Goal: Task Accomplishment & Management: Manage account settings

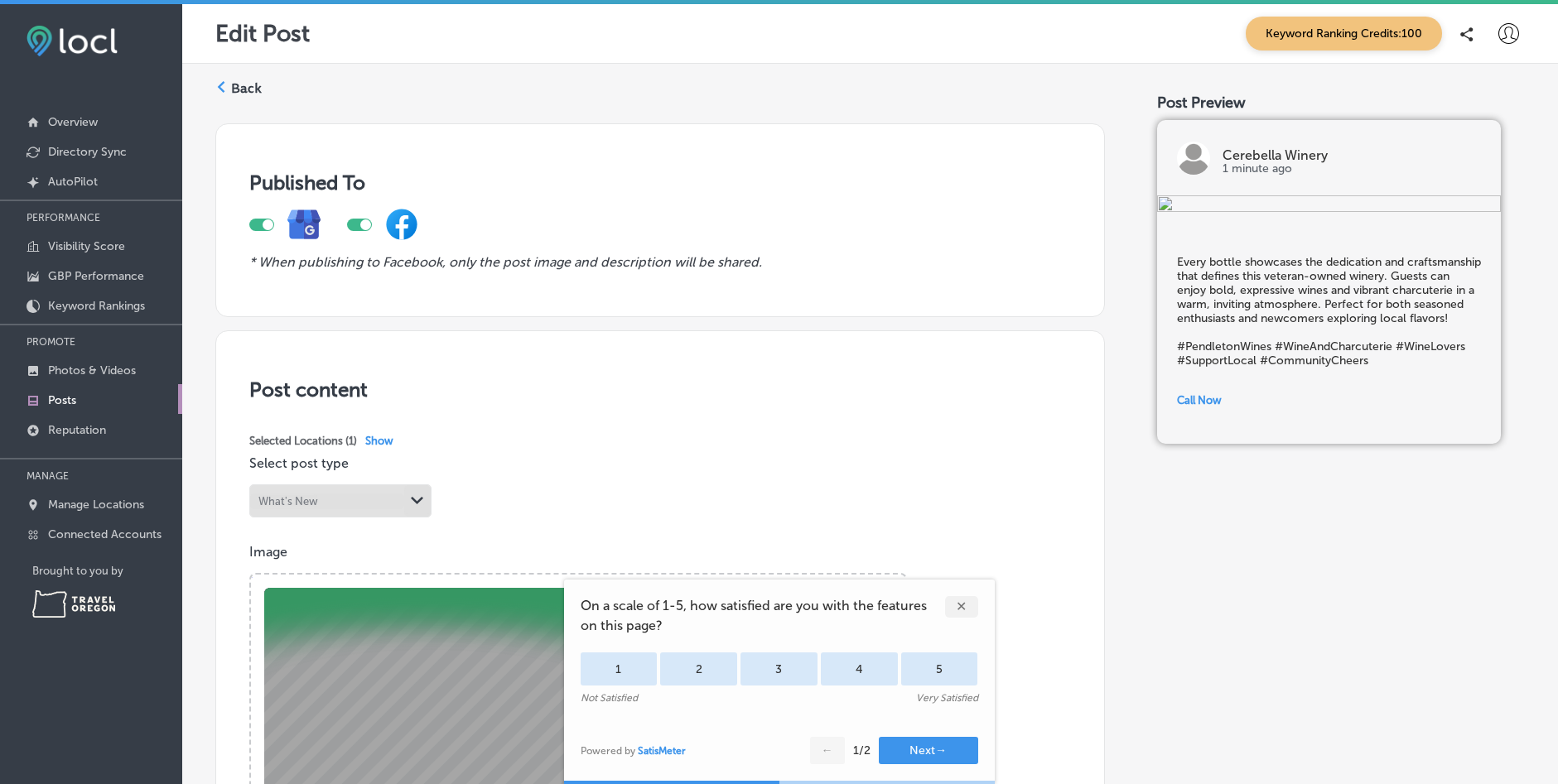
click at [961, 604] on div "✕" at bounding box center [961, 607] width 33 height 22
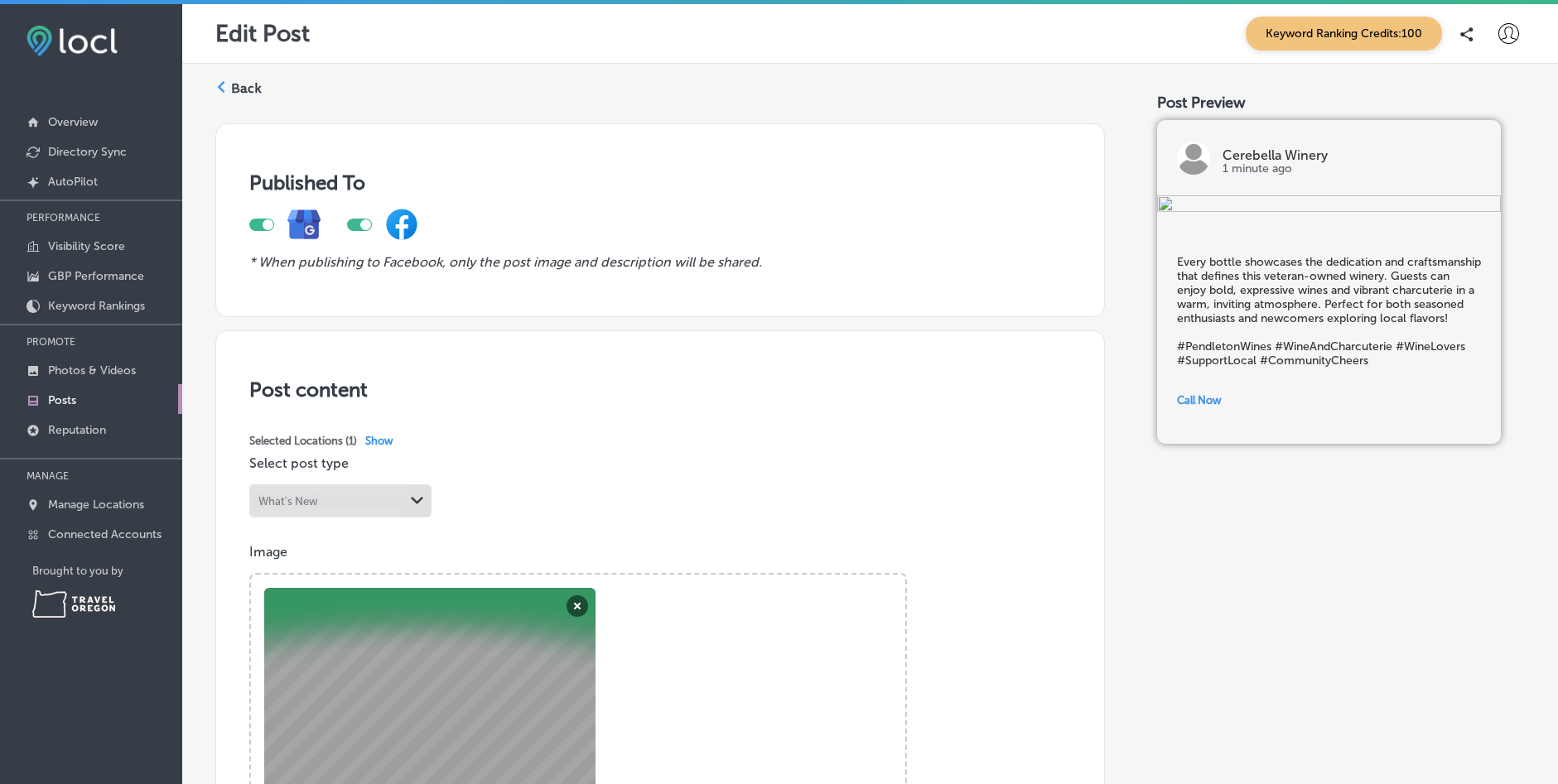
click at [237, 81] on label "Back" at bounding box center [247, 88] width 30 height 19
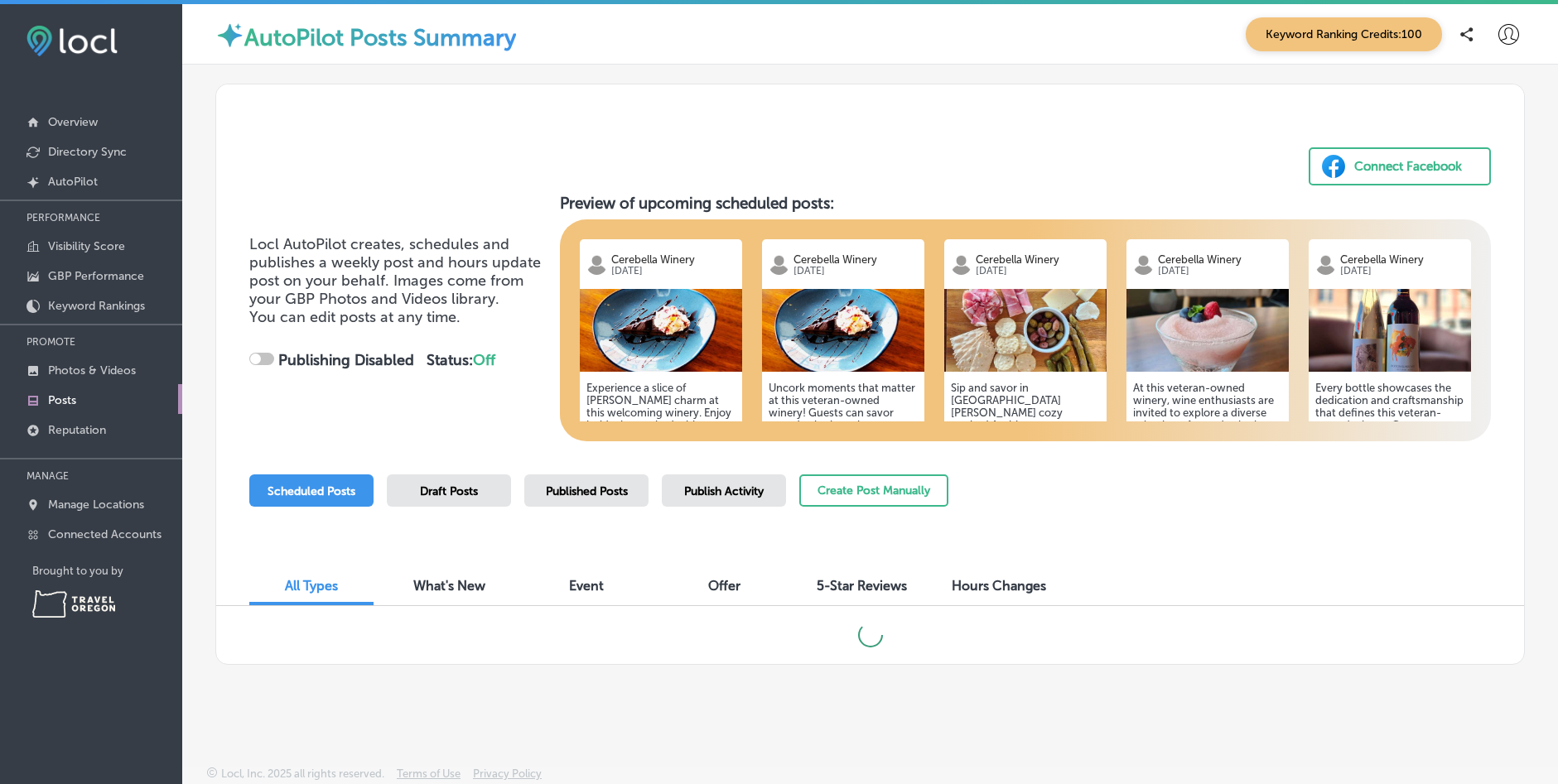
checkbox input "true"
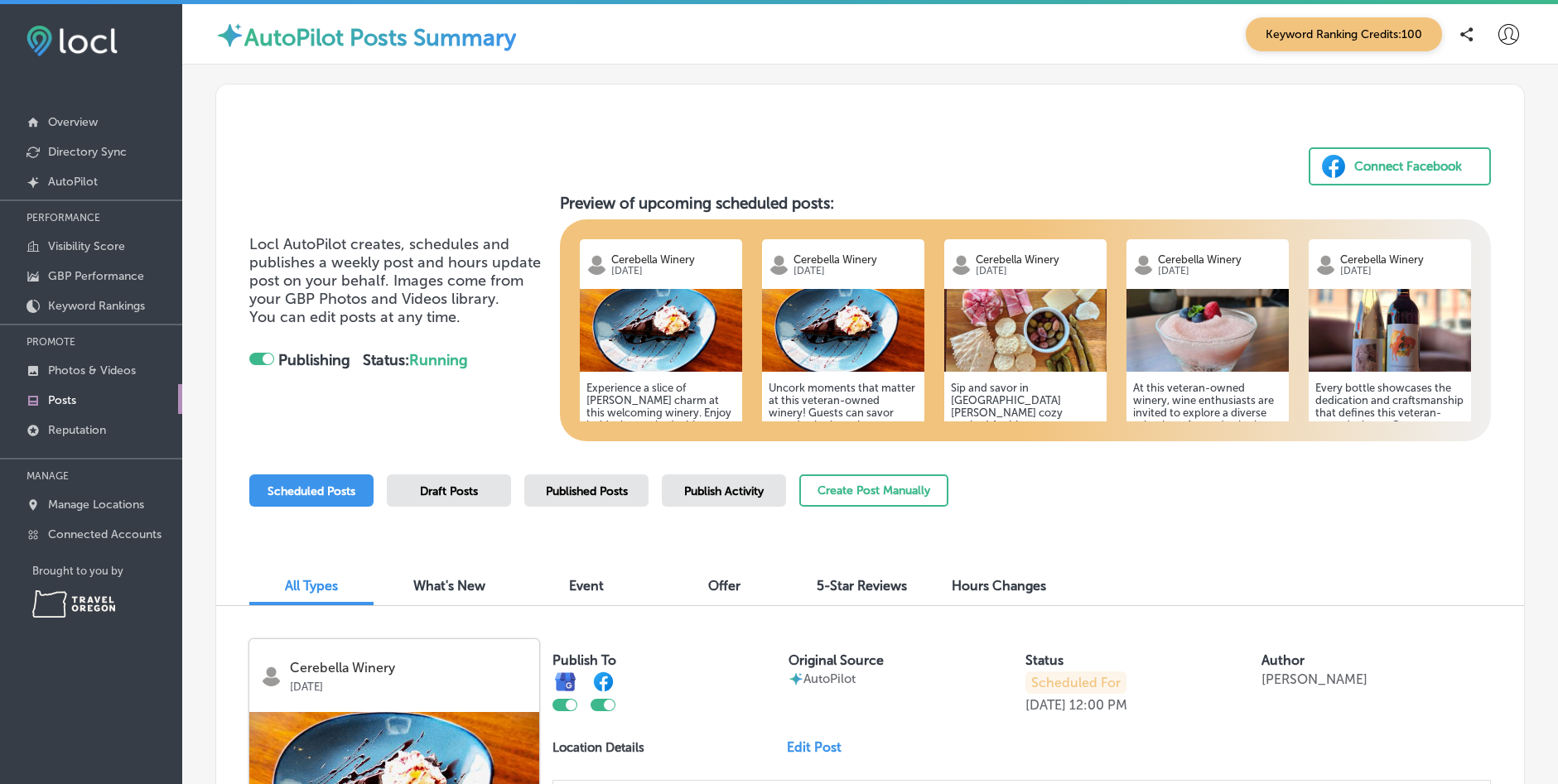
click at [1369, 389] on h5 "Every bottle showcases the dedication and craftsmanship that defines this veter…" at bounding box center [1390, 474] width 149 height 186
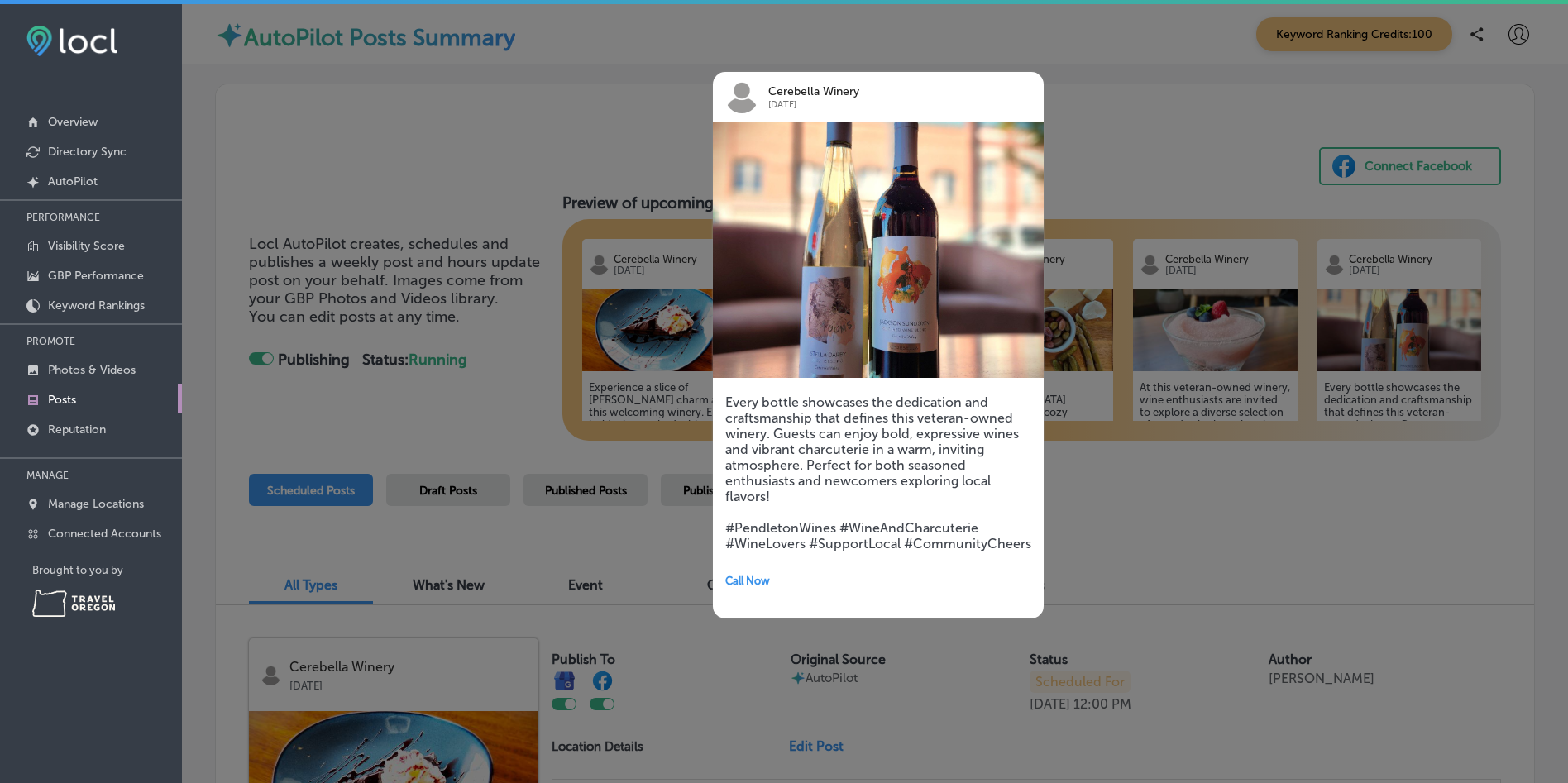
click at [1177, 503] on div at bounding box center [784, 392] width 1568 height 783
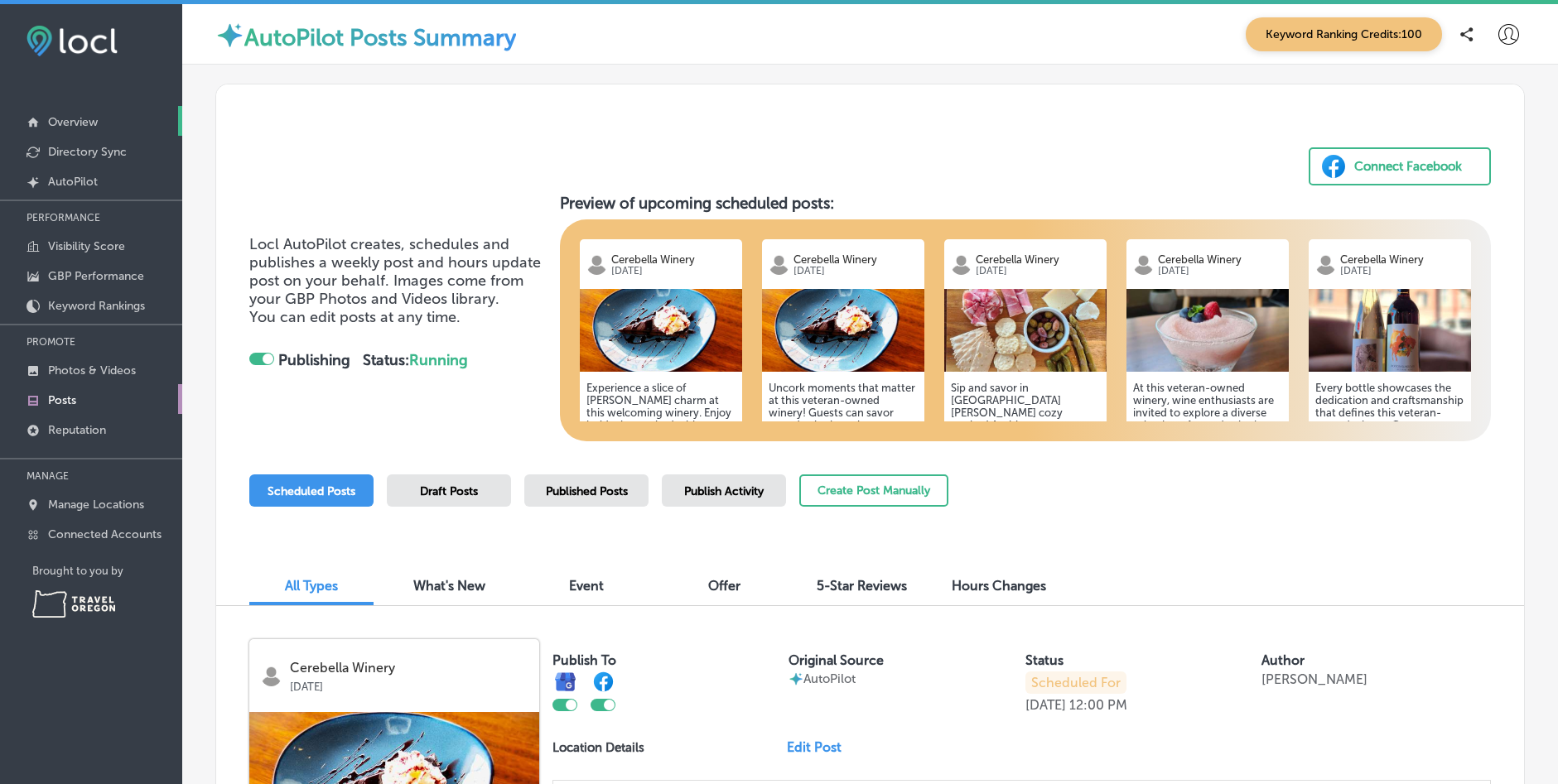
click at [76, 124] on p "Overview" at bounding box center [72, 122] width 50 height 14
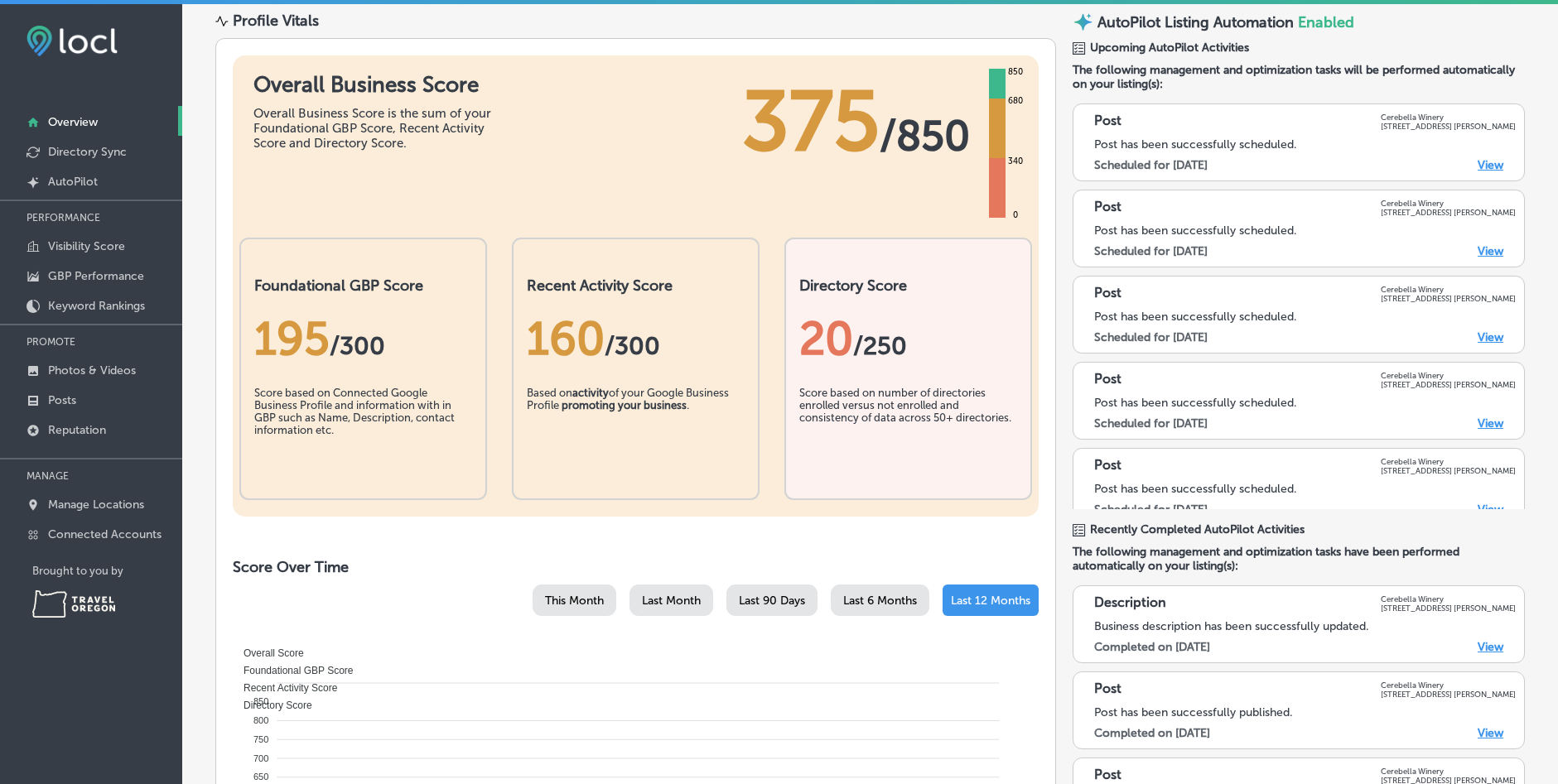
scroll to position [2, 0]
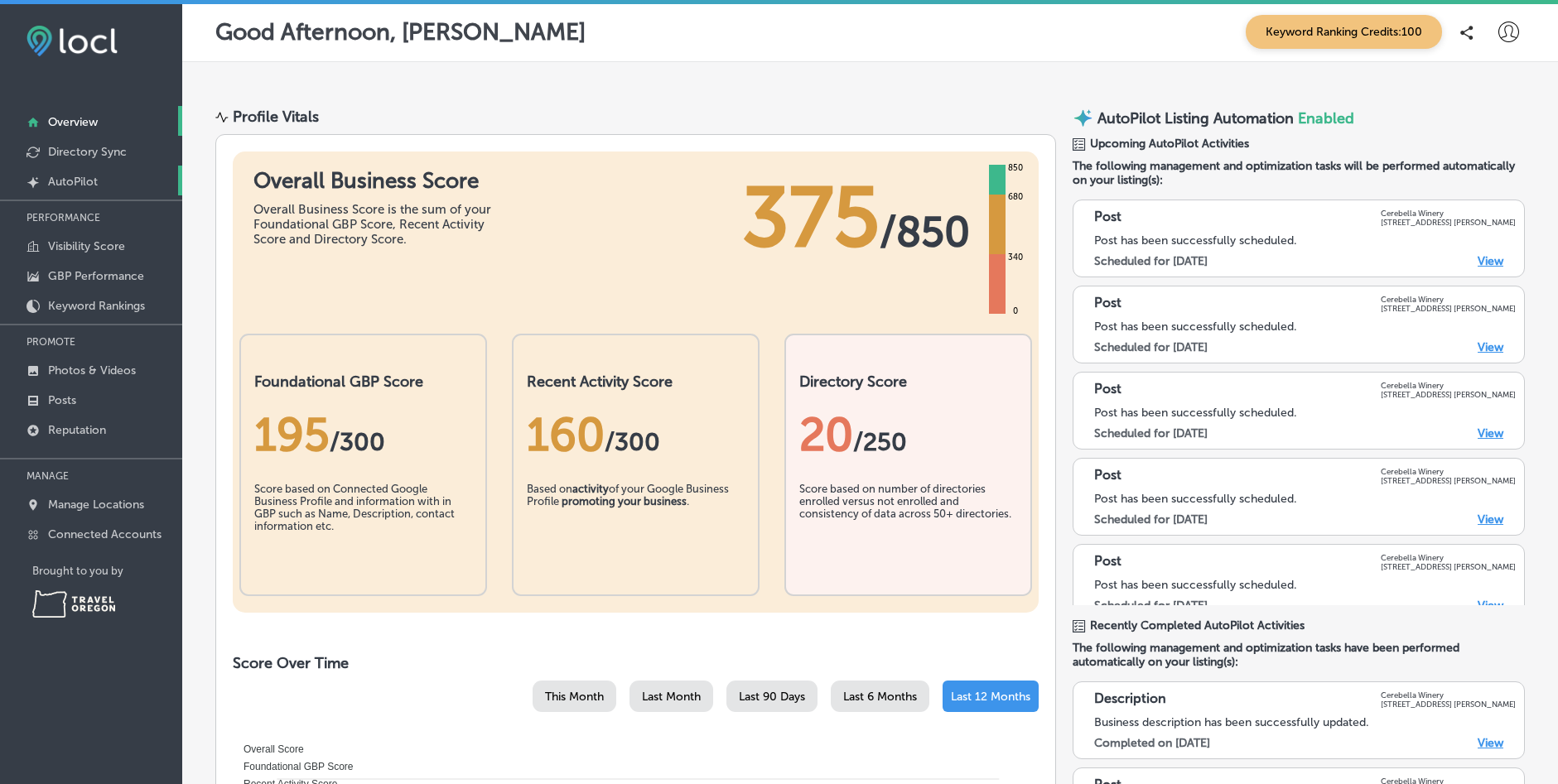
click at [63, 174] on link "Created by potrace 1.10, written by [PERSON_NAME] [DATE]-[DATE] AutoPilot" at bounding box center [91, 180] width 183 height 29
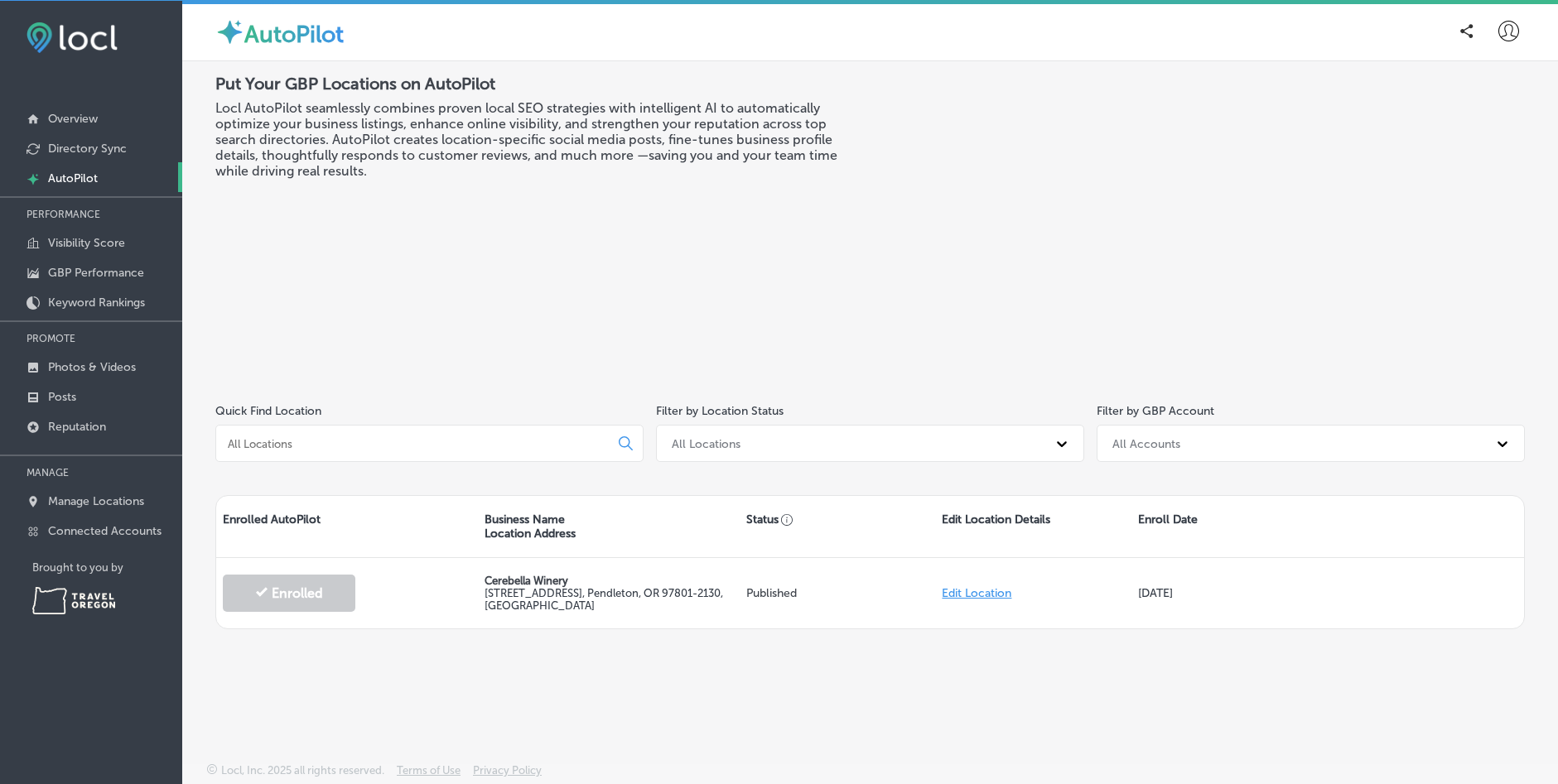
scroll to position [4, 0]
click at [56, 395] on p "Posts" at bounding box center [61, 396] width 28 height 14
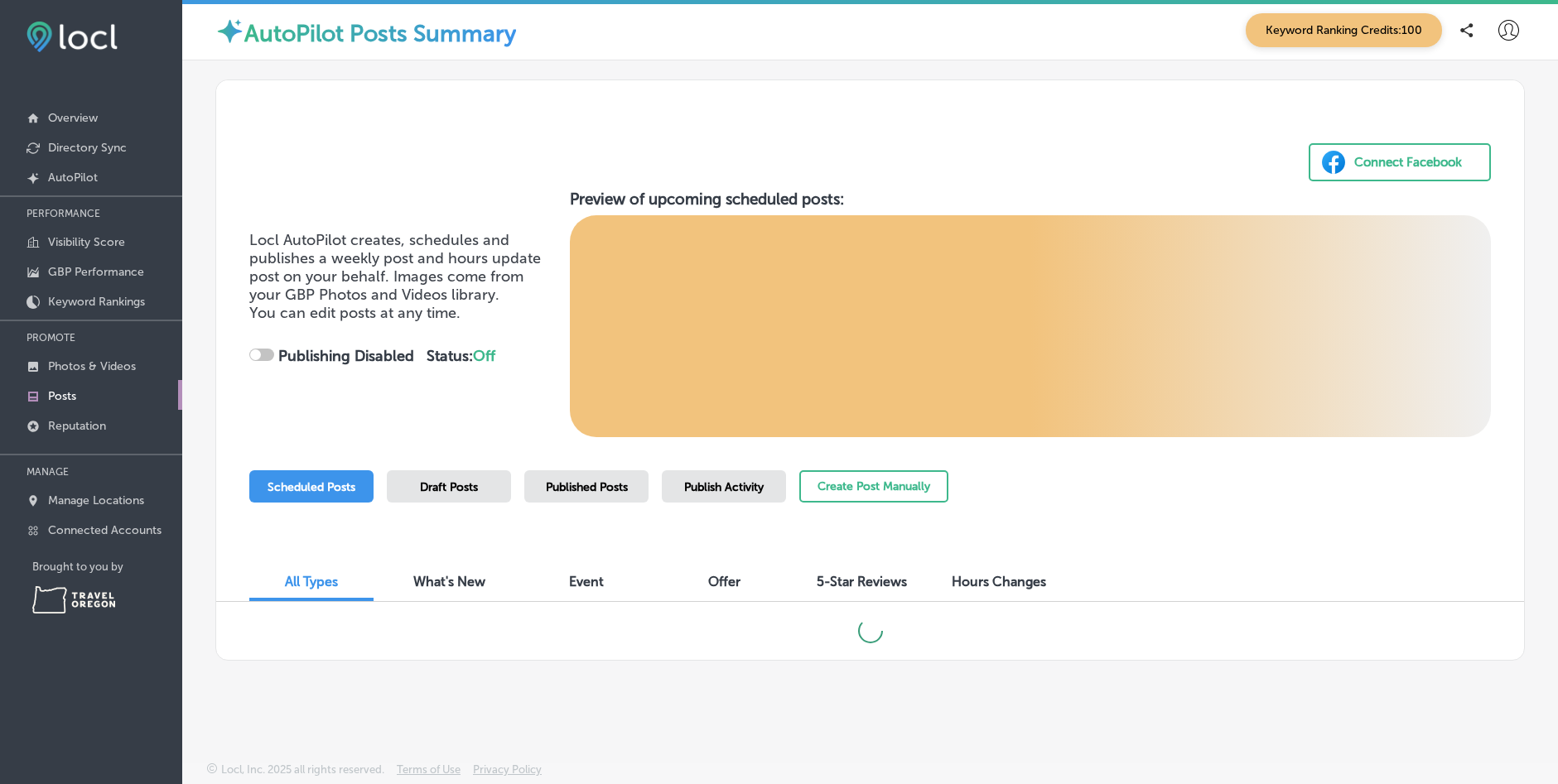
checkbox input "true"
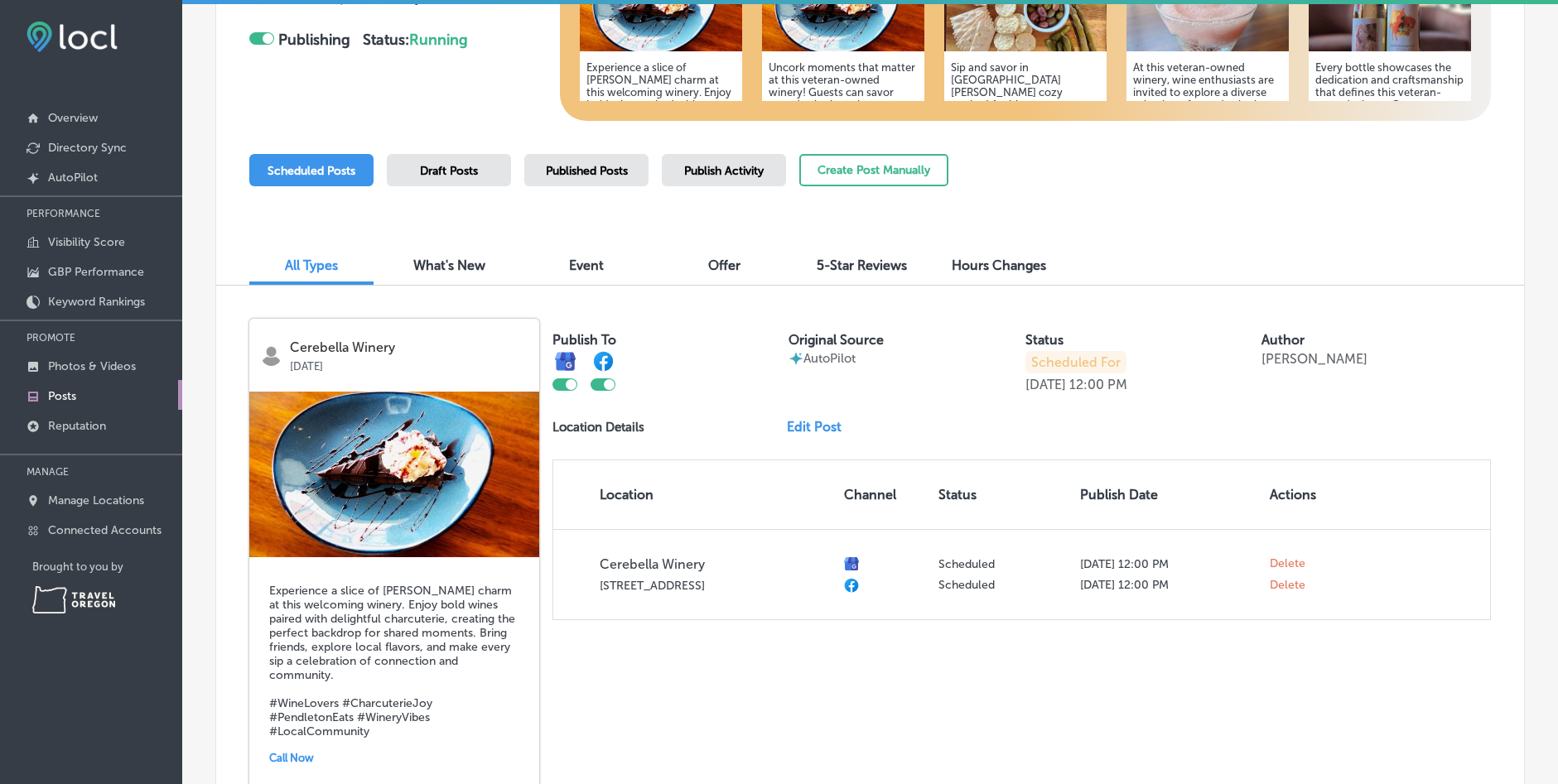
scroll to position [414, 0]
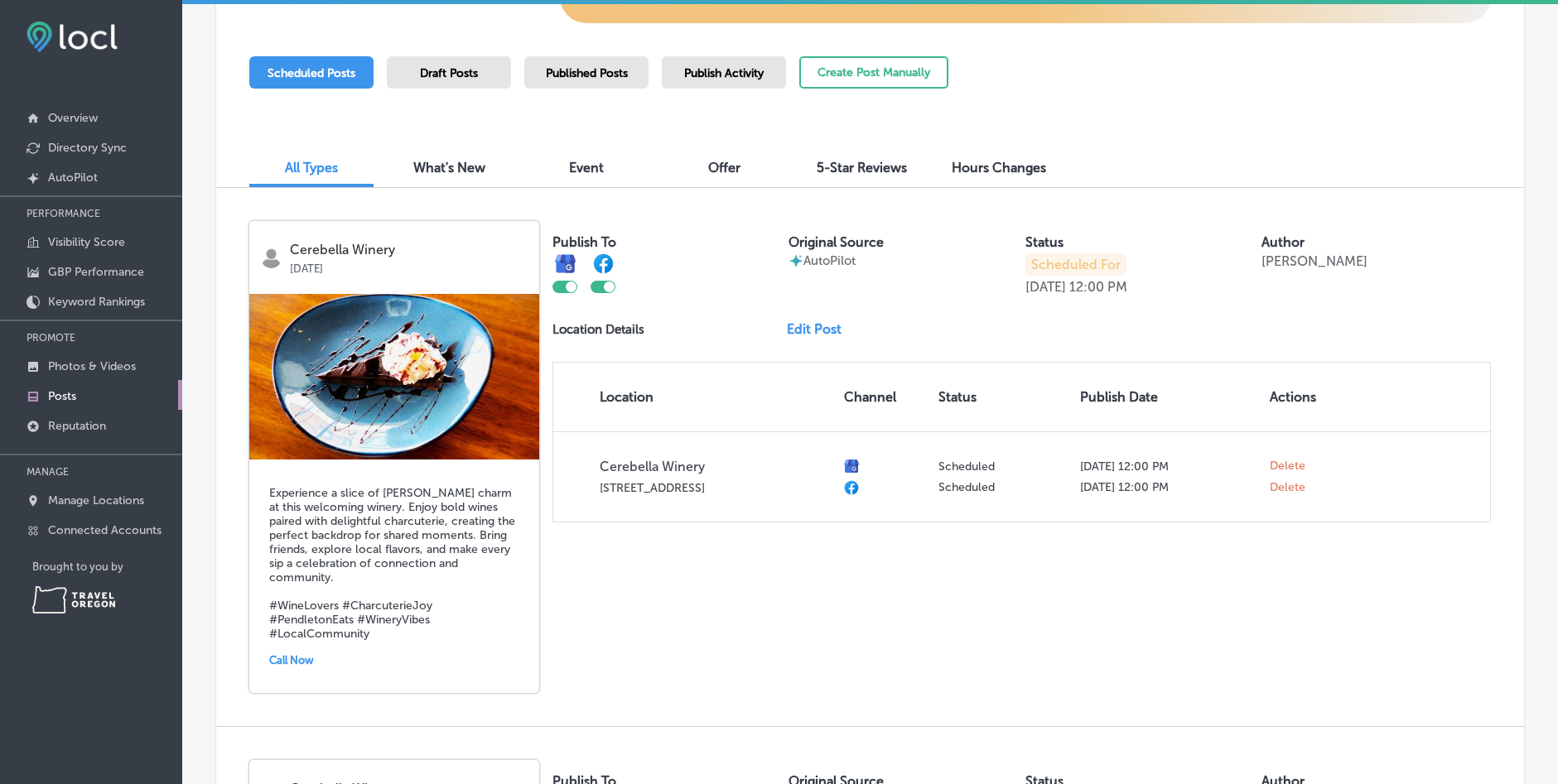
click at [821, 323] on link "Edit Post" at bounding box center [821, 329] width 68 height 16
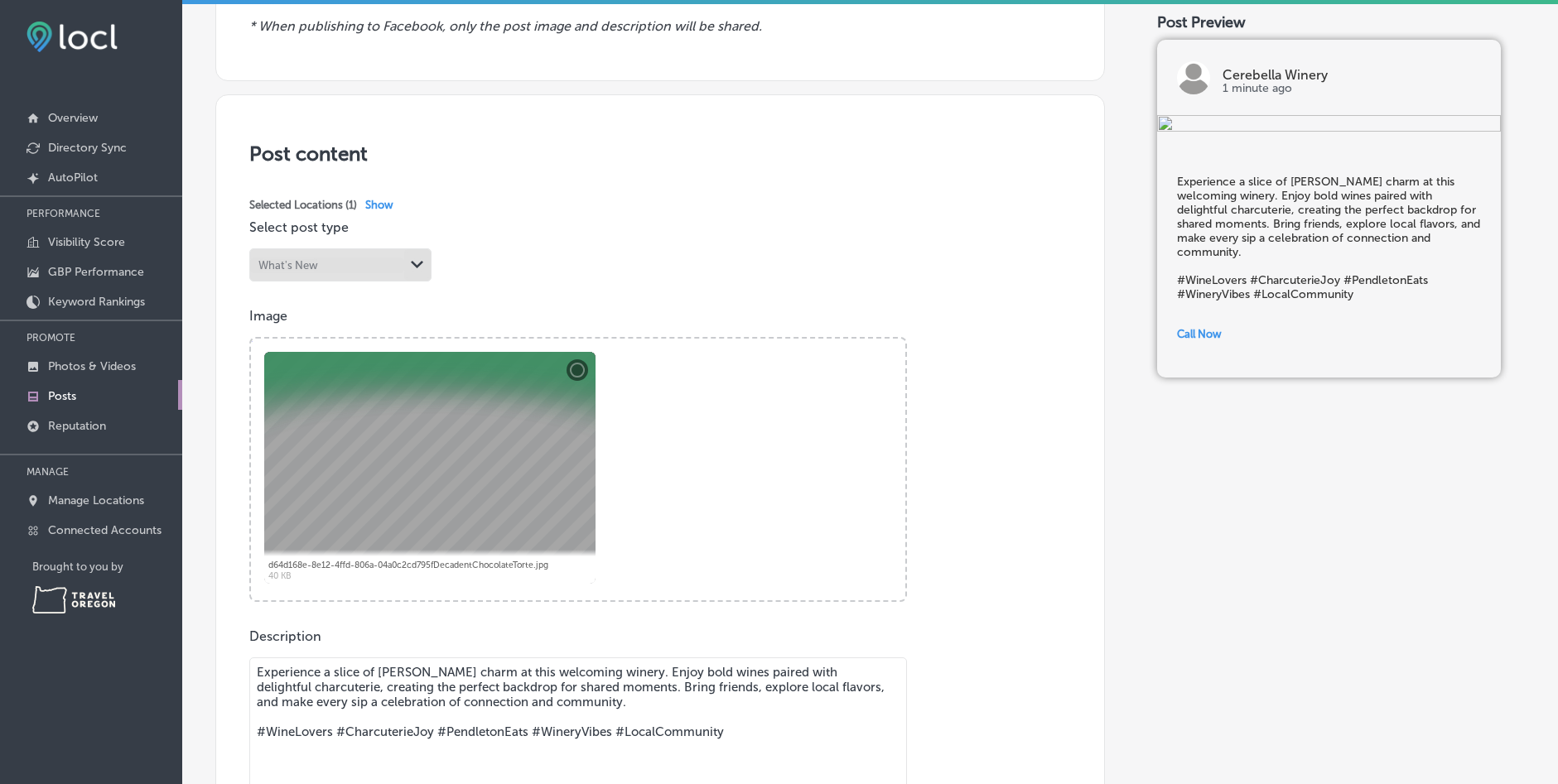
scroll to position [331, 0]
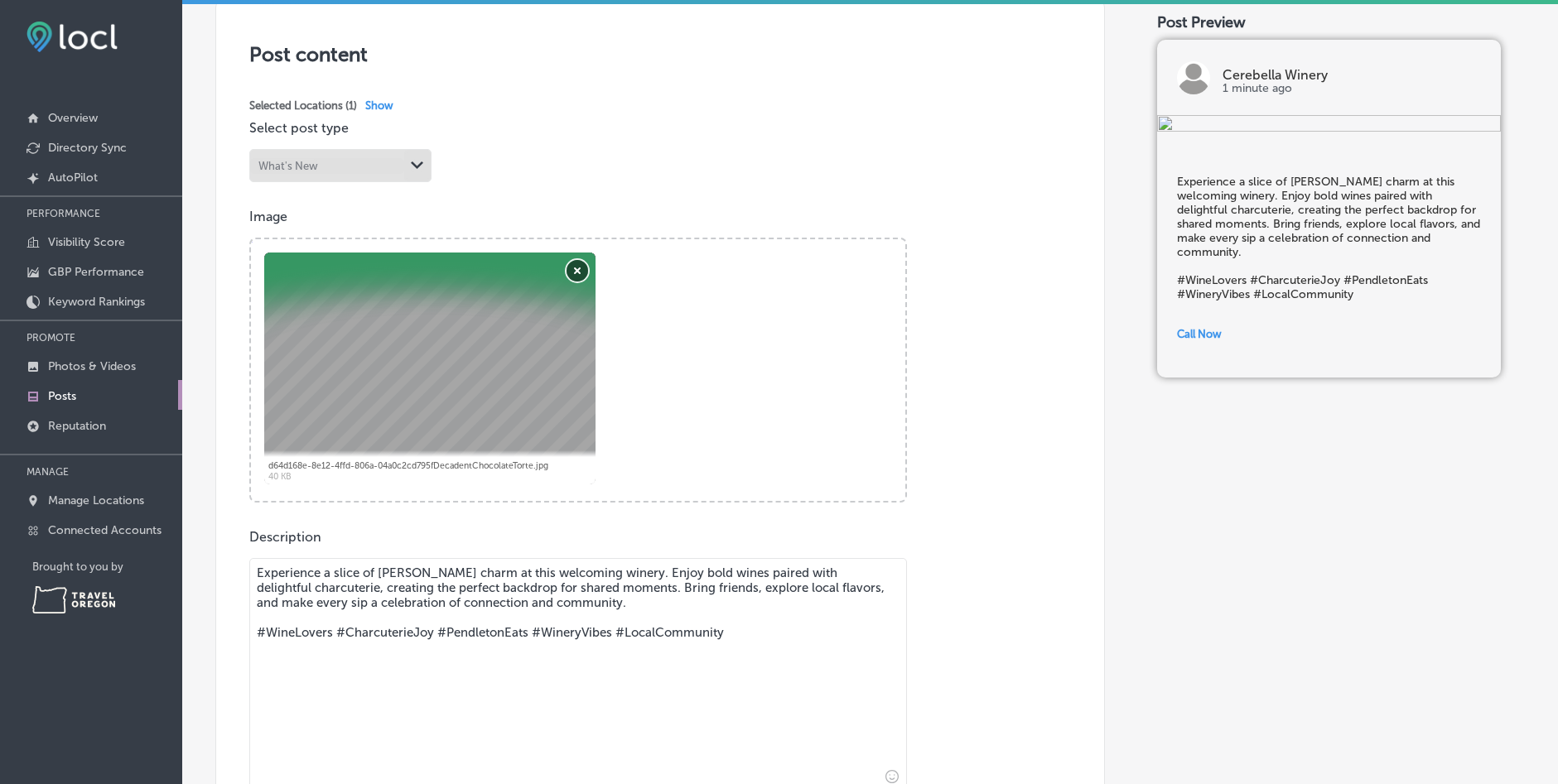
click at [572, 267] on button "Remove" at bounding box center [577, 271] width 22 height 22
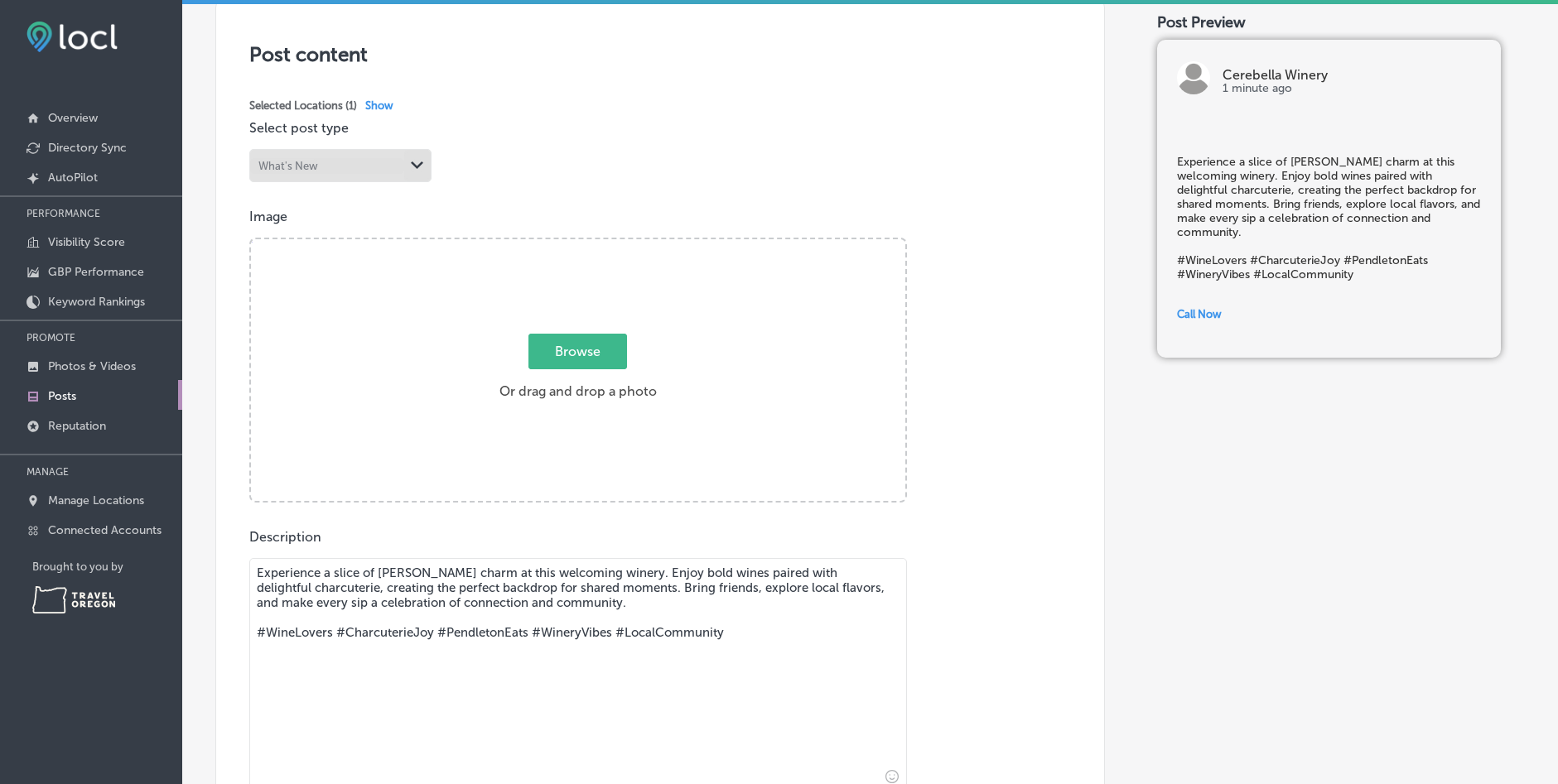
click at [575, 352] on span "Browse" at bounding box center [577, 352] width 98 height 35
click at [575, 244] on input "Browse Or drag and drop a photo" at bounding box center [577, 241] width 654 height 5
type input "C:\fakepath\Southern Flame.jpg"
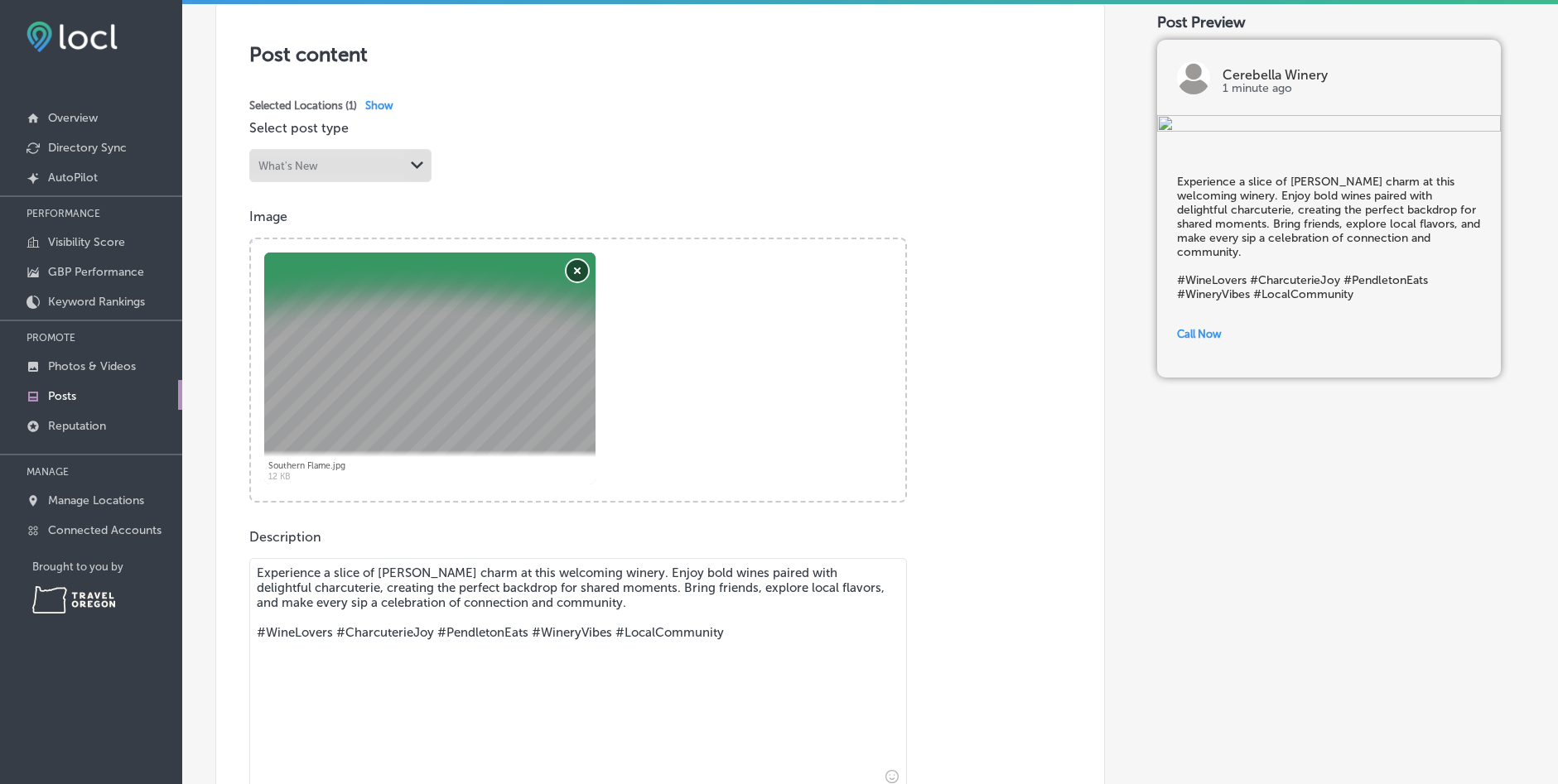
click at [572, 273] on button "Remove" at bounding box center [577, 271] width 22 height 22
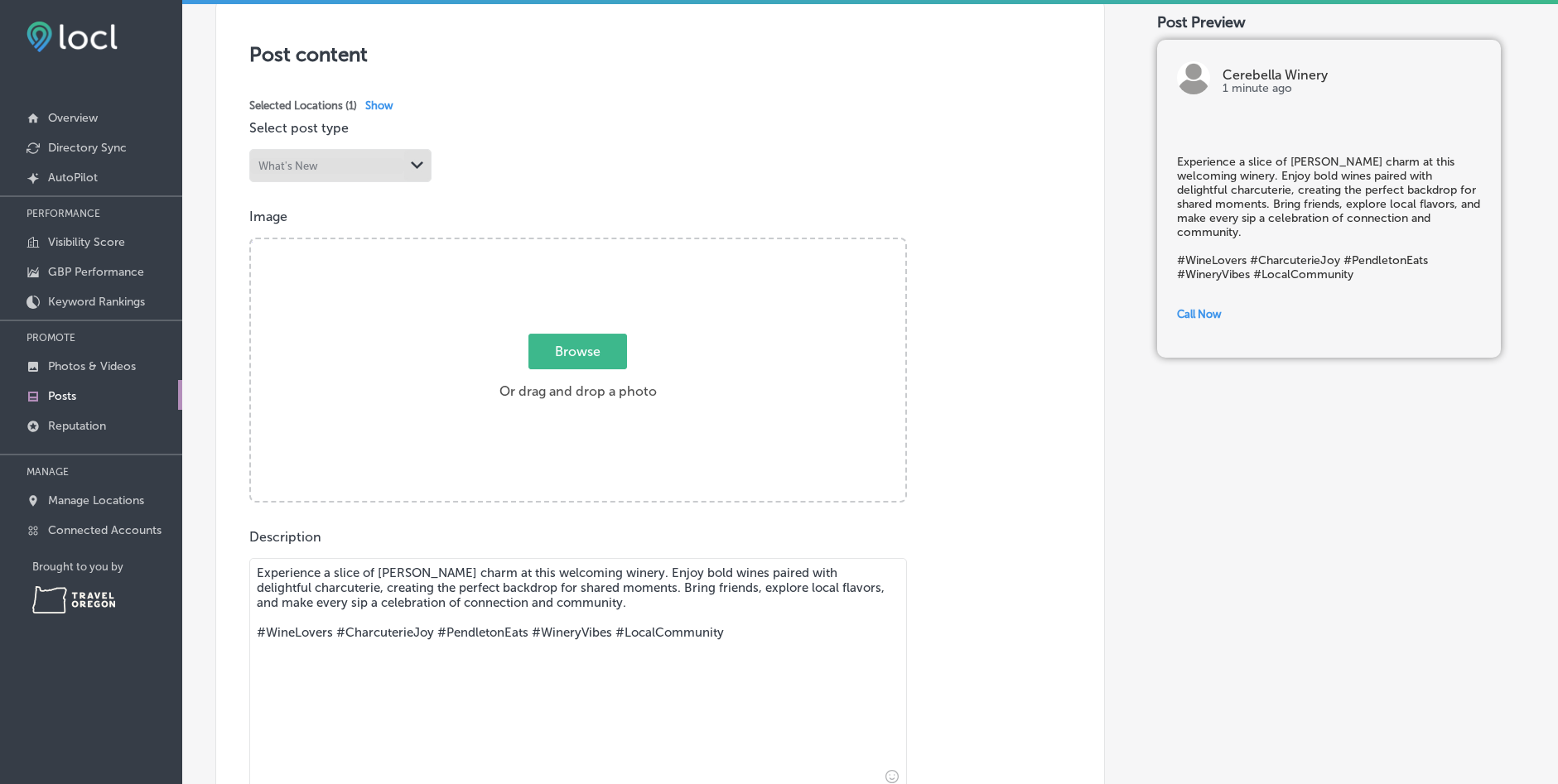
click at [576, 352] on span "Browse" at bounding box center [577, 352] width 98 height 35
click at [576, 244] on input "Browse Or drag and drop a photo" at bounding box center [577, 241] width 654 height 5
type input "C:\fakepath\BYOC 1.jpg"
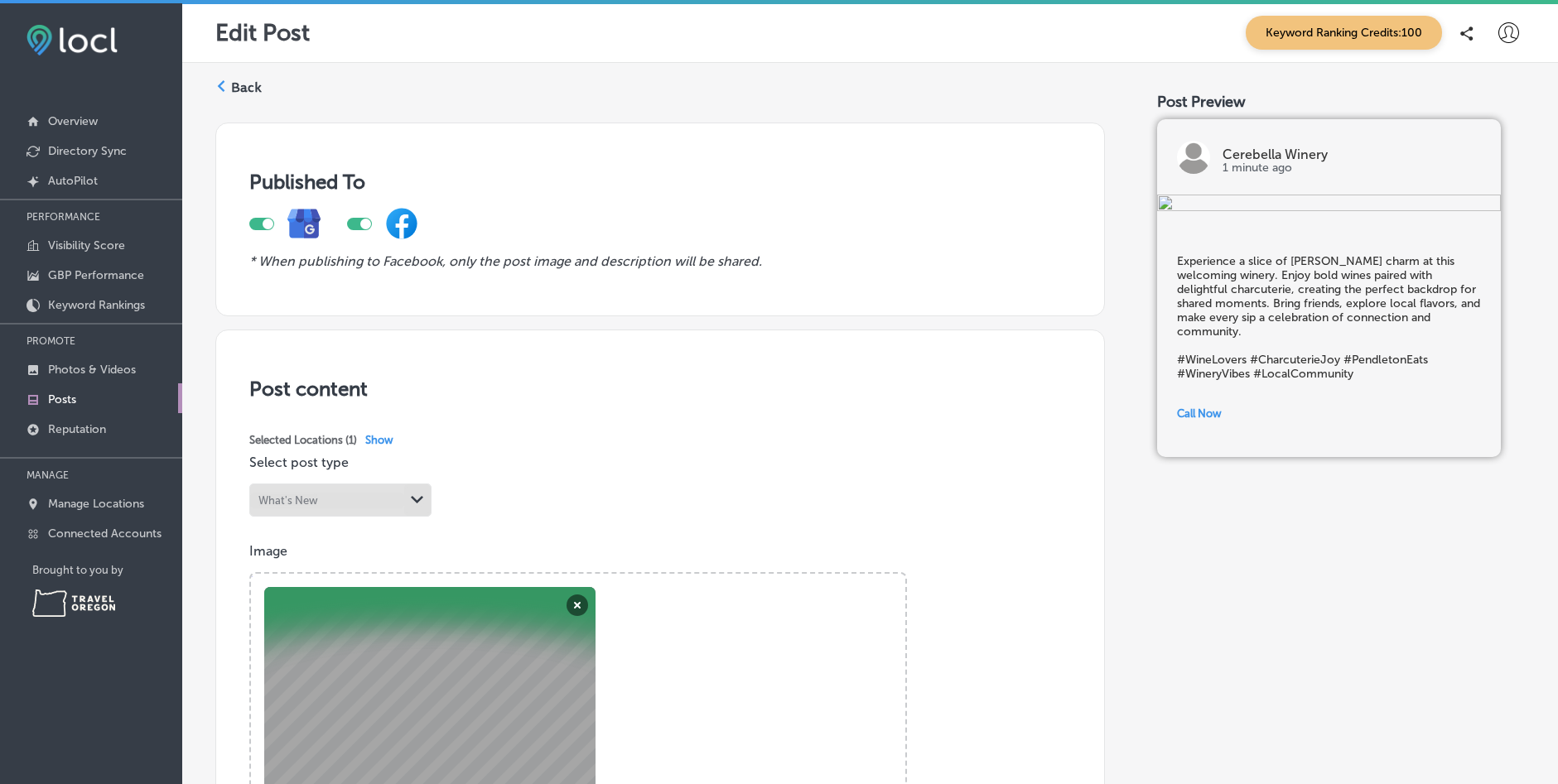
scroll to position [0, 0]
click at [246, 88] on label "Back" at bounding box center [247, 88] width 30 height 19
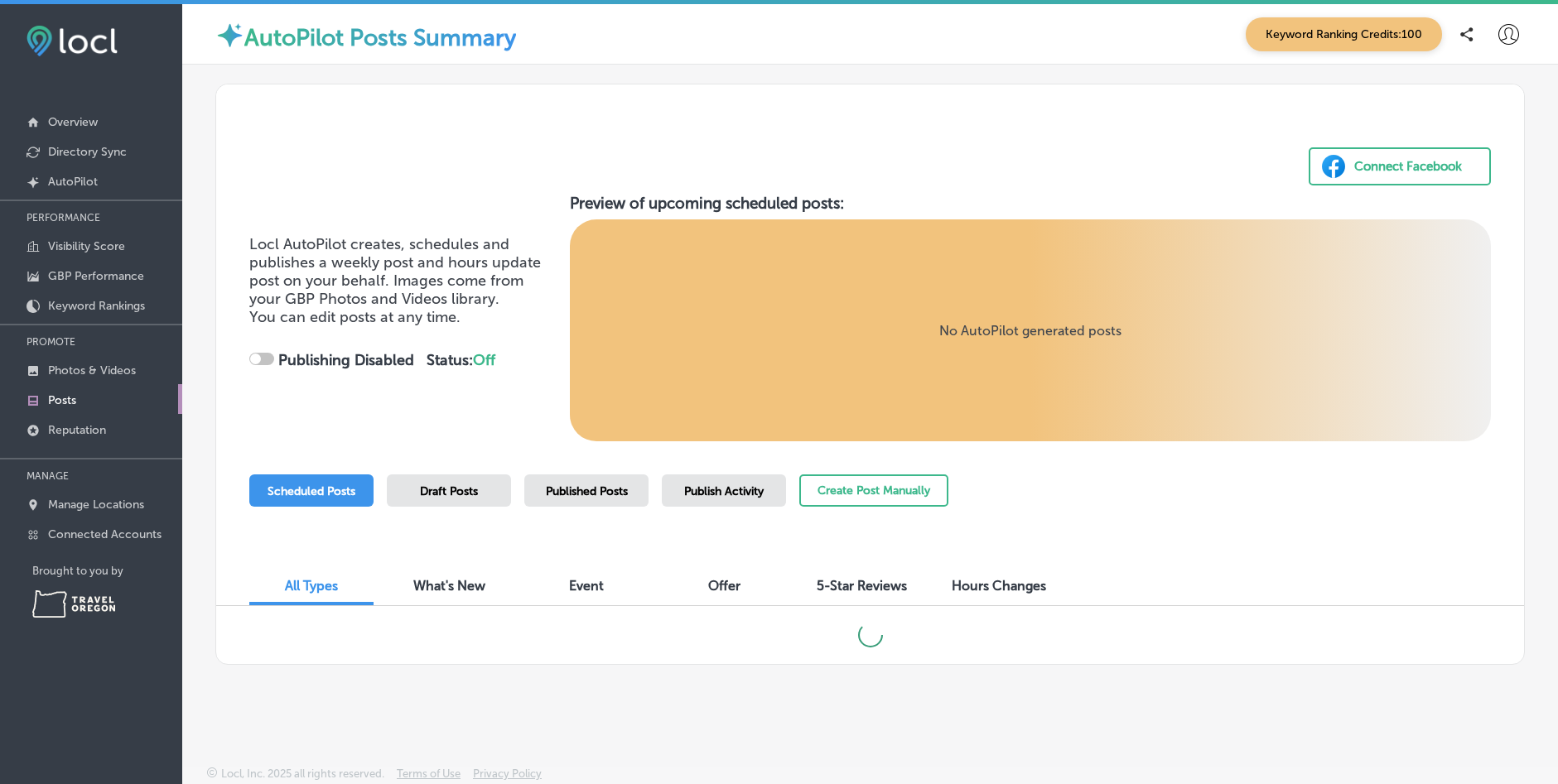
checkbox input "true"
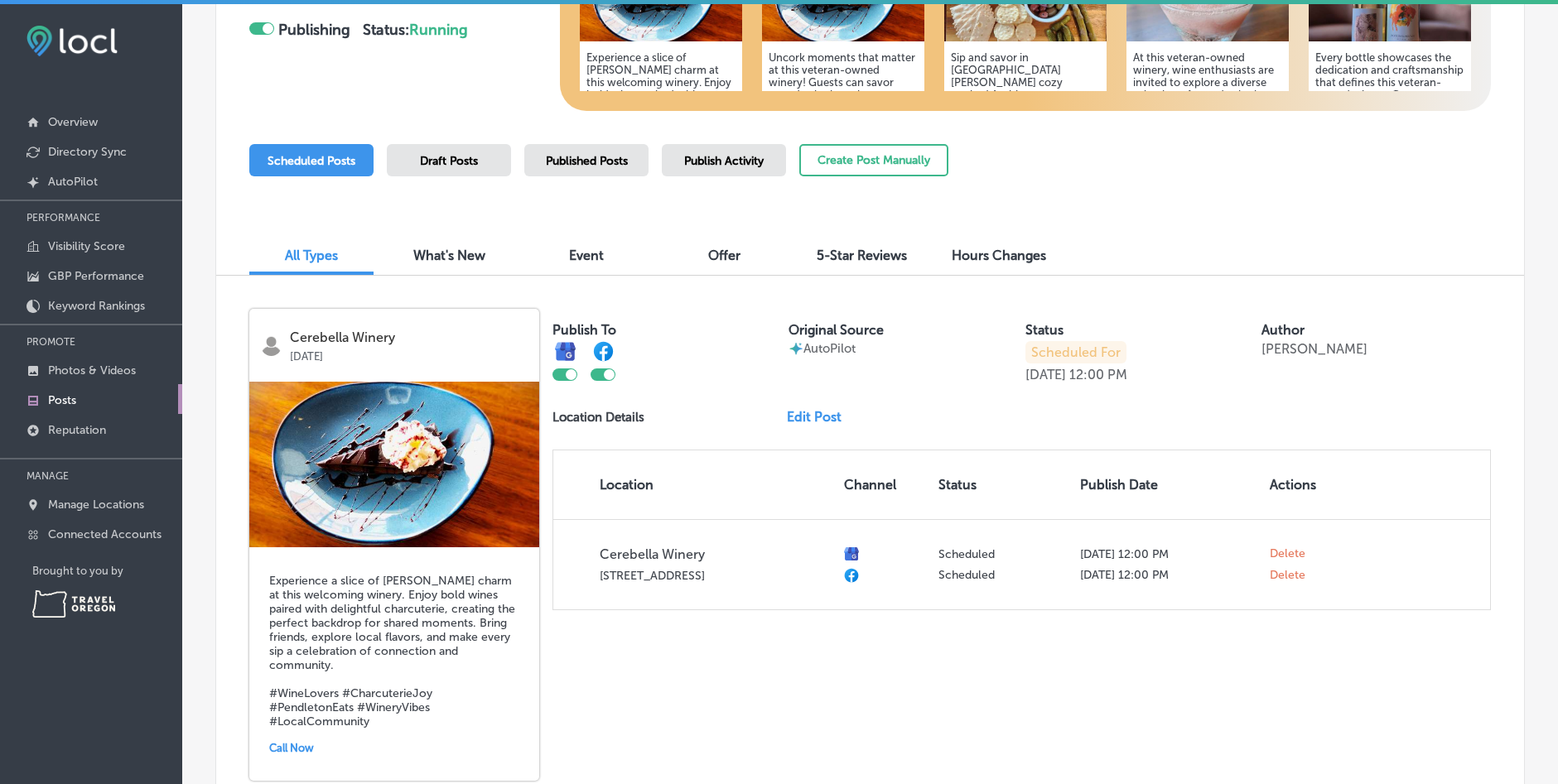
scroll to position [331, 0]
click at [812, 410] on link "Edit Post" at bounding box center [821, 416] width 68 height 16
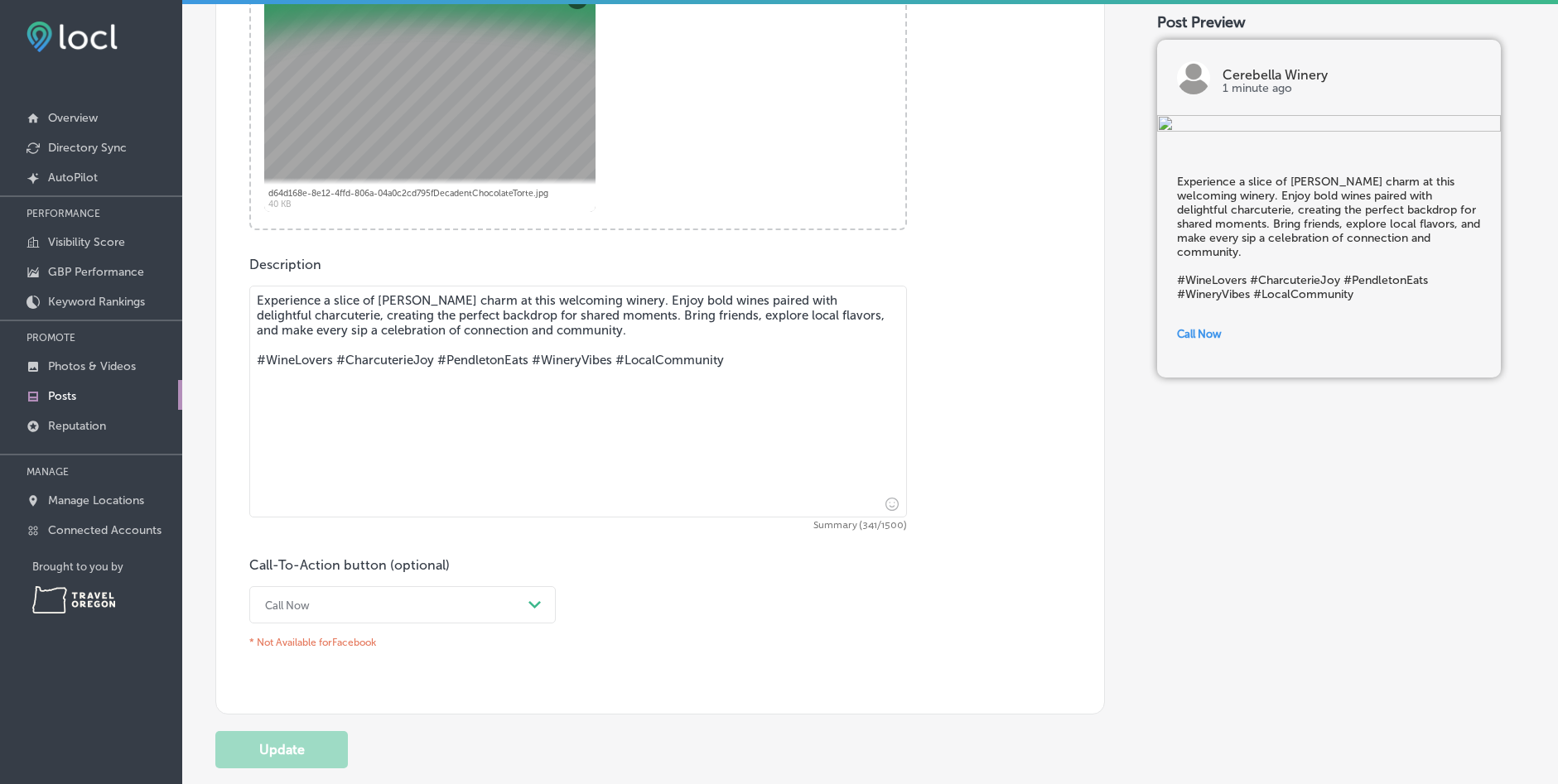
scroll to position [401, 0]
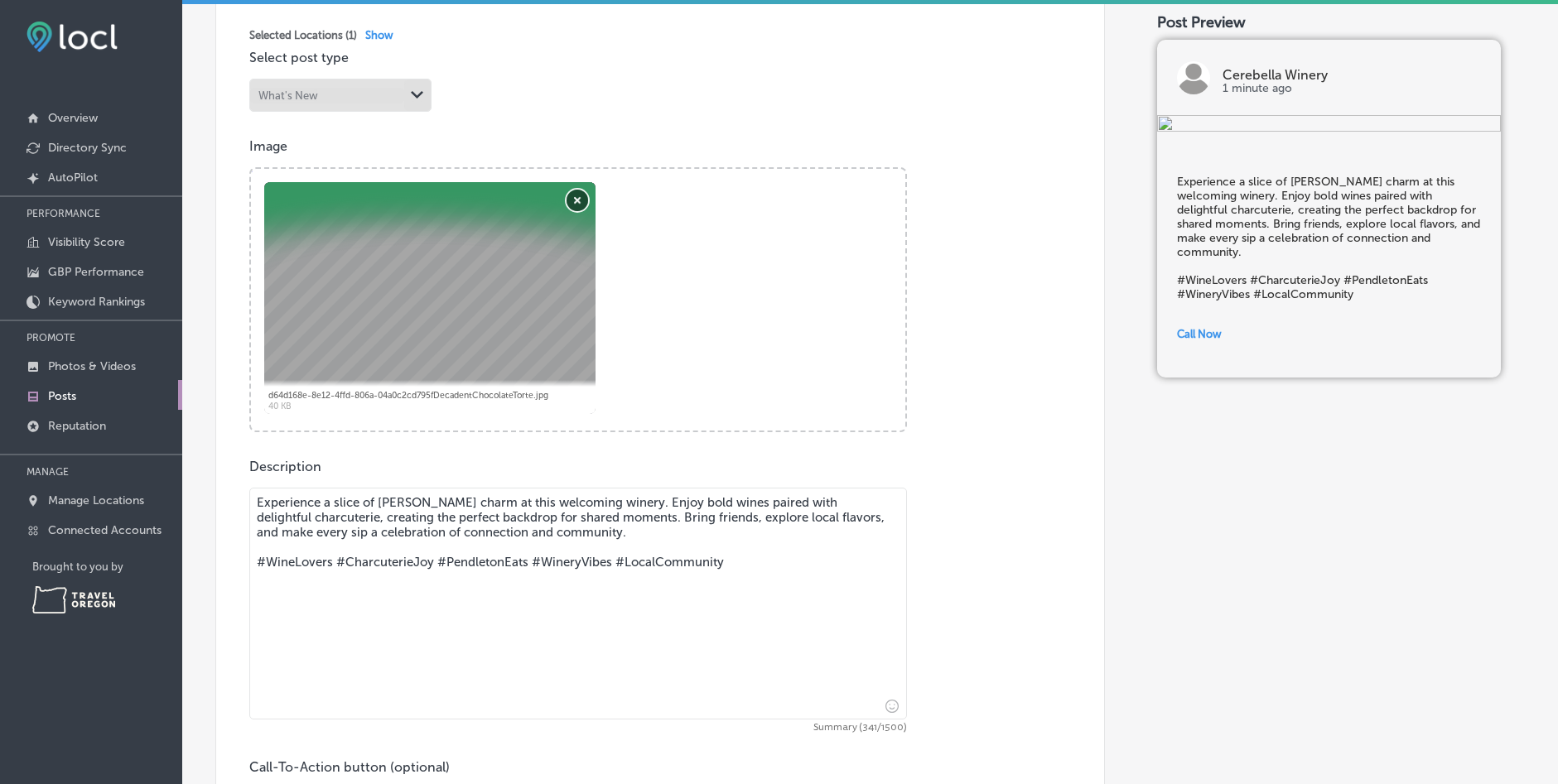
click at [572, 199] on button "Remove" at bounding box center [577, 200] width 22 height 22
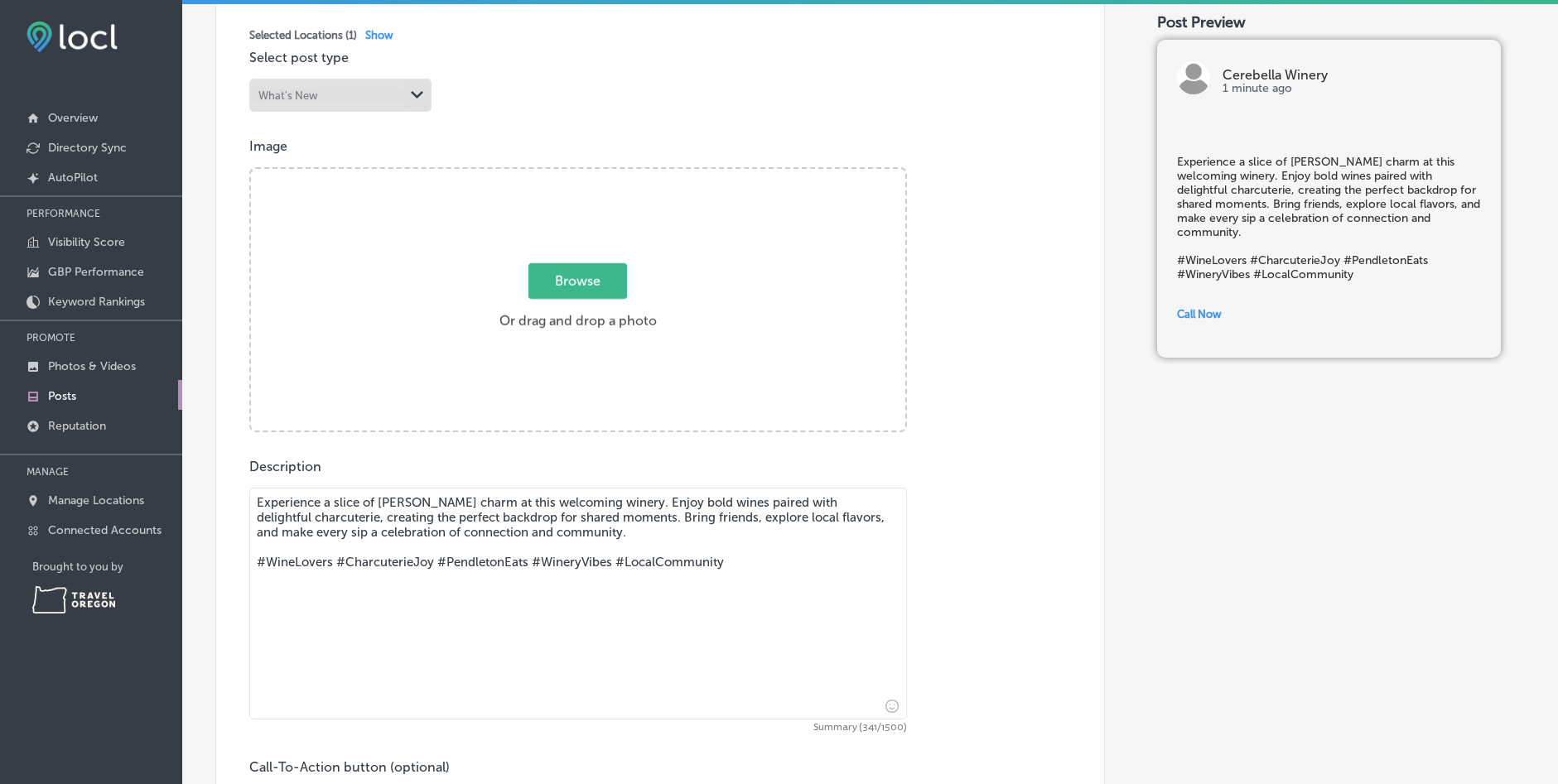
click at [574, 279] on span "Browse" at bounding box center [577, 281] width 98 height 35
click at [574, 174] on input "Browse Or drag and drop a photo" at bounding box center [577, 172] width 654 height 5
type input "C:\fakepath\BYOC 1.jpg"
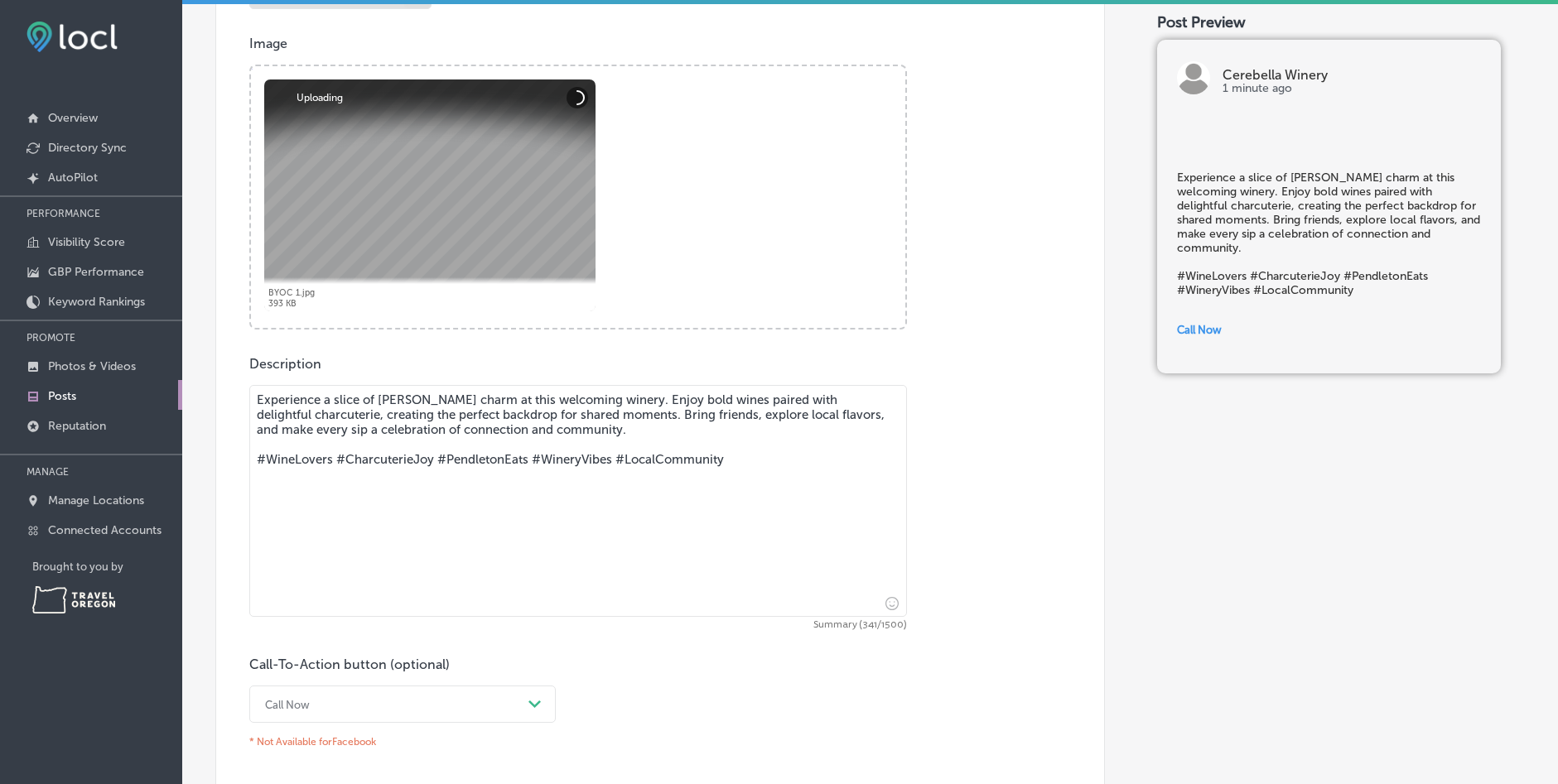
scroll to position [650, 0]
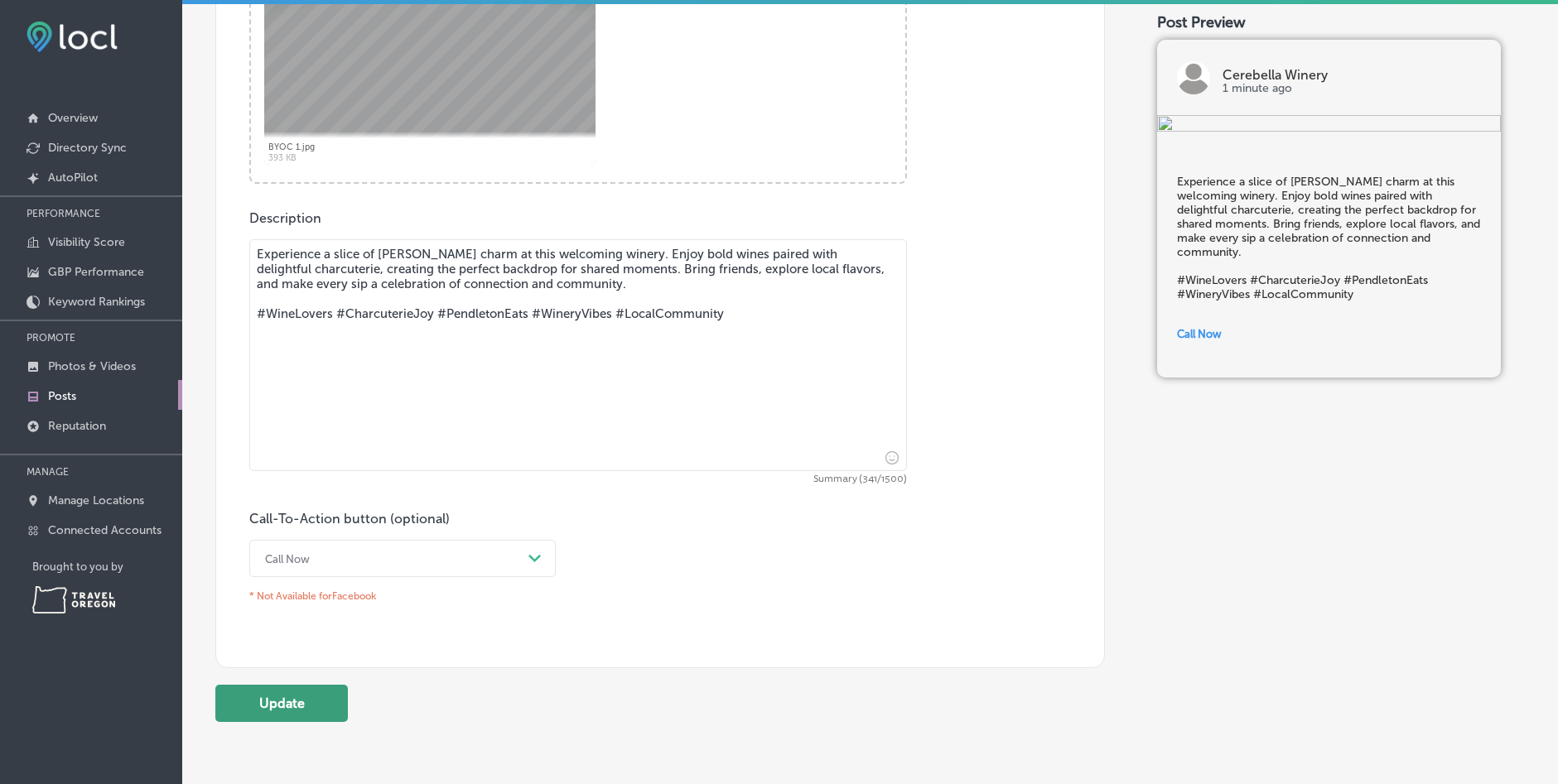
click at [269, 703] on button "Update" at bounding box center [281, 703] width 132 height 37
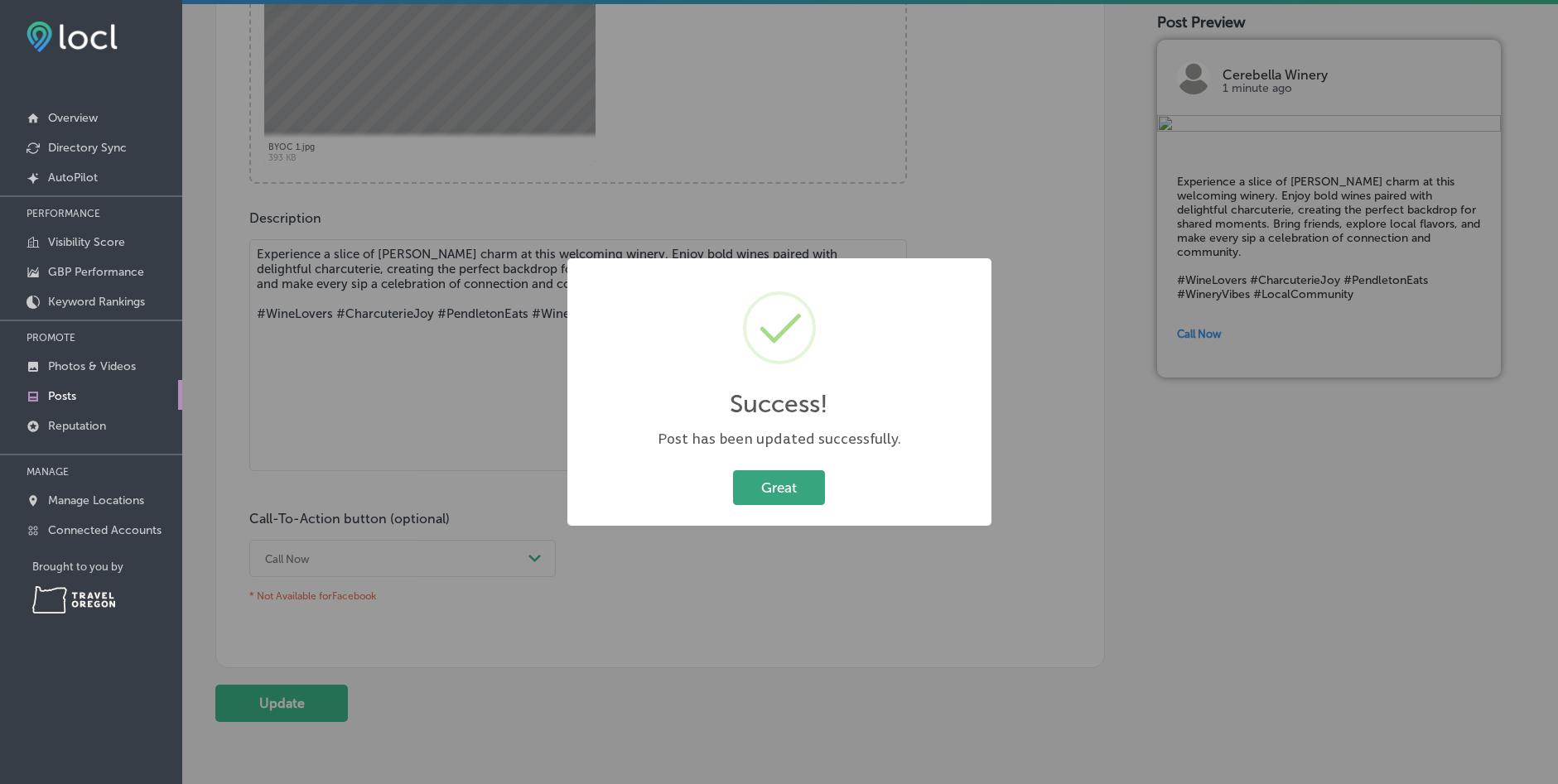
click at [785, 487] on button "Great" at bounding box center [779, 487] width 92 height 34
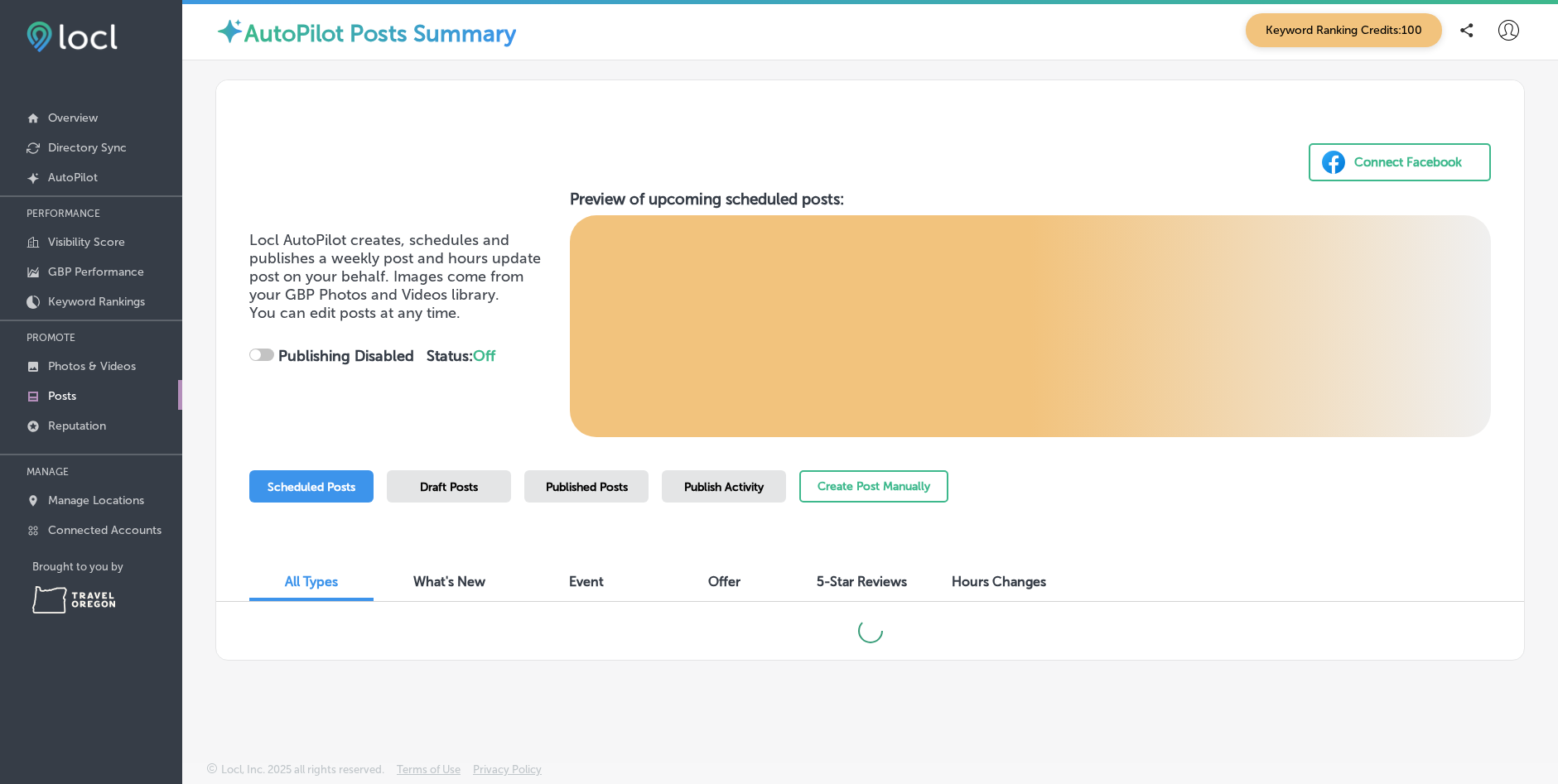
checkbox input "true"
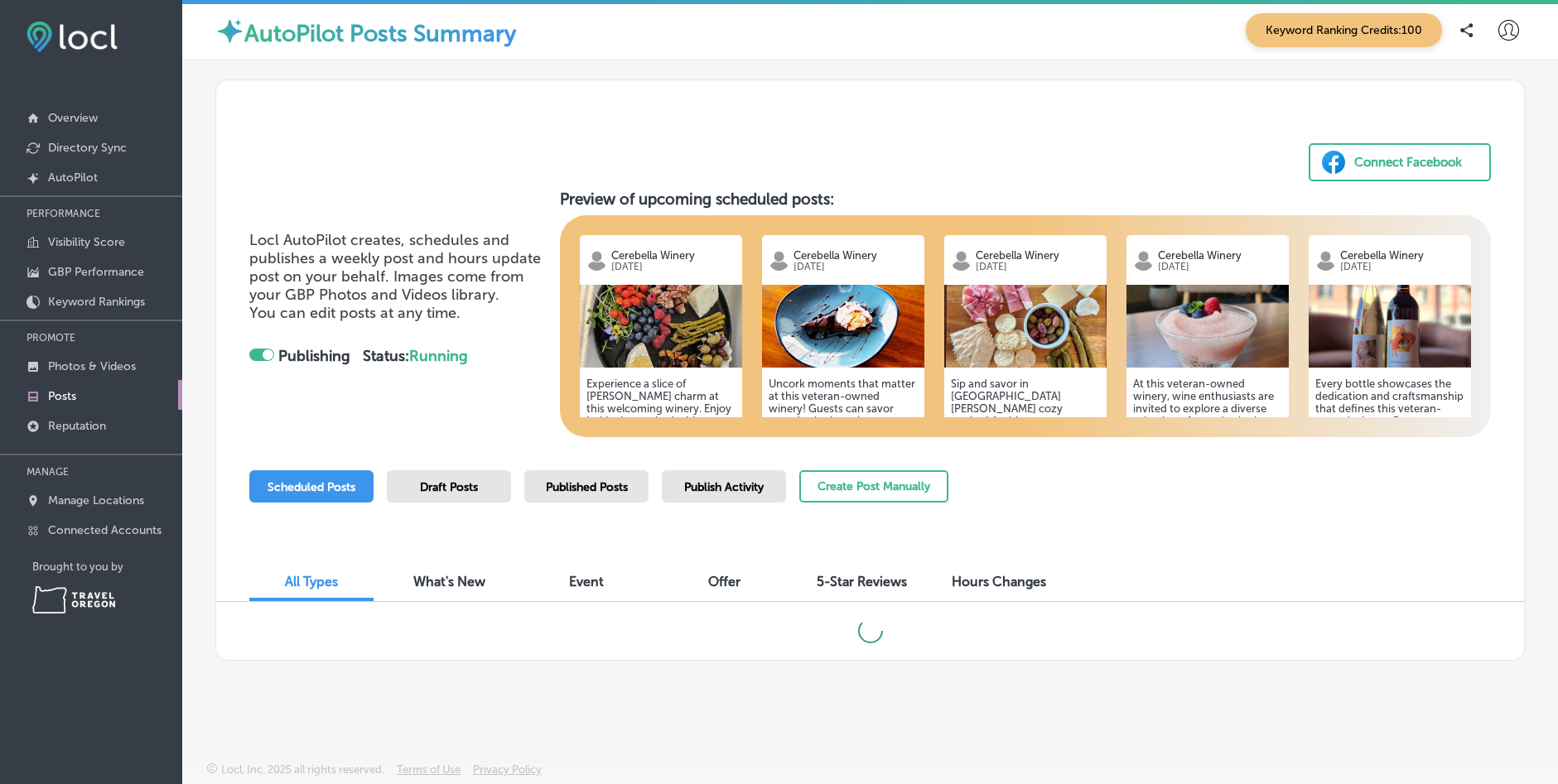
click at [1047, 508] on div "Scheduled Posts Draft Posts Published Posts Publish Activity Create Post Manual…" at bounding box center [869, 508] width 1242 height 76
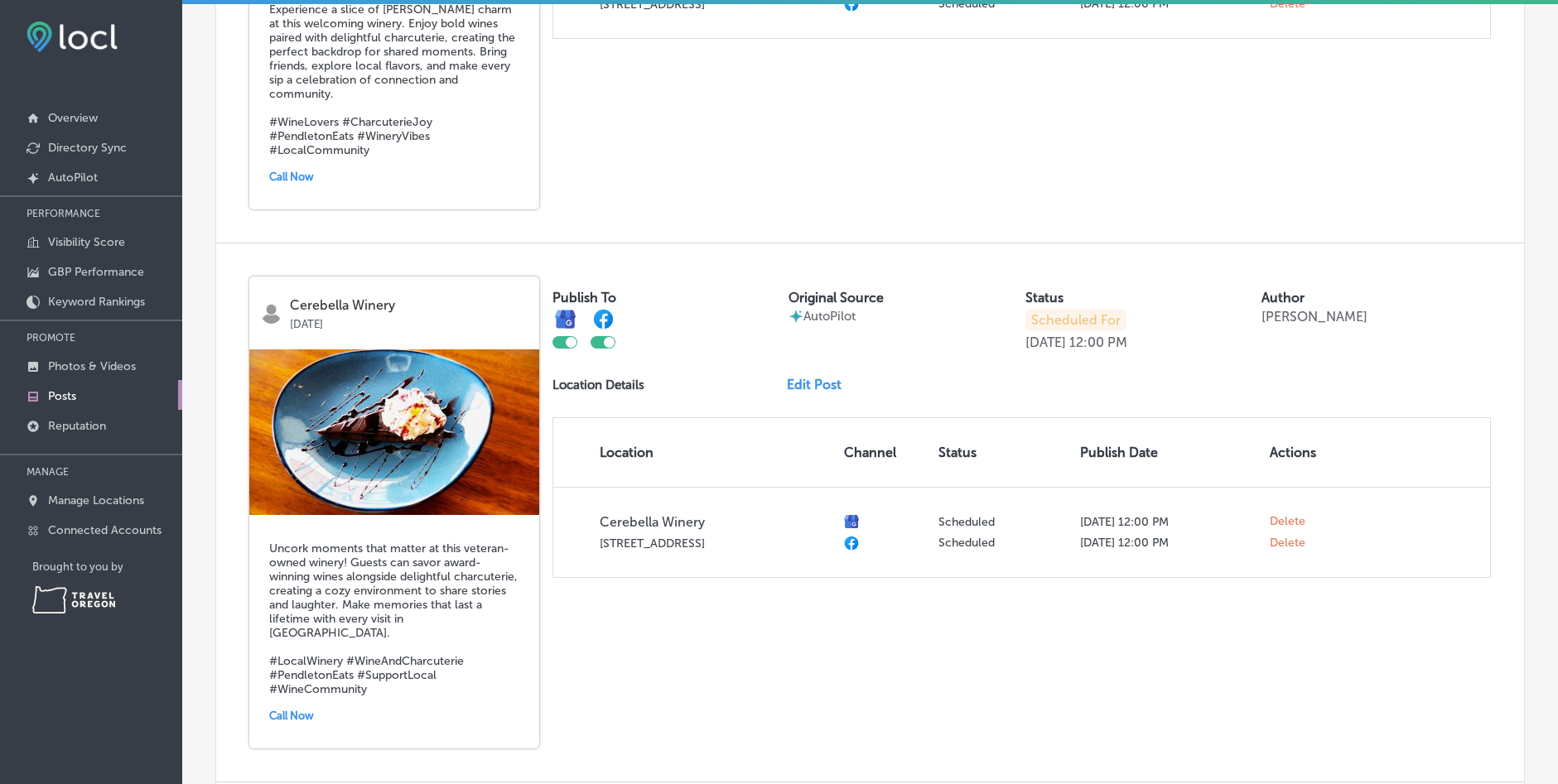
scroll to position [1076, 0]
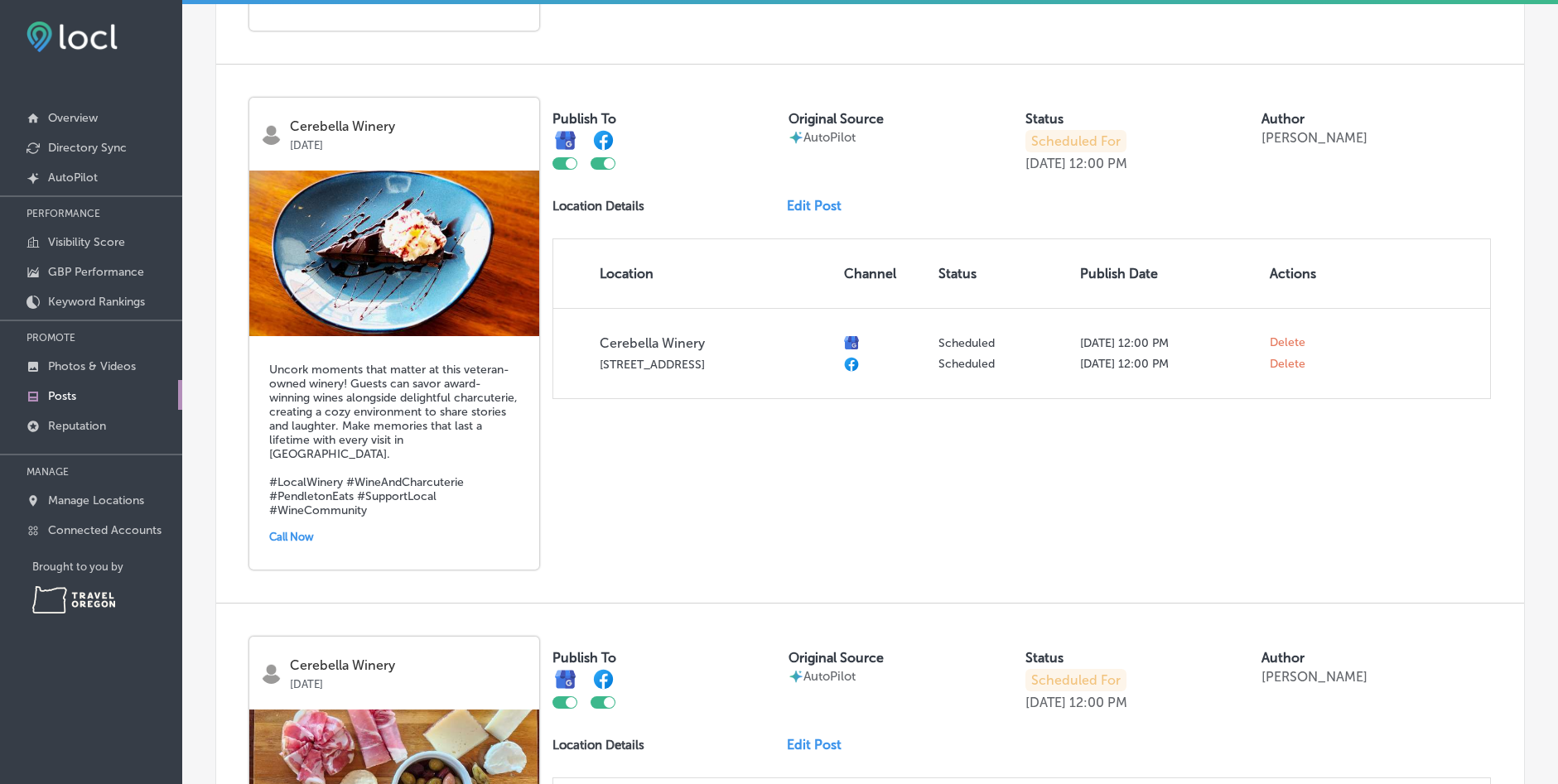
click at [802, 206] on link "Edit Post" at bounding box center [821, 205] width 68 height 16
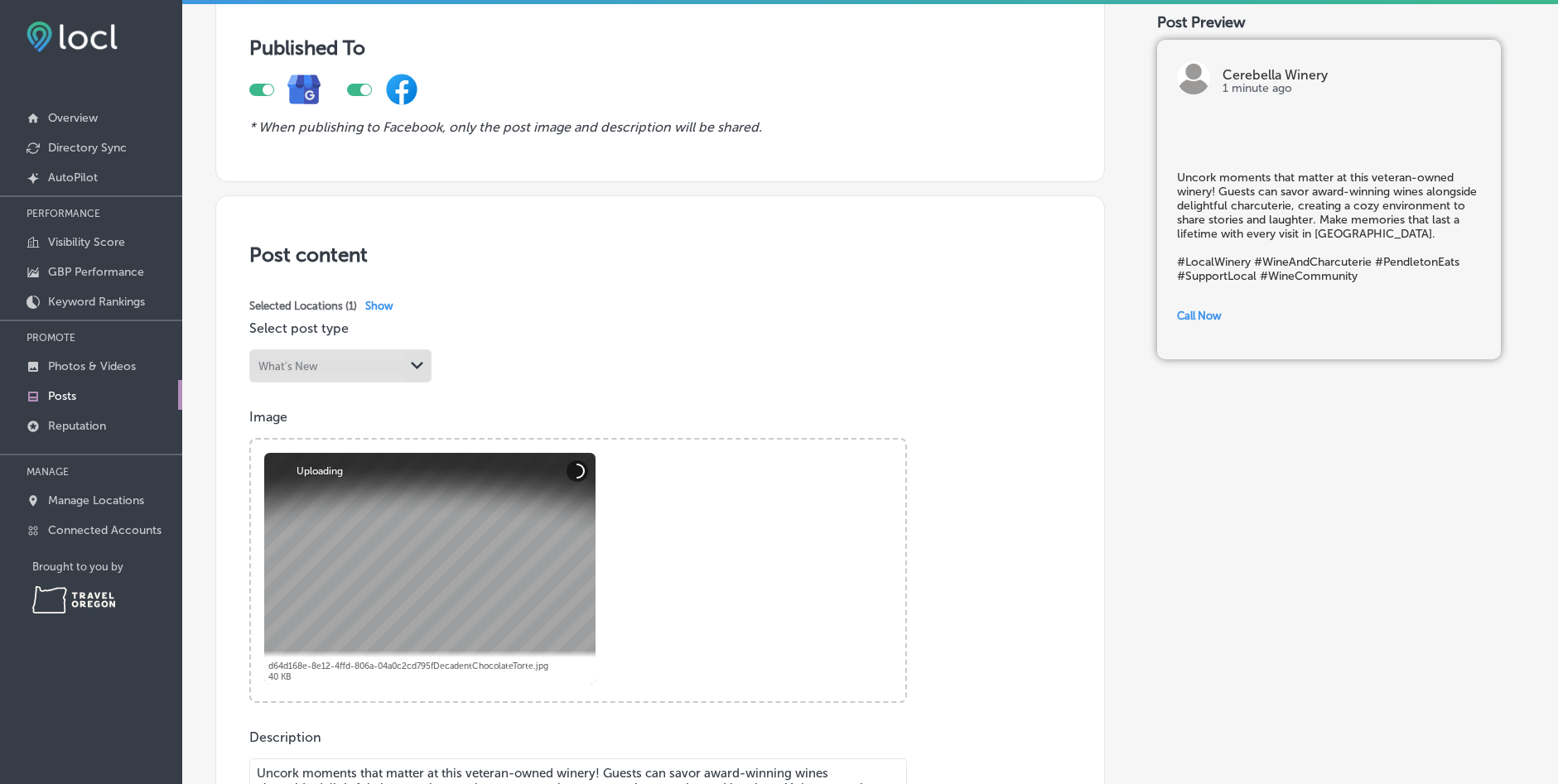
scroll to position [331, 0]
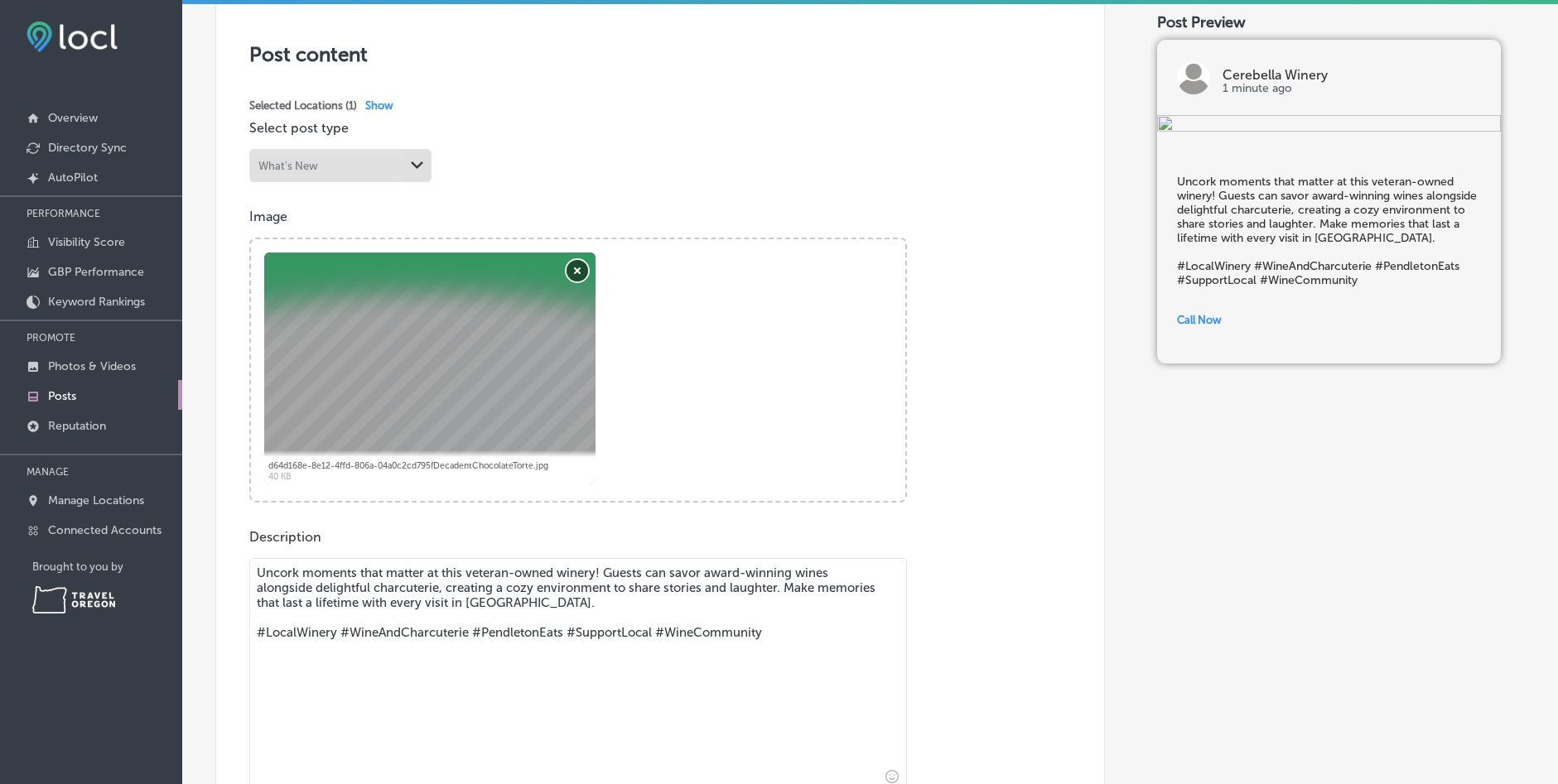
click at [574, 273] on button "Remove" at bounding box center [577, 271] width 22 height 22
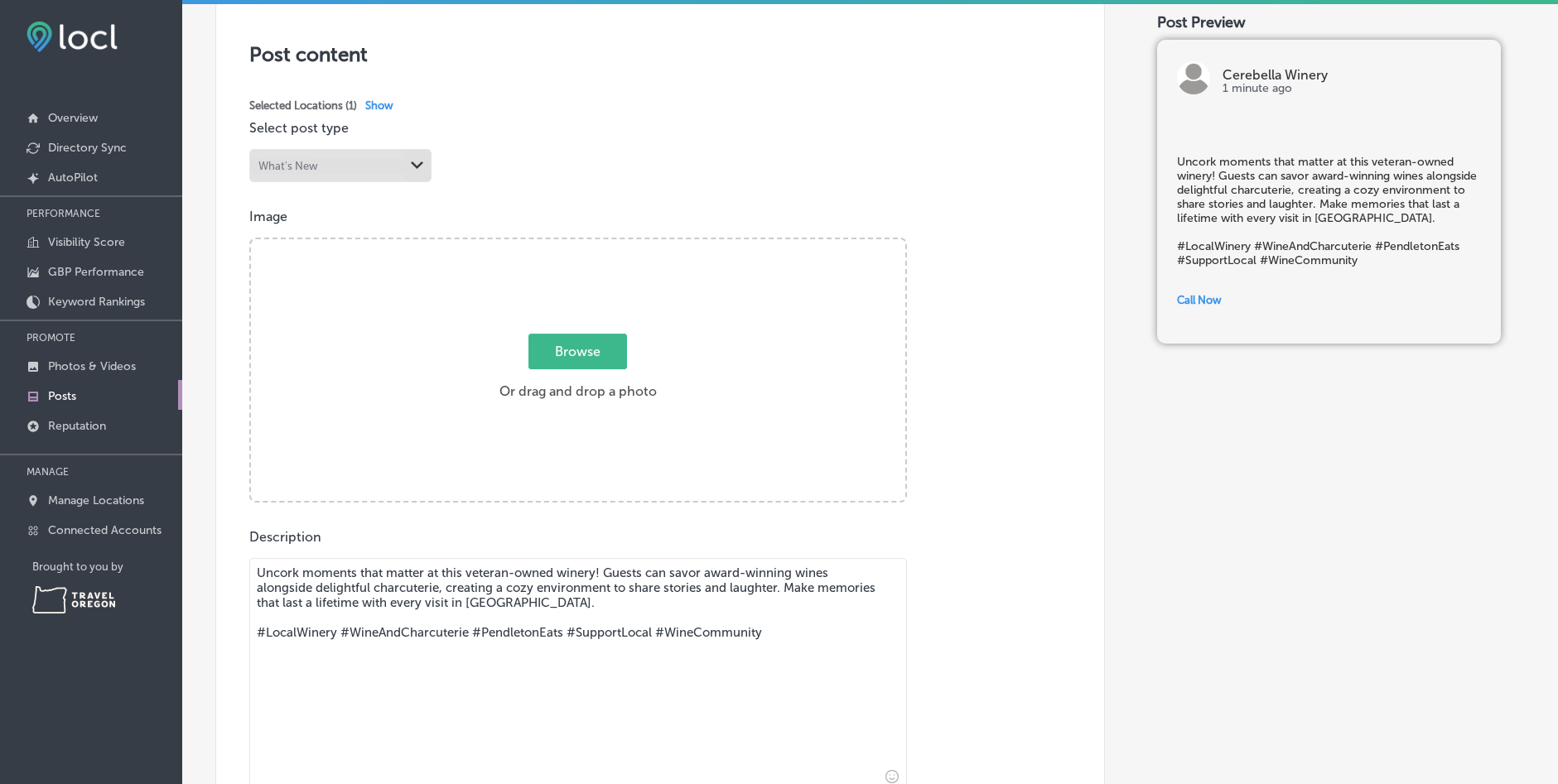
click at [576, 353] on span "Browse" at bounding box center [577, 352] width 98 height 35
click at [576, 244] on input "Browse Or drag and drop a photo" at bounding box center [577, 241] width 654 height 5
type input "C:\fakepath\7F50FD89-F074-46CD-95D9-51E754D45251.jpeg"
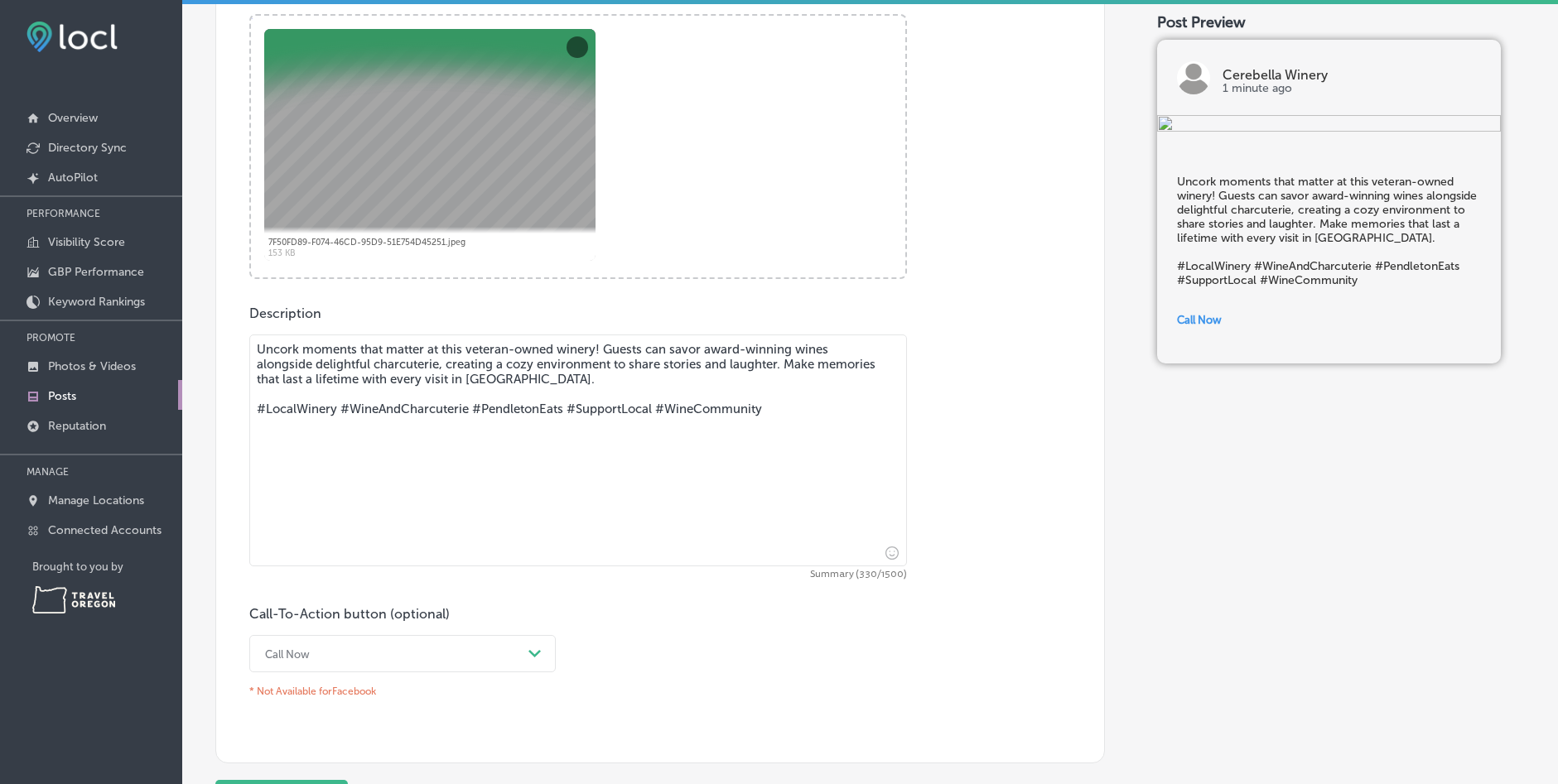
scroll to position [733, 0]
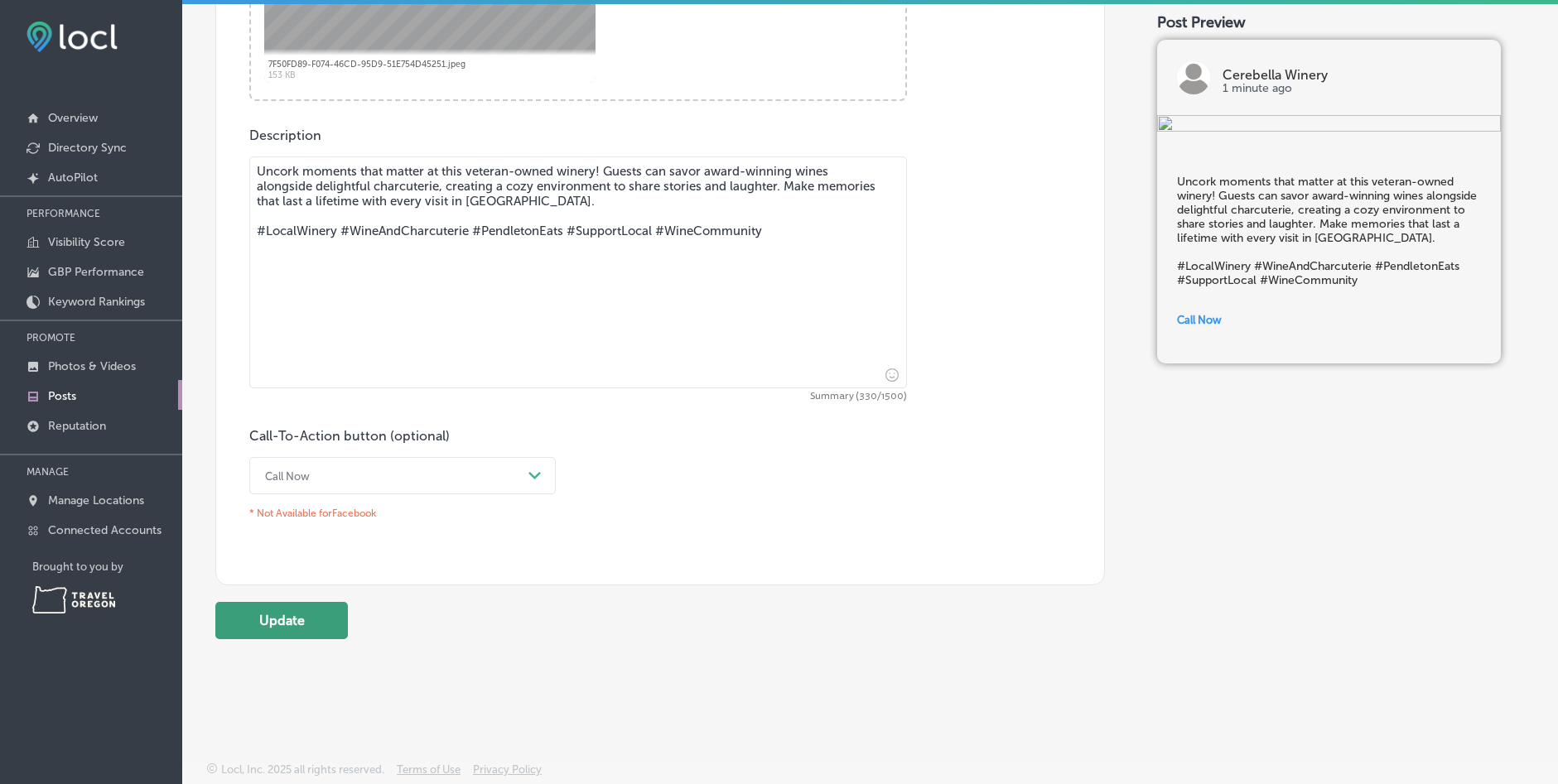
click at [297, 617] on button "Update" at bounding box center [281, 620] width 132 height 37
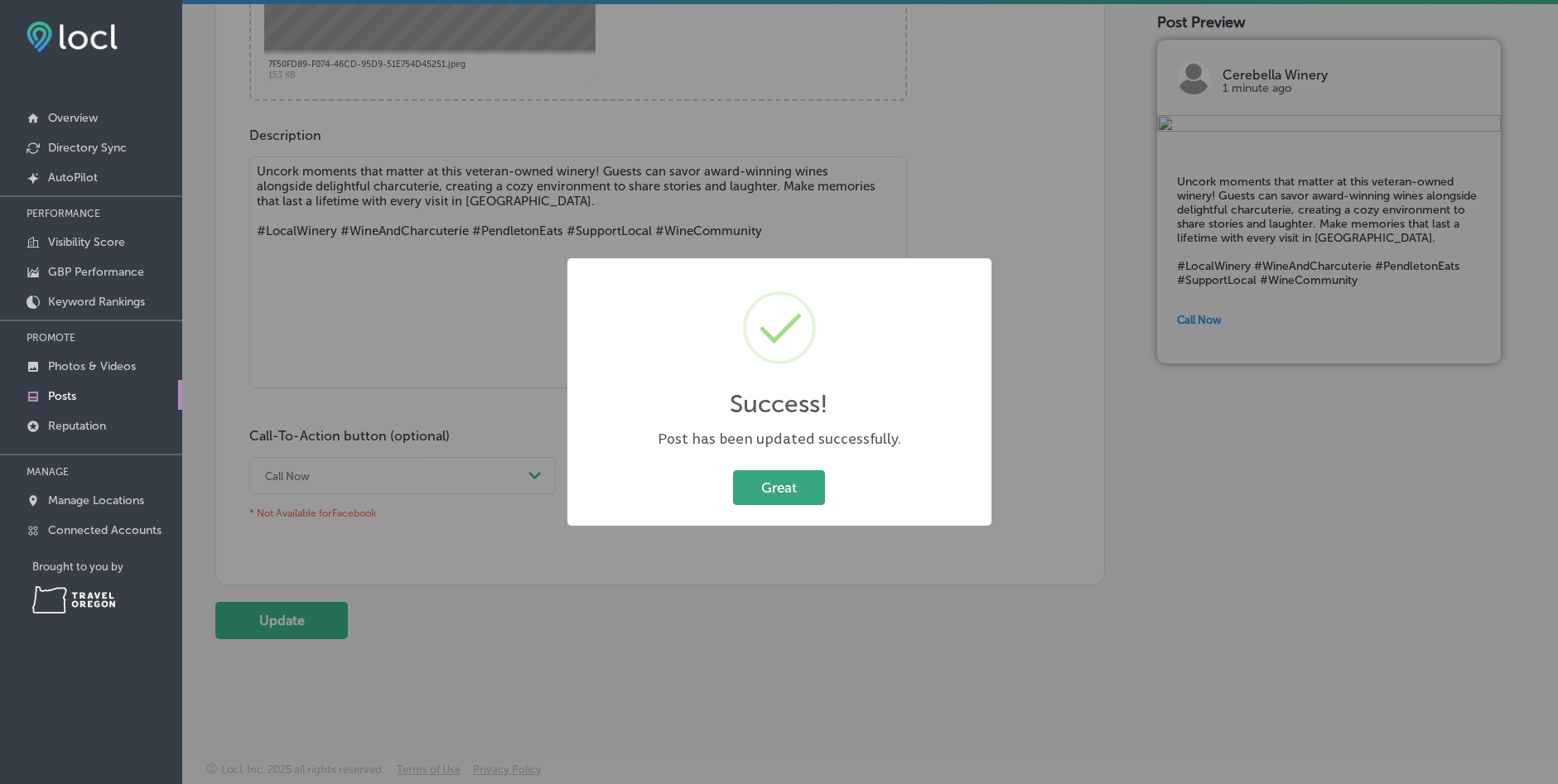
click at [783, 490] on button "Great" at bounding box center [779, 487] width 92 height 34
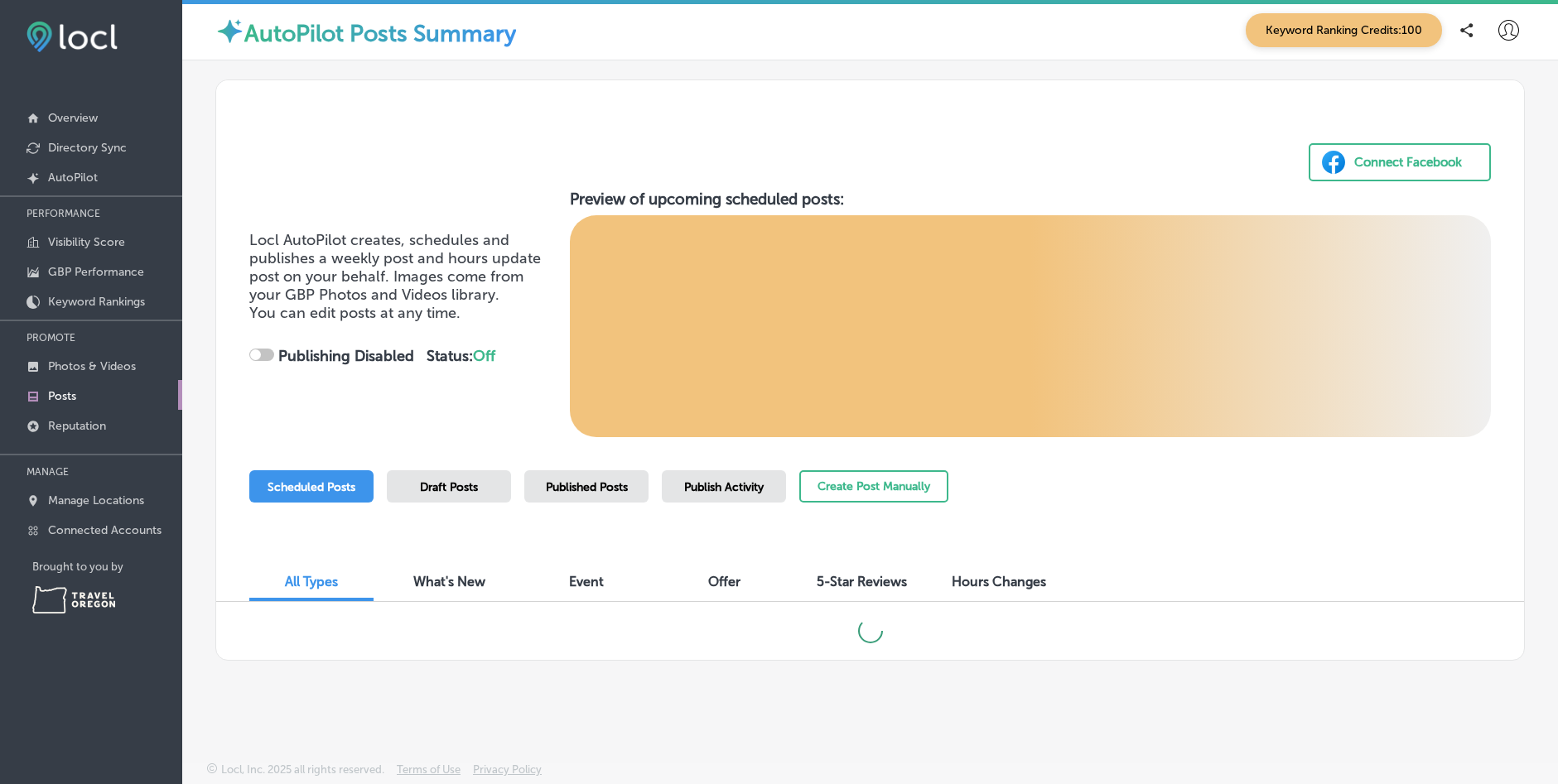
checkbox input "true"
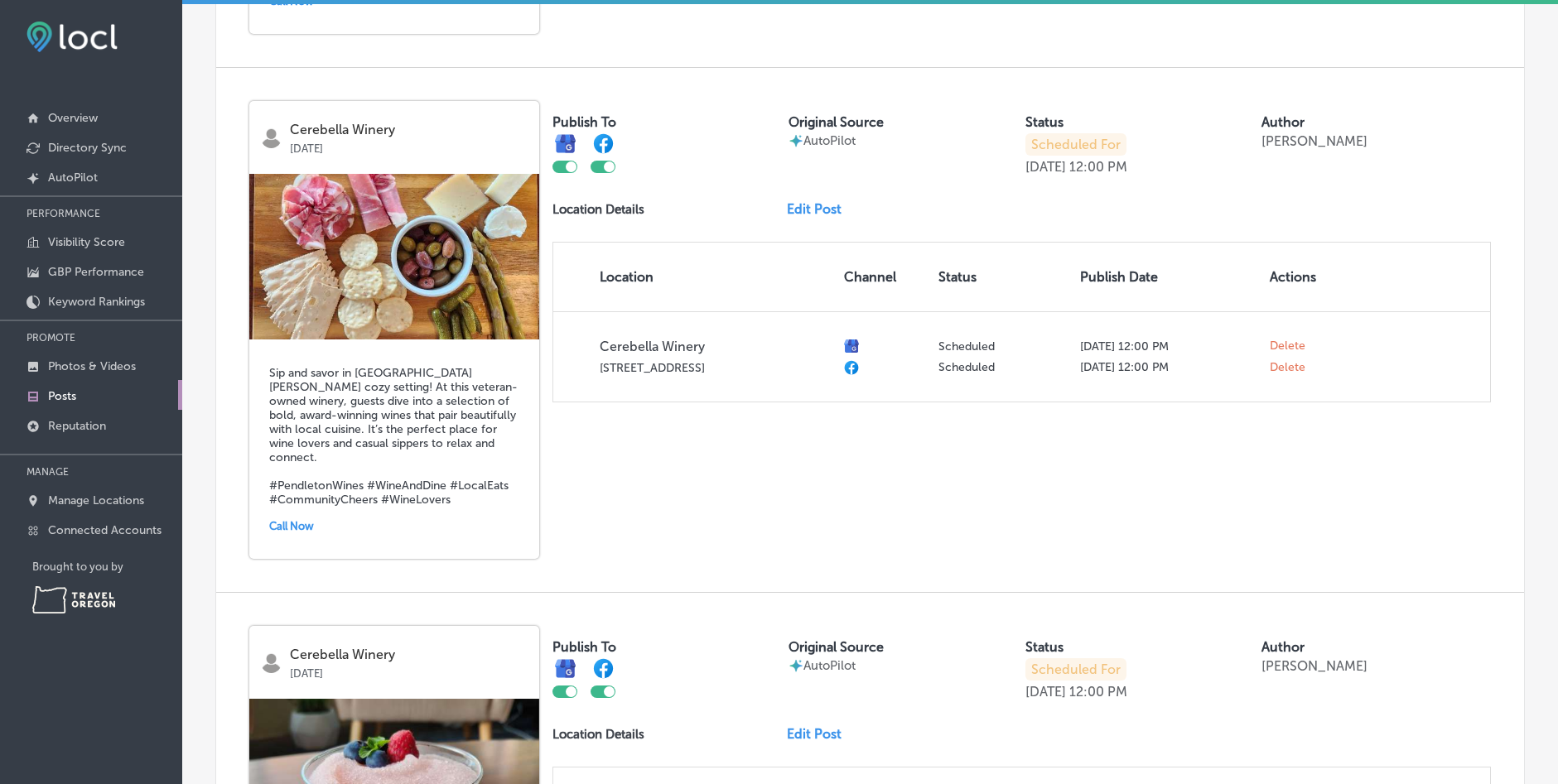
scroll to position [1573, 0]
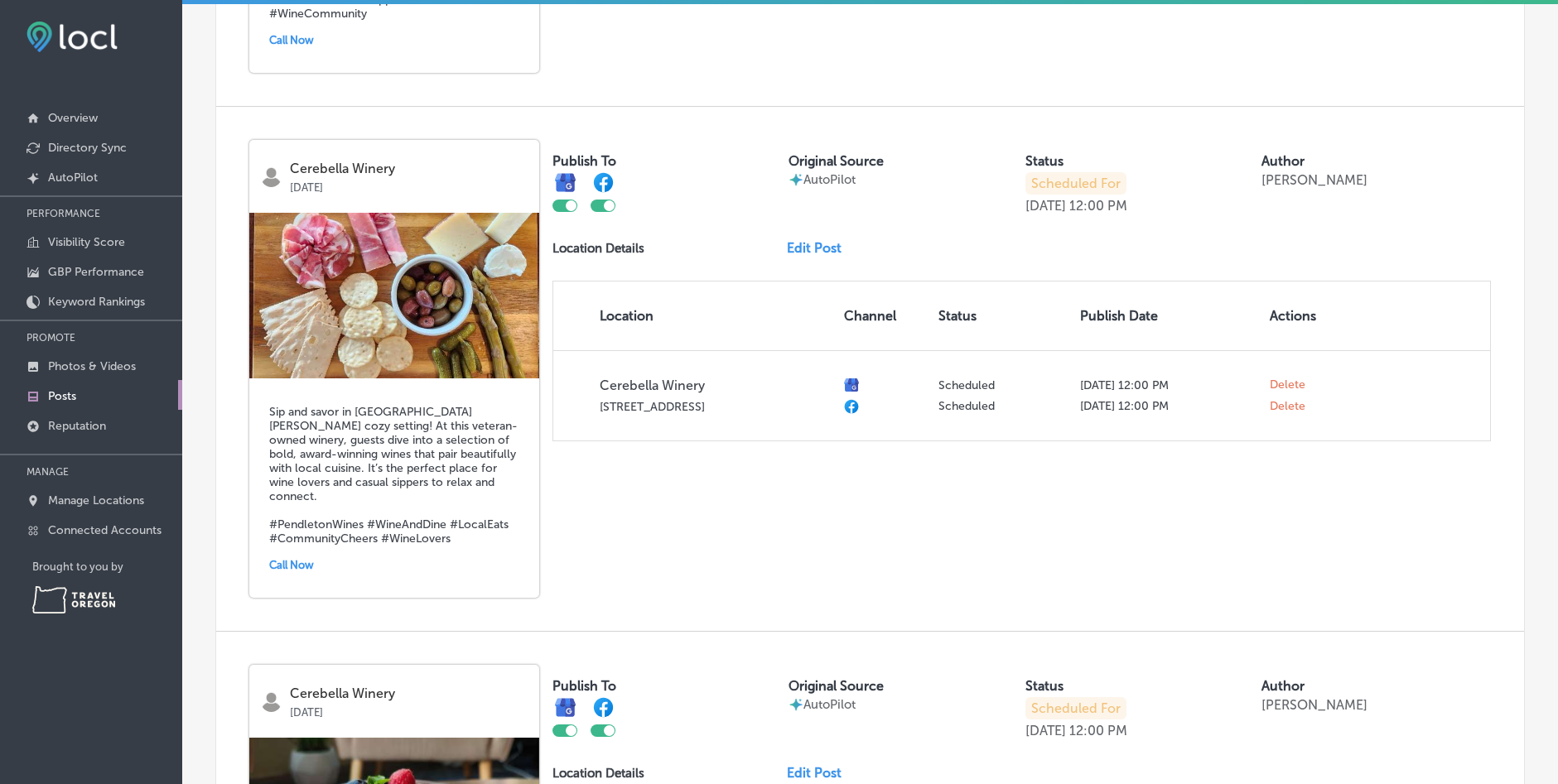
click at [811, 249] on link "Edit Post" at bounding box center [821, 247] width 68 height 16
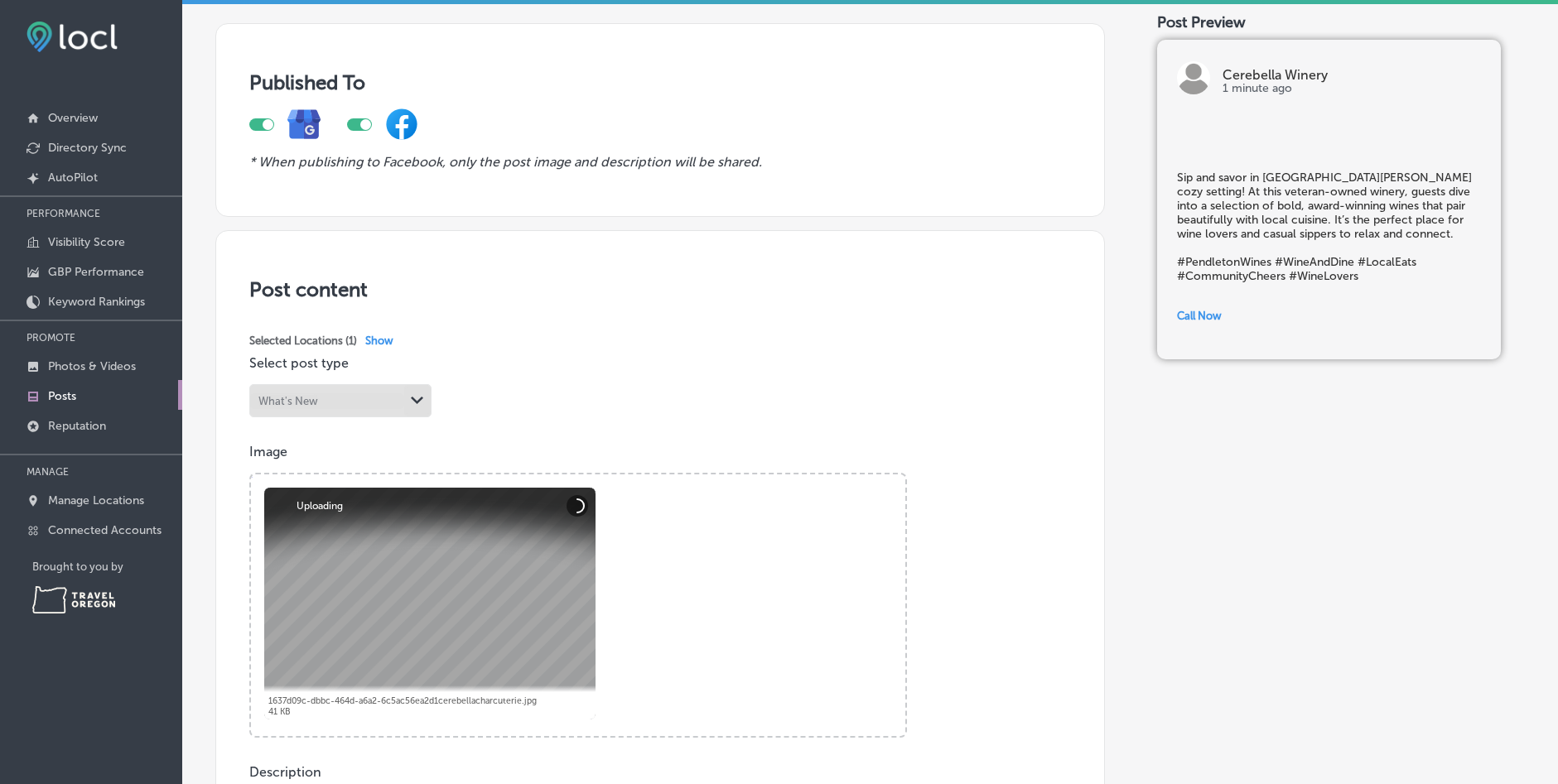
scroll to position [248, 0]
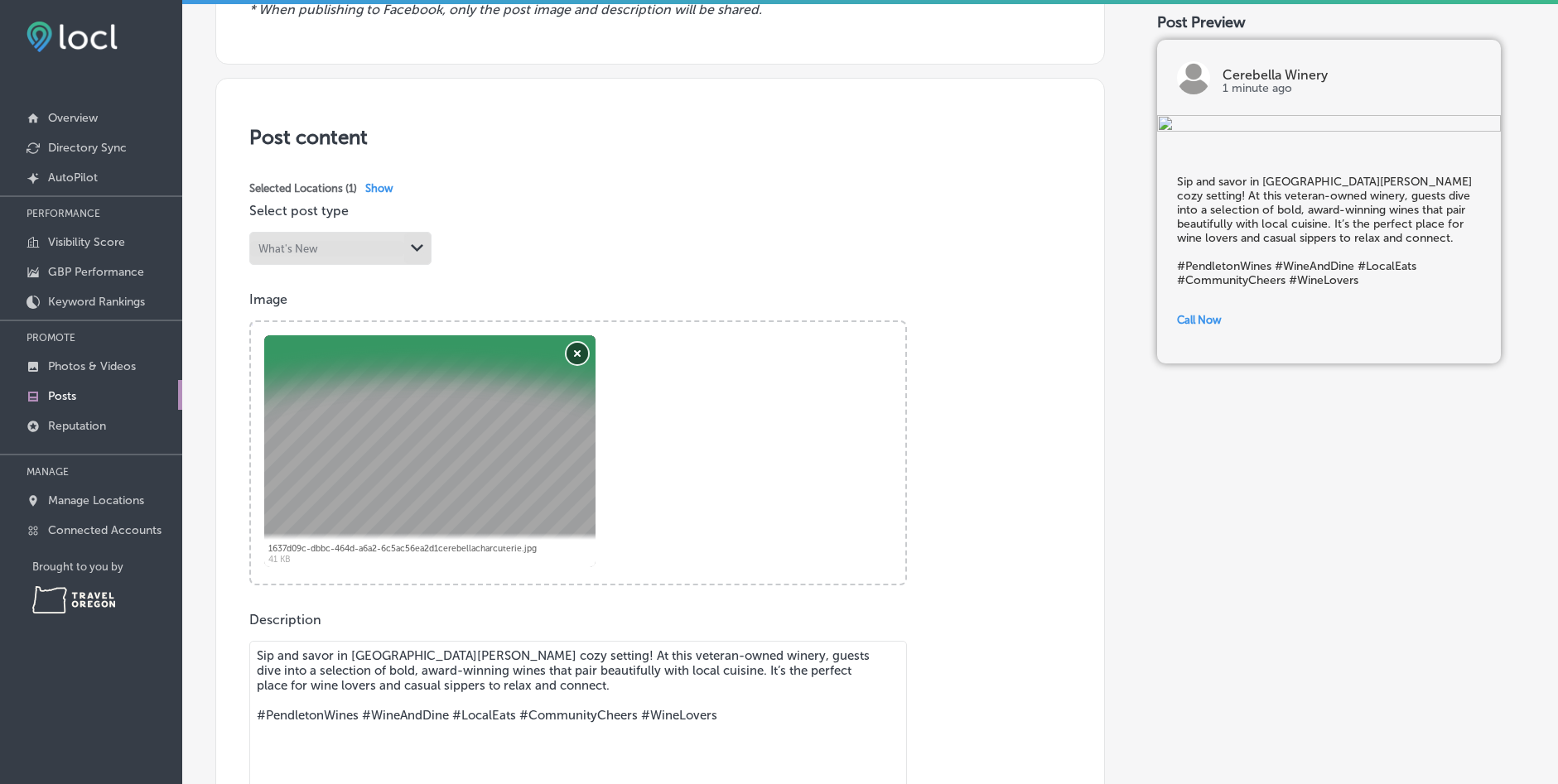
click at [575, 352] on button "Remove" at bounding box center [577, 353] width 22 height 22
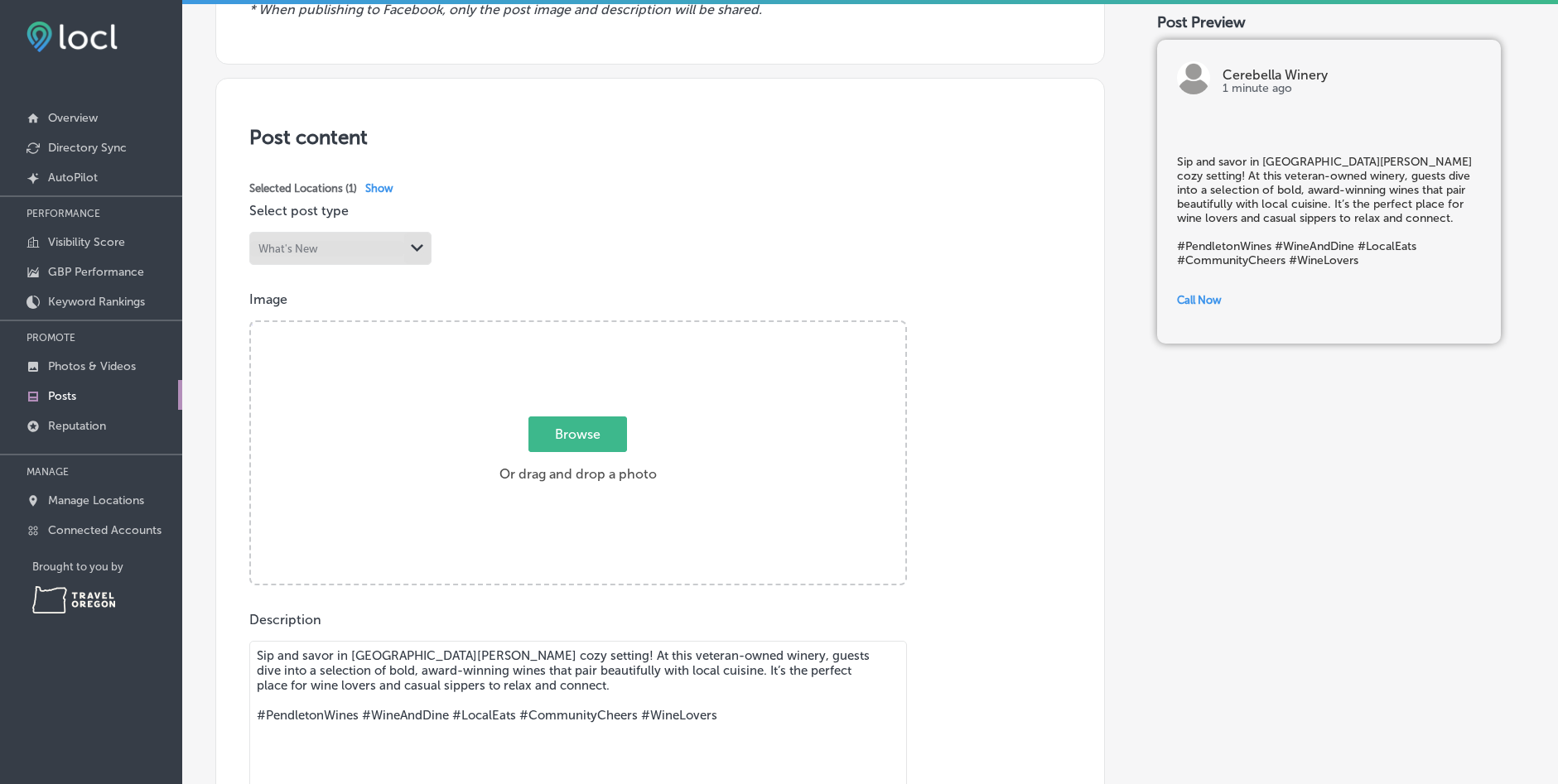
click at [579, 435] on span "Browse" at bounding box center [577, 434] width 98 height 35
click at [579, 327] on input "Browse Or drag and drop a photo" at bounding box center [577, 325] width 654 height 5
type input "C:\fakepath\Southern Flame.jpg"
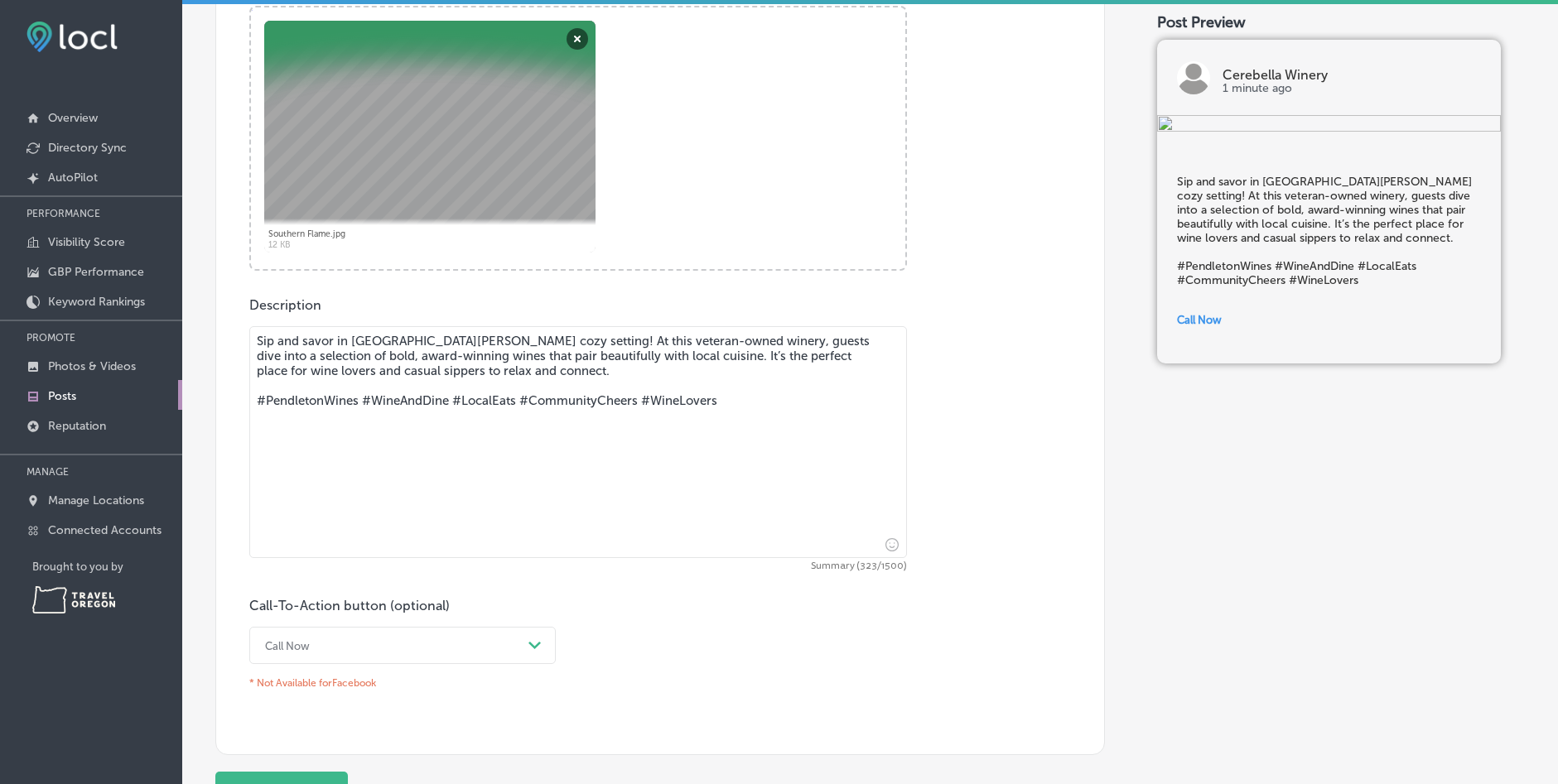
scroll to position [580, 0]
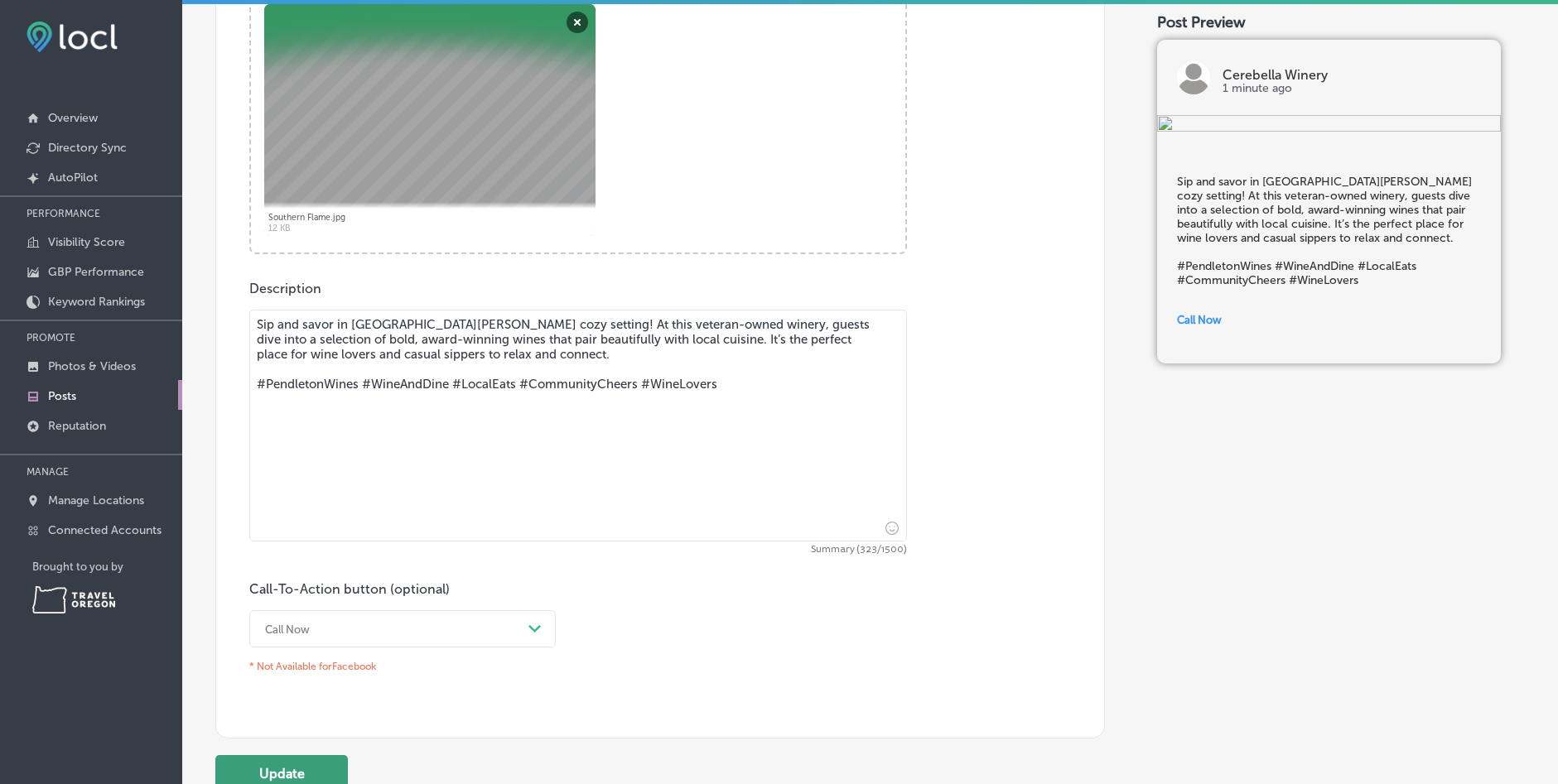
click at [300, 767] on button "Update" at bounding box center [281, 774] width 132 height 37
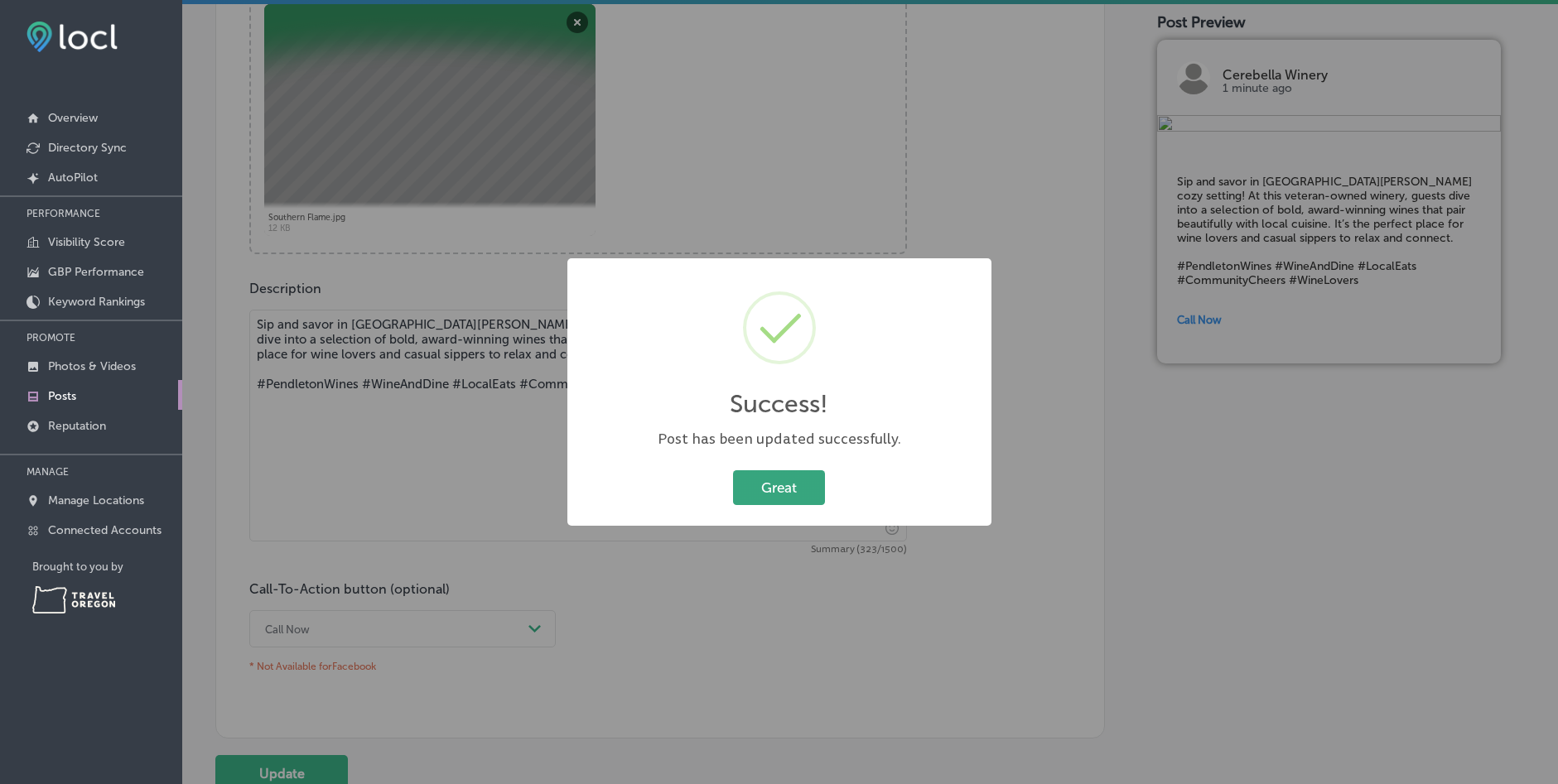
click at [795, 482] on button "Great" at bounding box center [779, 487] width 92 height 34
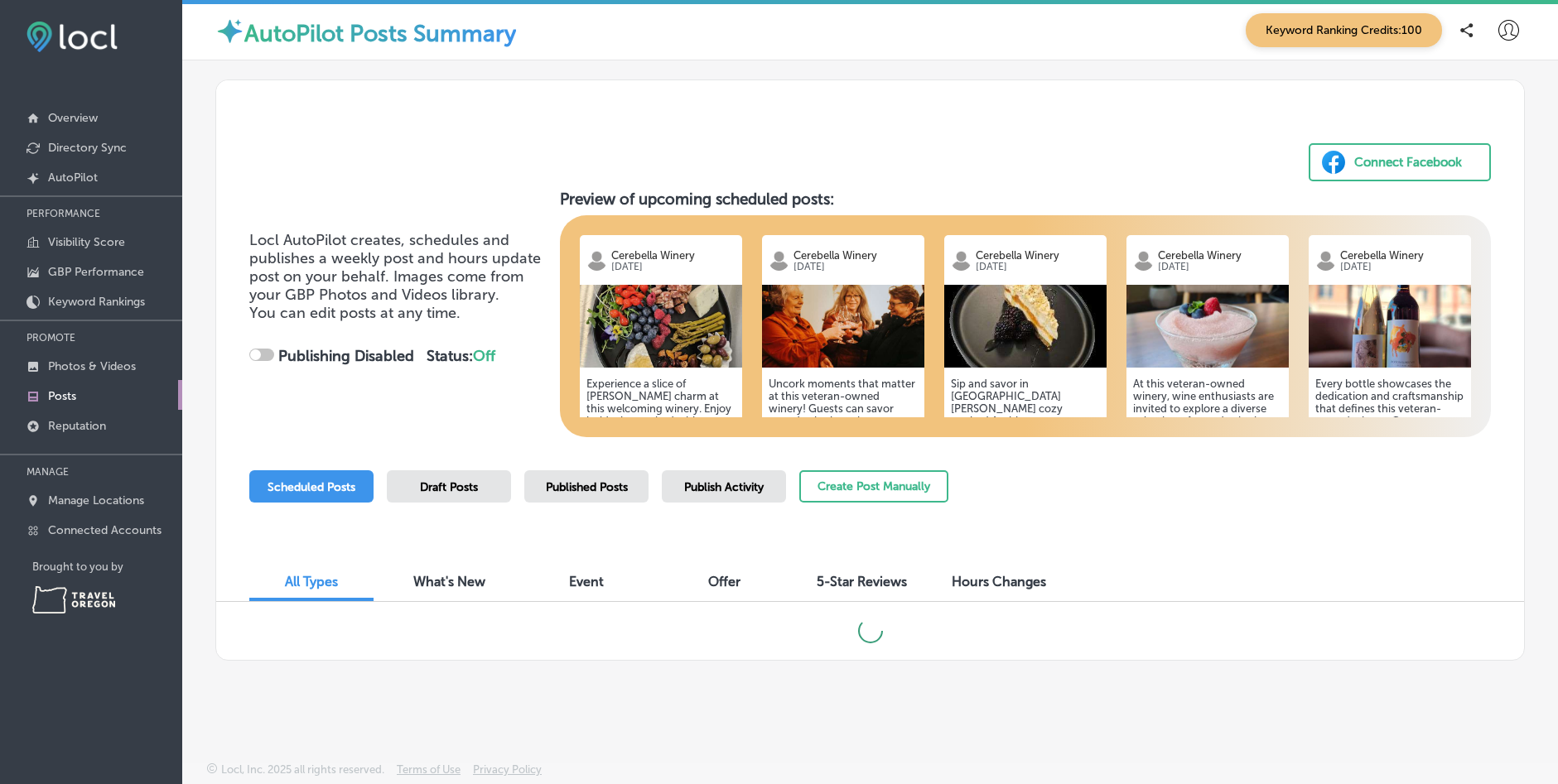
checkbox input "true"
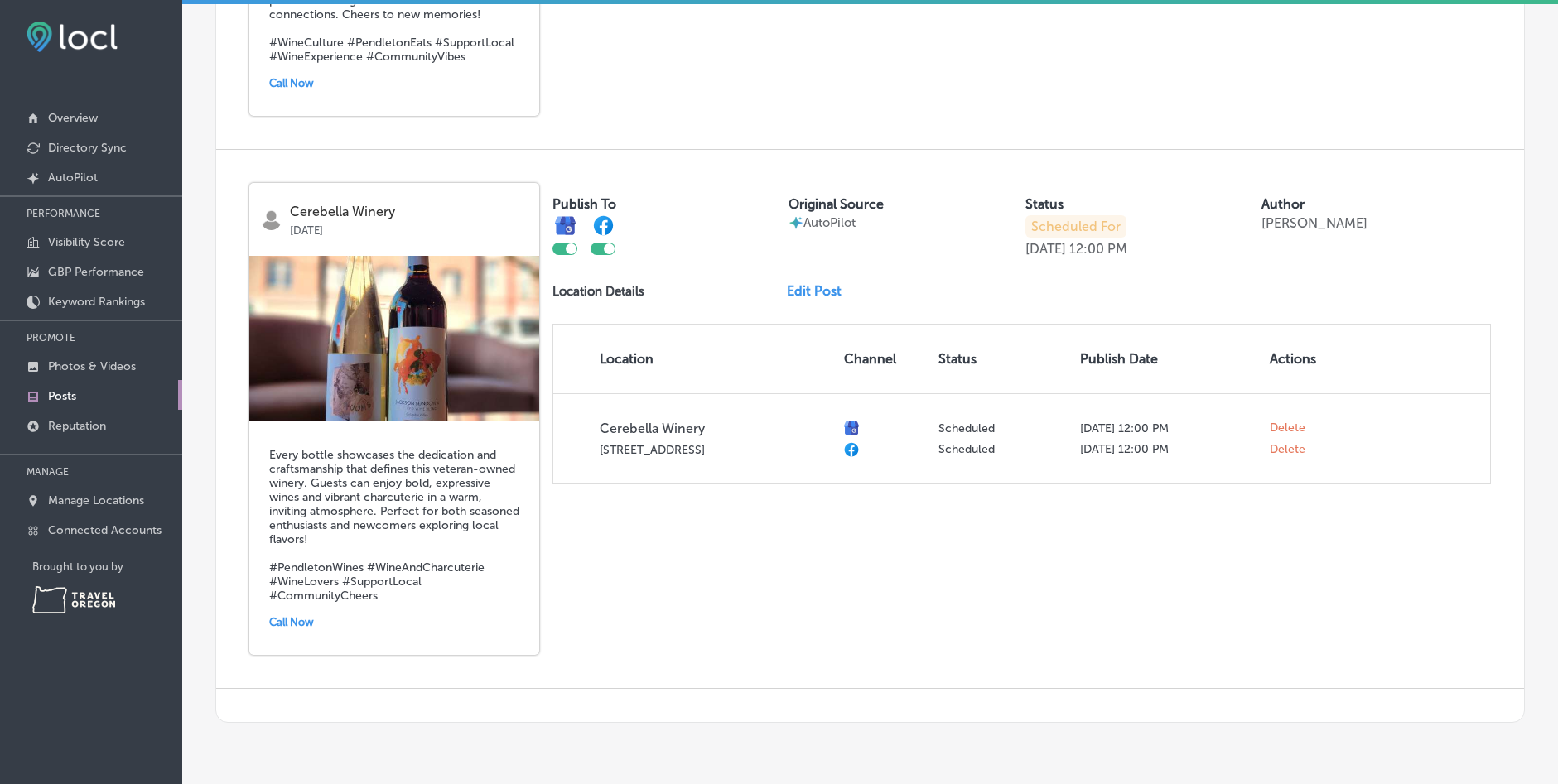
scroll to position [2567, 0]
click at [811, 293] on link "Edit Post" at bounding box center [821, 290] width 68 height 16
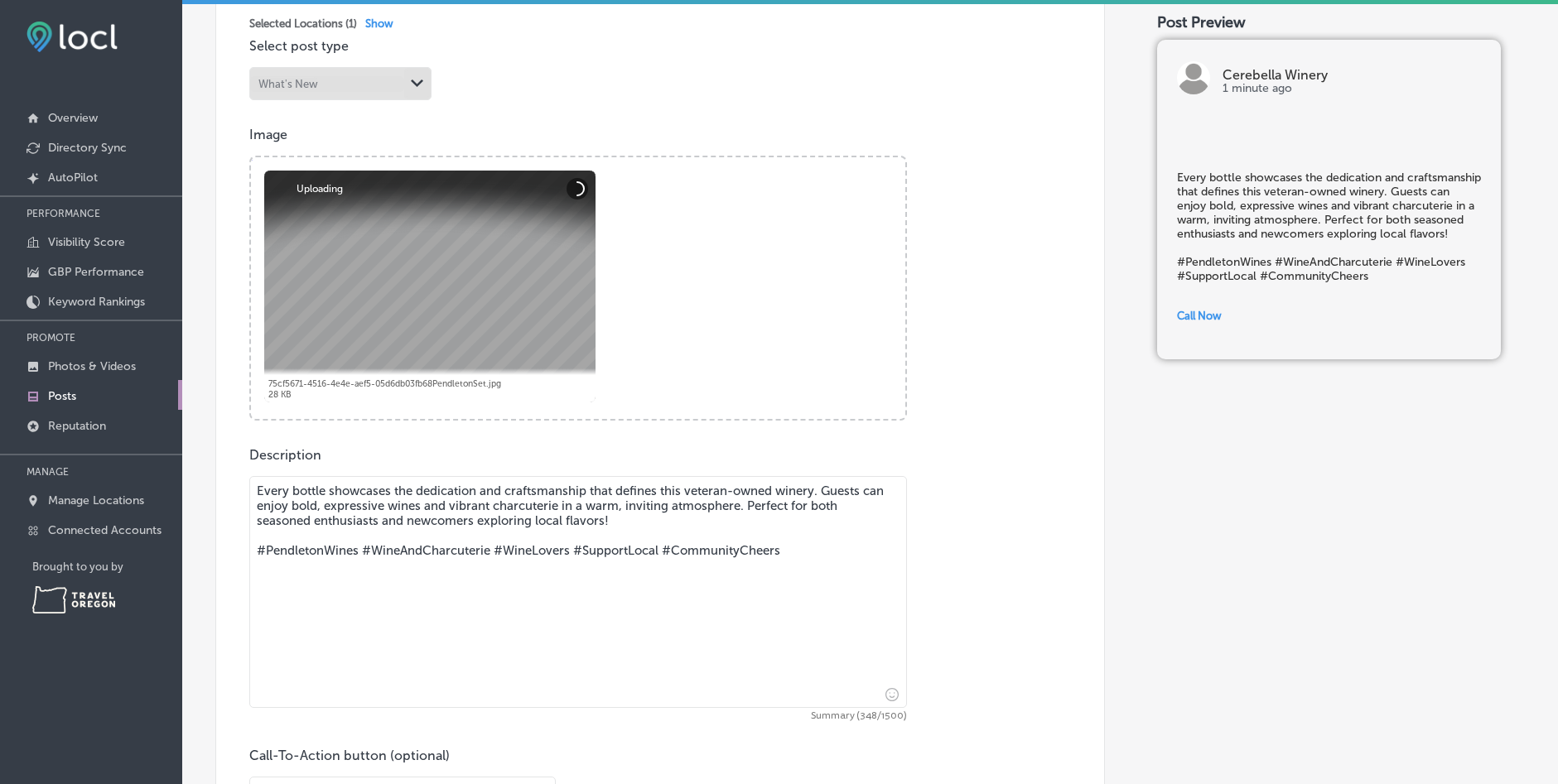
scroll to position [414, 0]
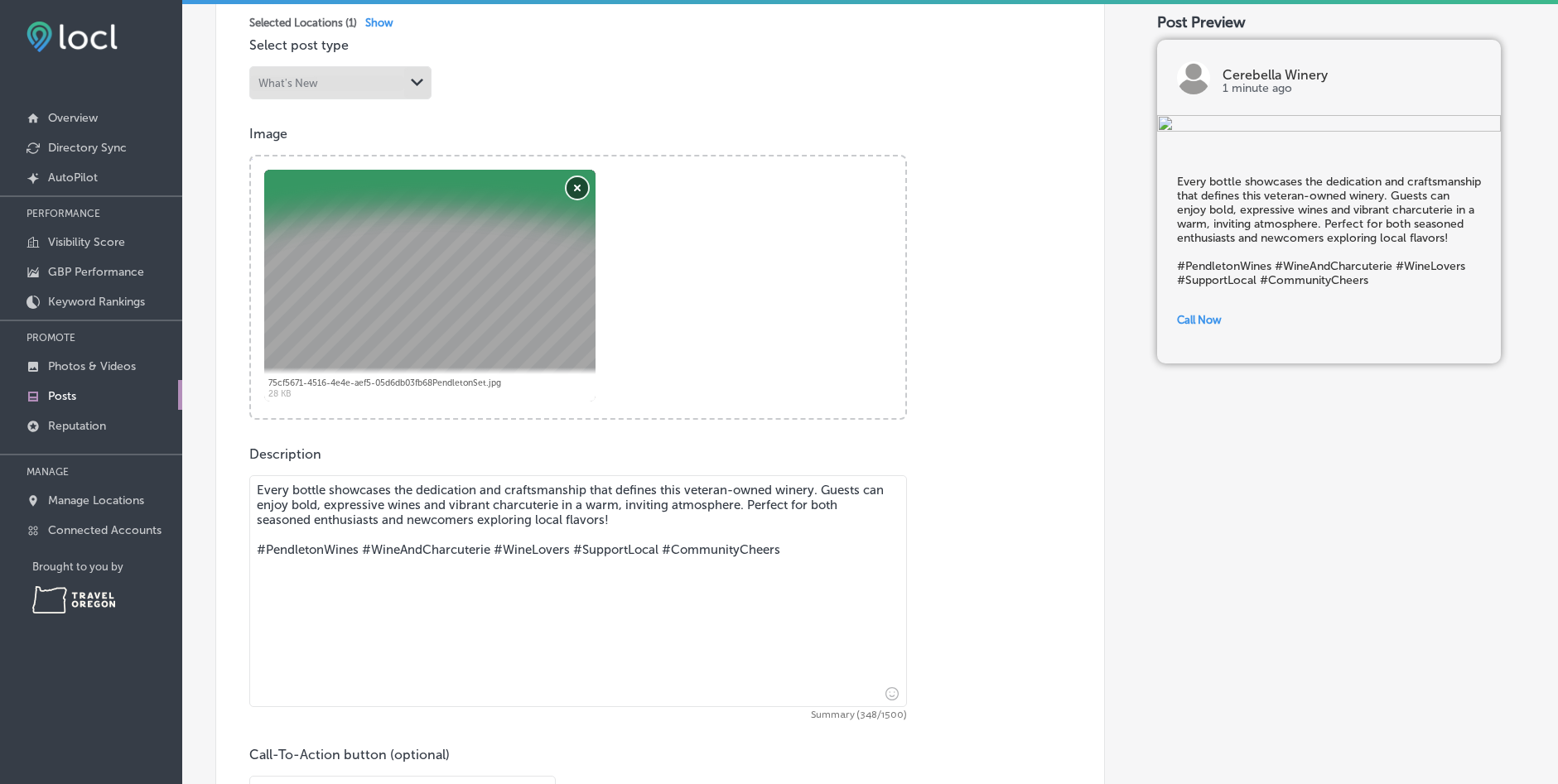
click at [576, 187] on button "Remove" at bounding box center [577, 188] width 22 height 22
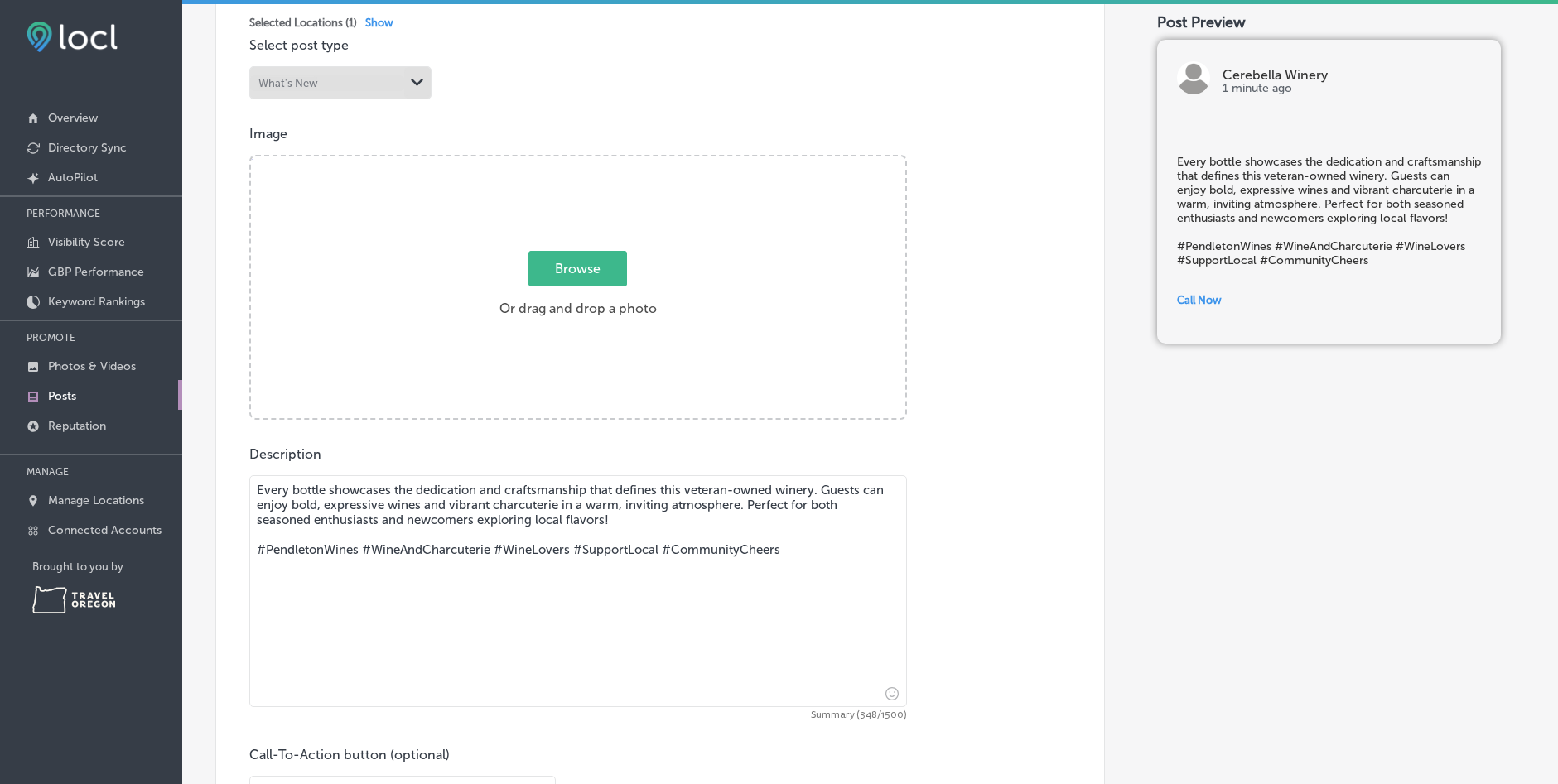
click at [580, 266] on span "Browse" at bounding box center [577, 268] width 98 height 35
click at [580, 162] on input "Browse Or drag and drop a photo" at bounding box center [577, 159] width 654 height 5
type input "C:\fakepath\2c44a072-6a1d-465b-abb8-f5515ebc4af0.png"
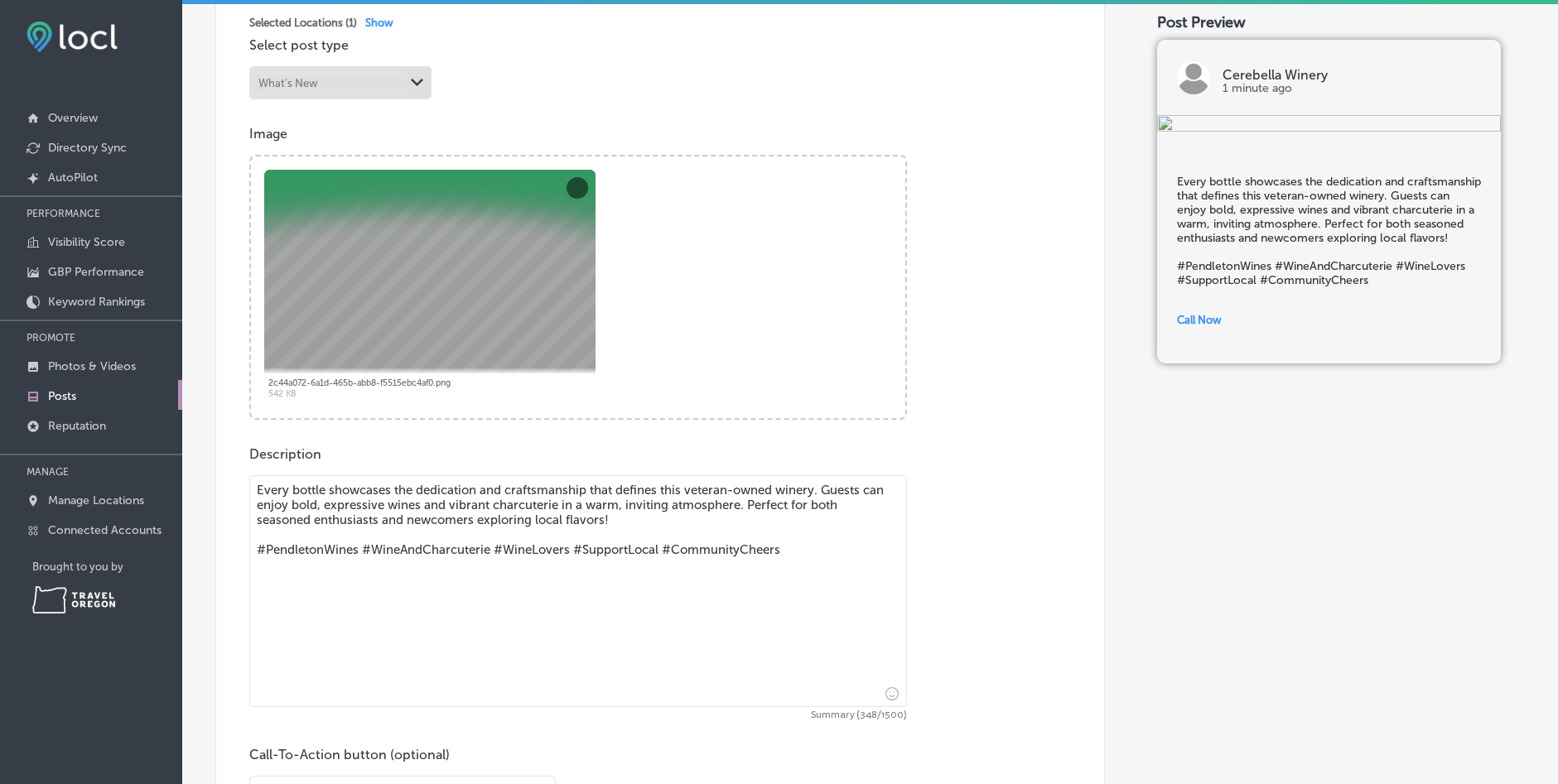
click at [1269, 135] on img at bounding box center [1329, 125] width 343 height 20
click at [572, 186] on button "Remove" at bounding box center [577, 188] width 22 height 22
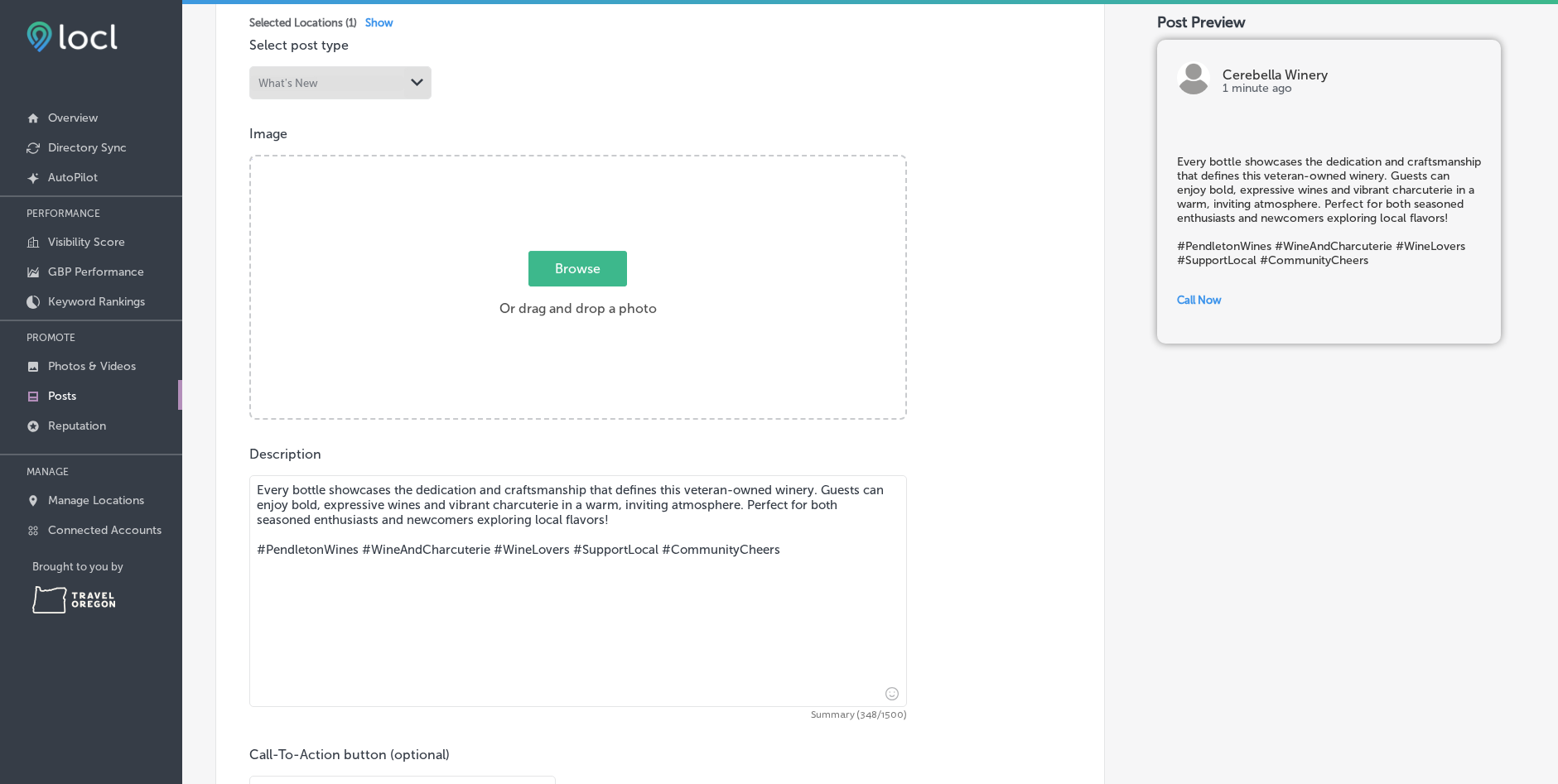
click at [592, 270] on span "Browse" at bounding box center [577, 268] width 98 height 35
click at [592, 162] on input "Browse Or drag and drop a photo" at bounding box center [577, 159] width 654 height 5
type input "C:\fakepath\4cb86c2f-f05e-403f-9b78-fb92dfe99b70.png"
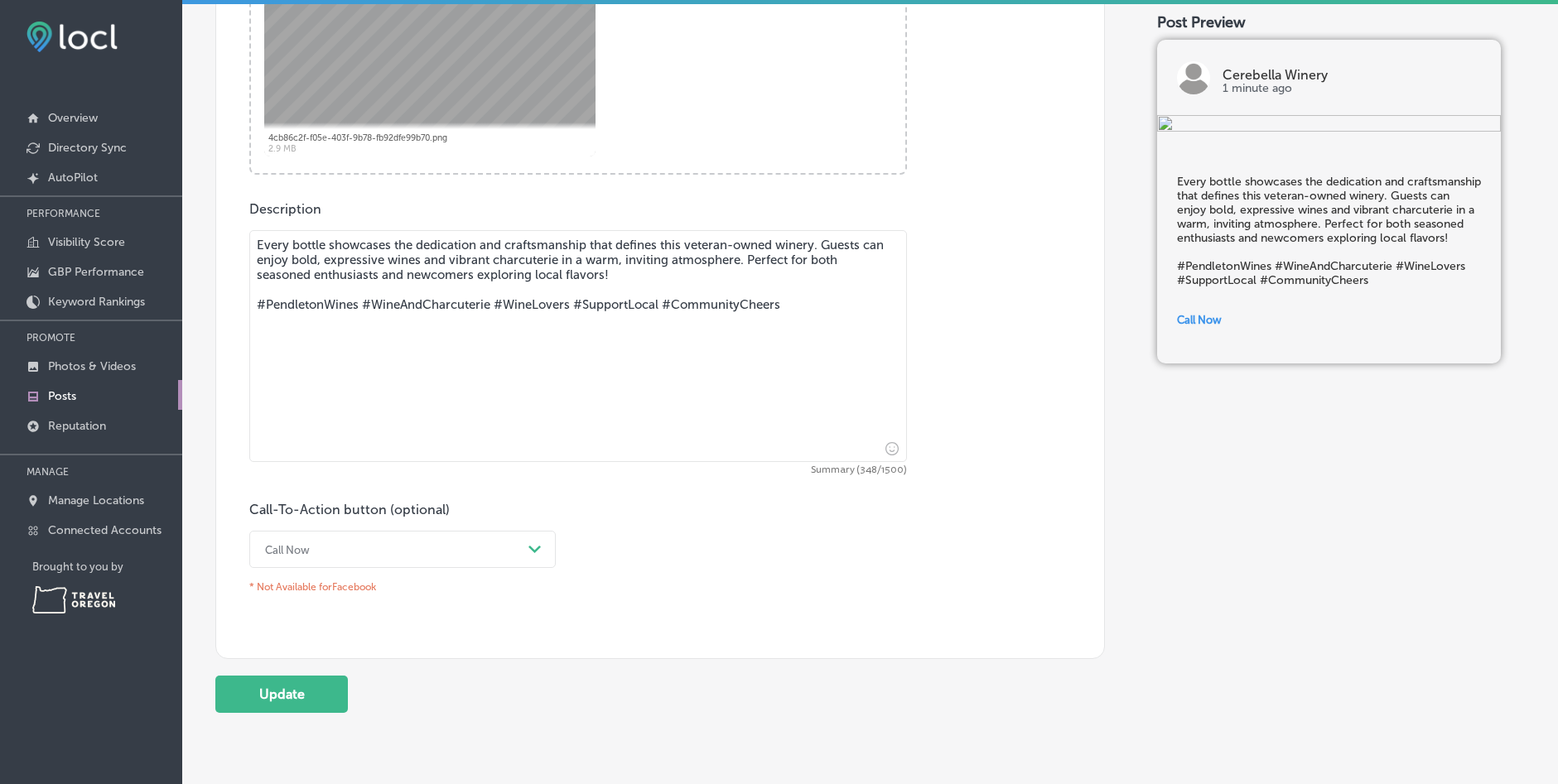
scroll to position [733, 0]
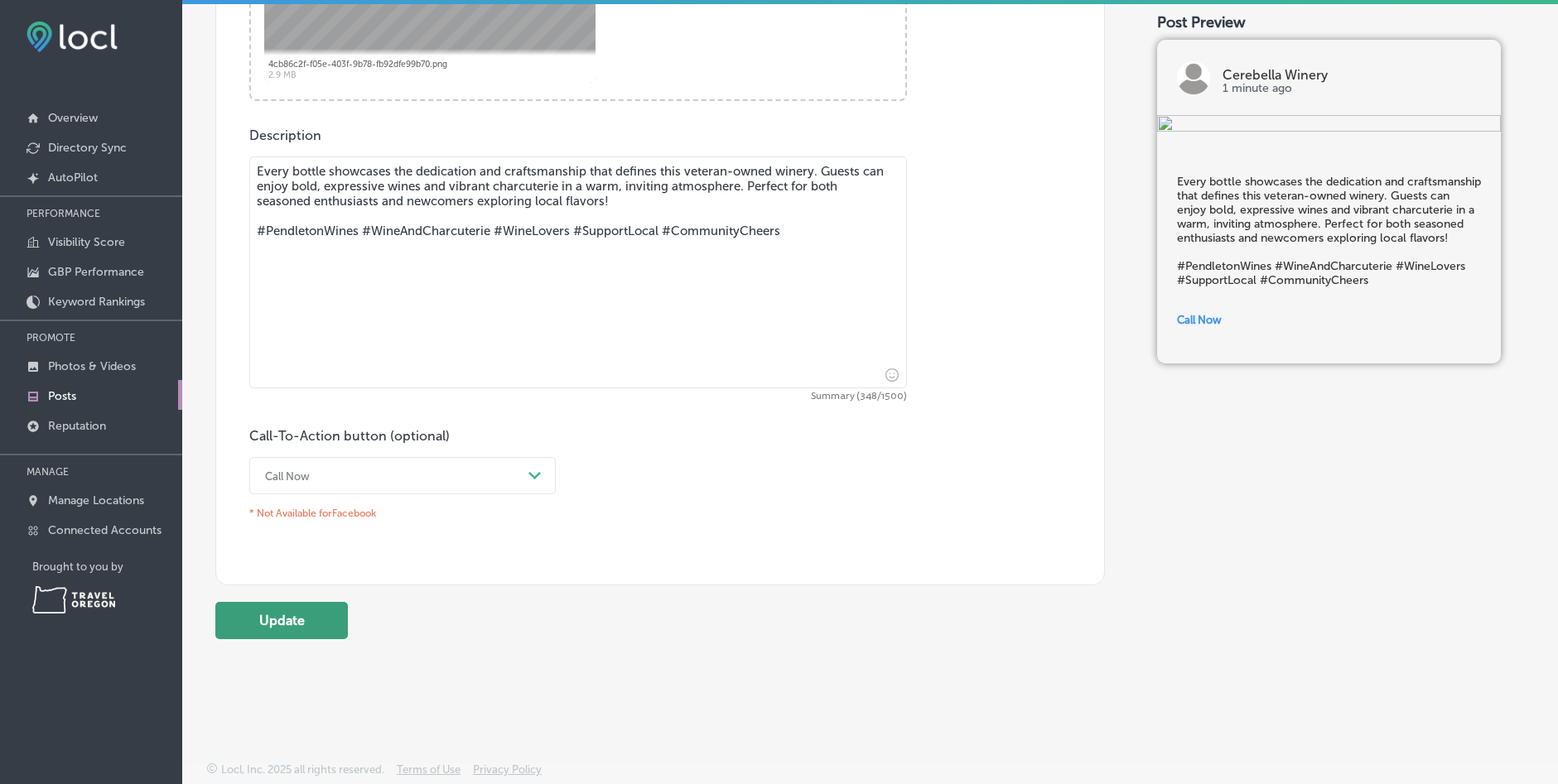
click at [301, 618] on button "Update" at bounding box center [281, 620] width 132 height 37
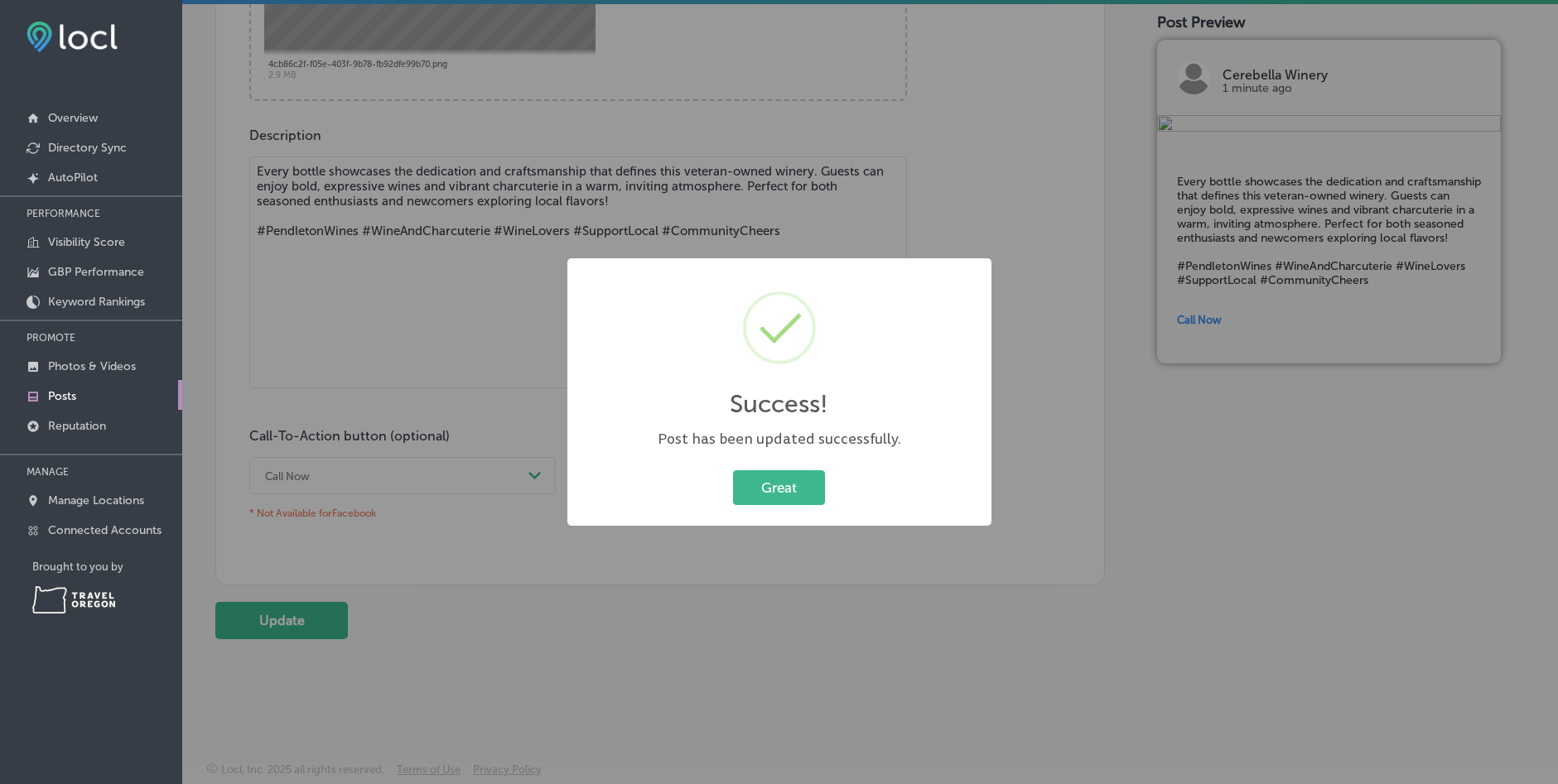
click at [497, 566] on div "Success! × Post has been updated successfully. Great Cancel" at bounding box center [779, 392] width 1558 height 784
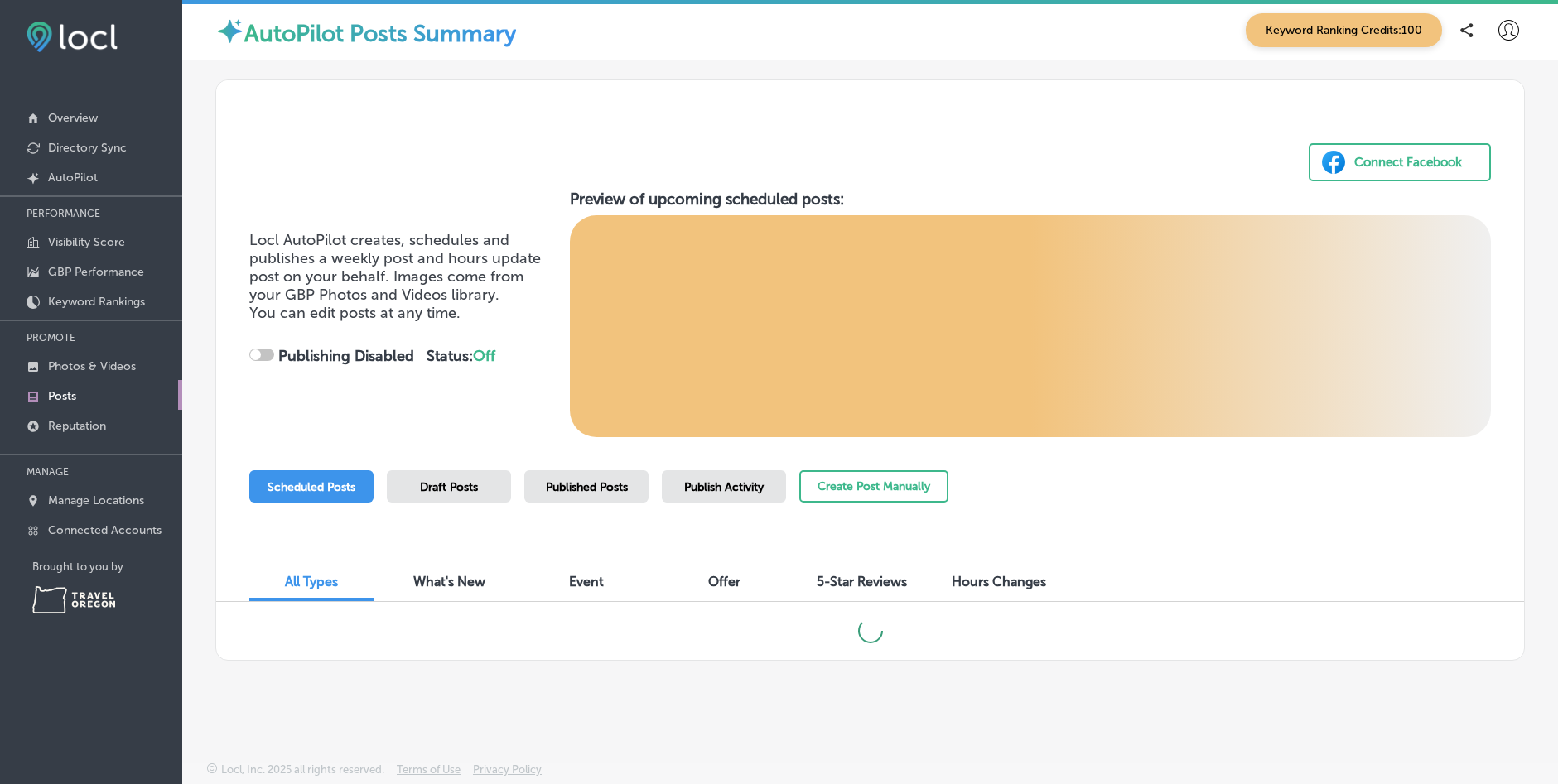
checkbox input "true"
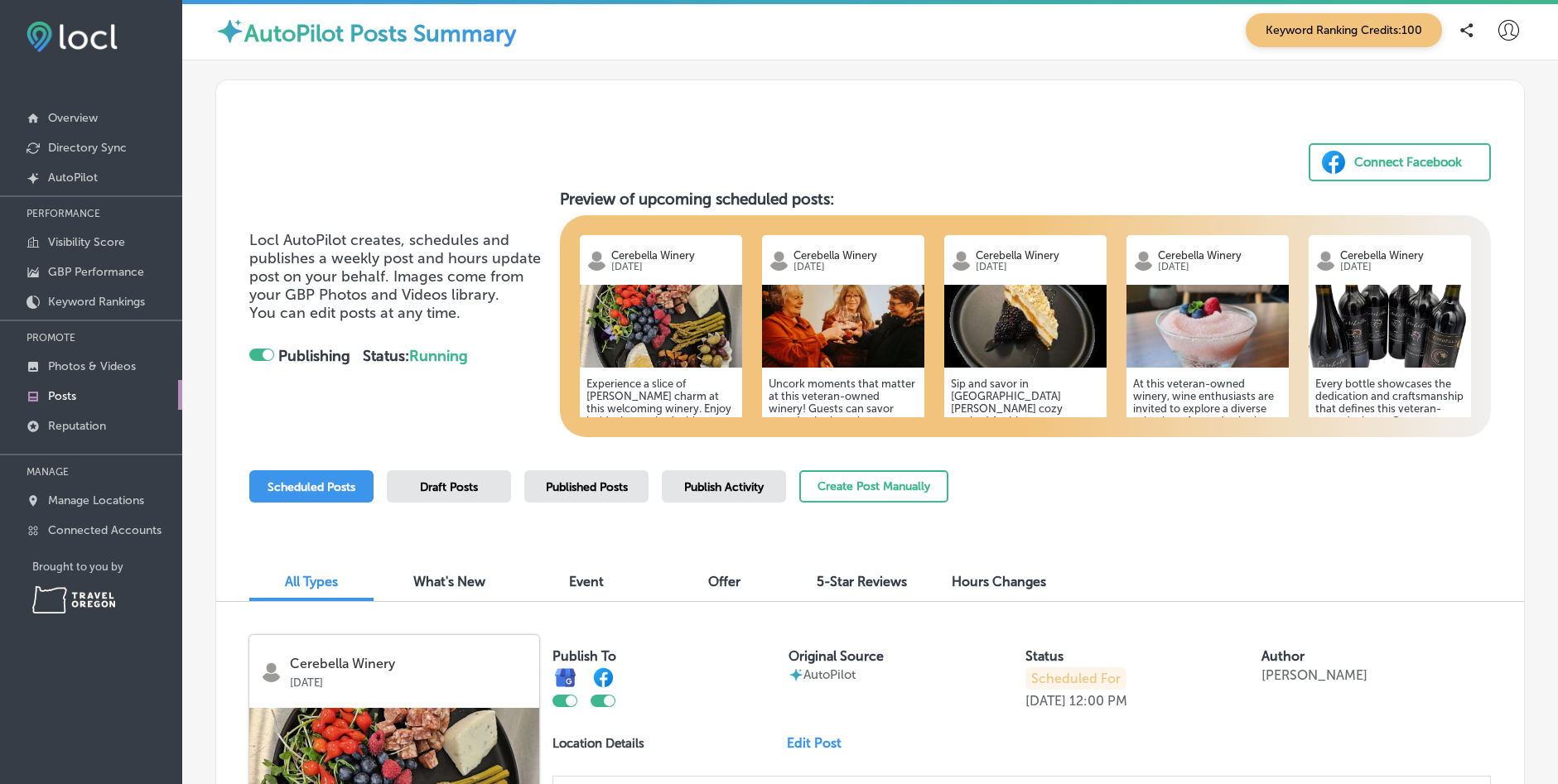
click at [853, 116] on div "Connect Facebook" at bounding box center [870, 130] width 1308 height 101
click at [77, 114] on p "Overview" at bounding box center [72, 118] width 50 height 14
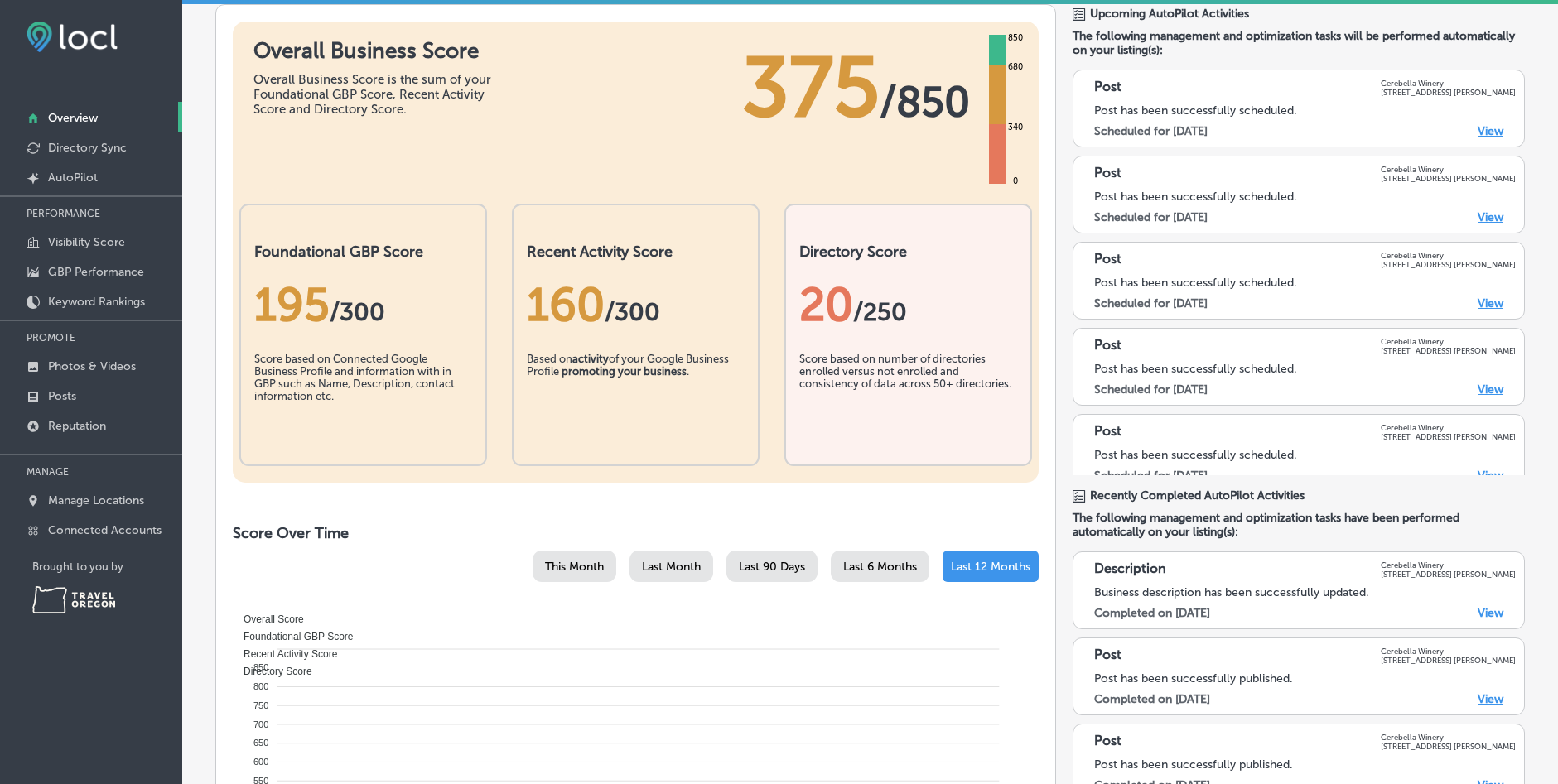
scroll to position [2, 0]
